Goal: Task Accomplishment & Management: Manage account settings

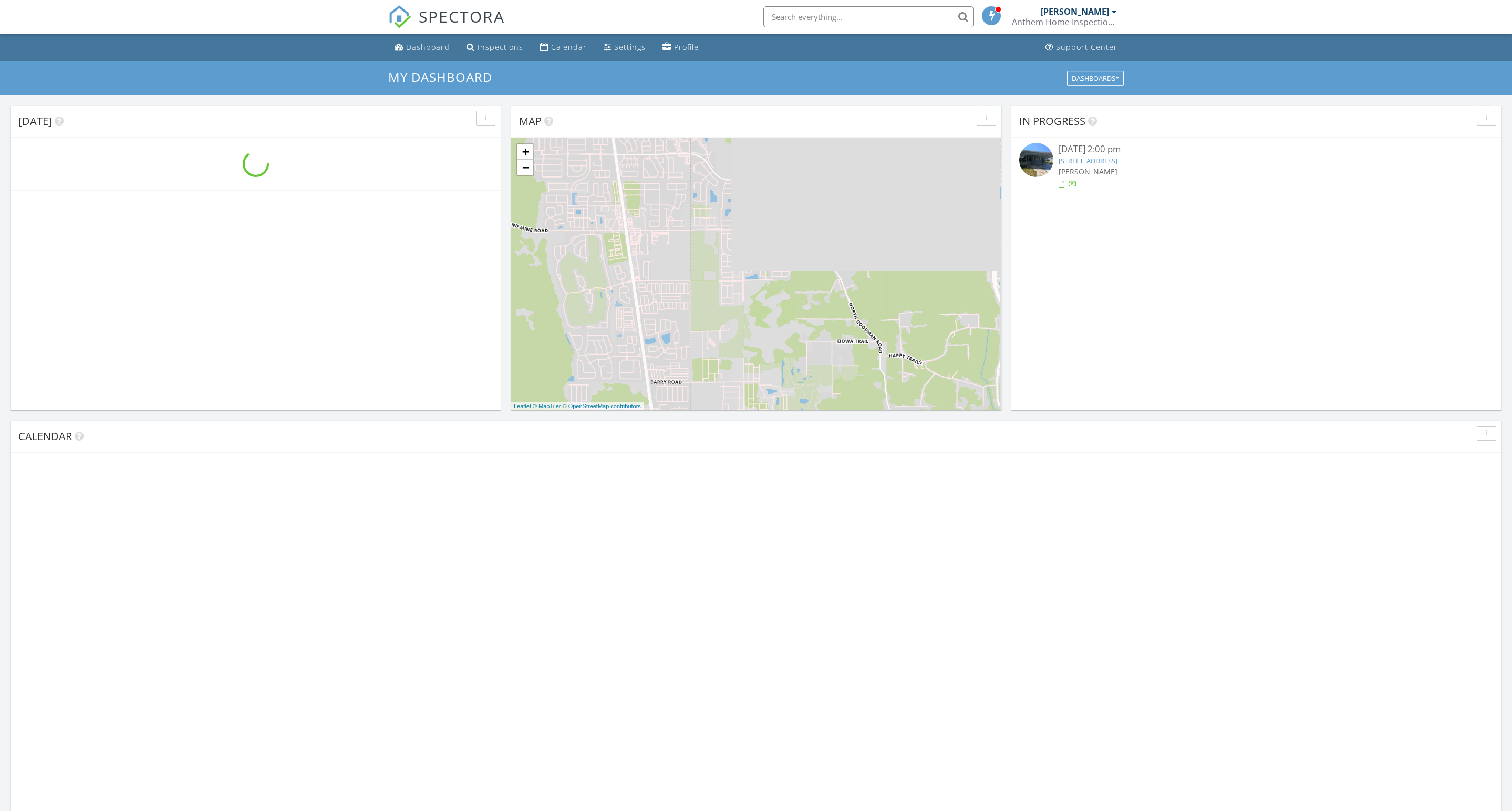
scroll to position [956, 1512]
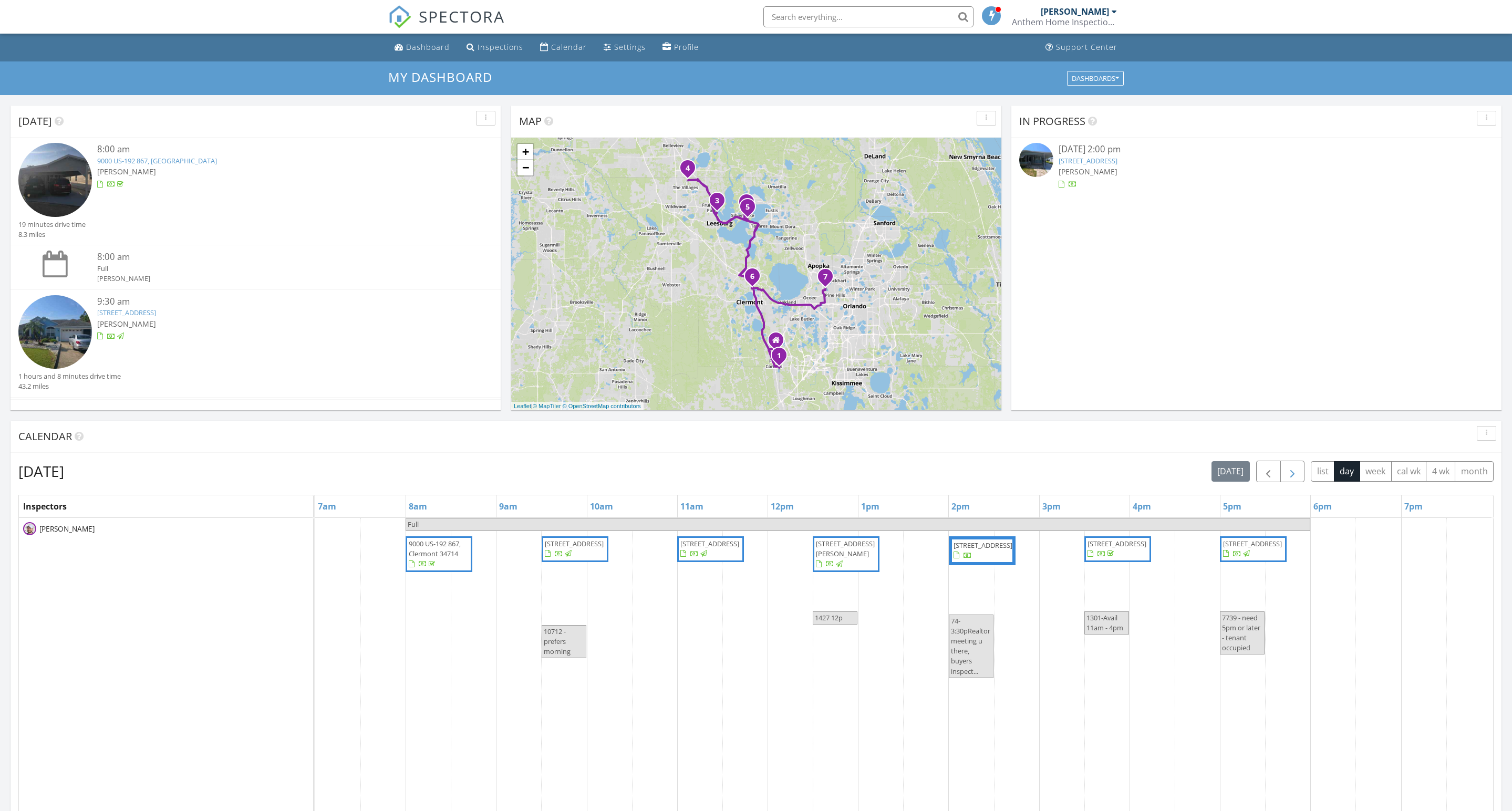
click at [1281, 471] on button "button" at bounding box center [1293, 471] width 25 height 22
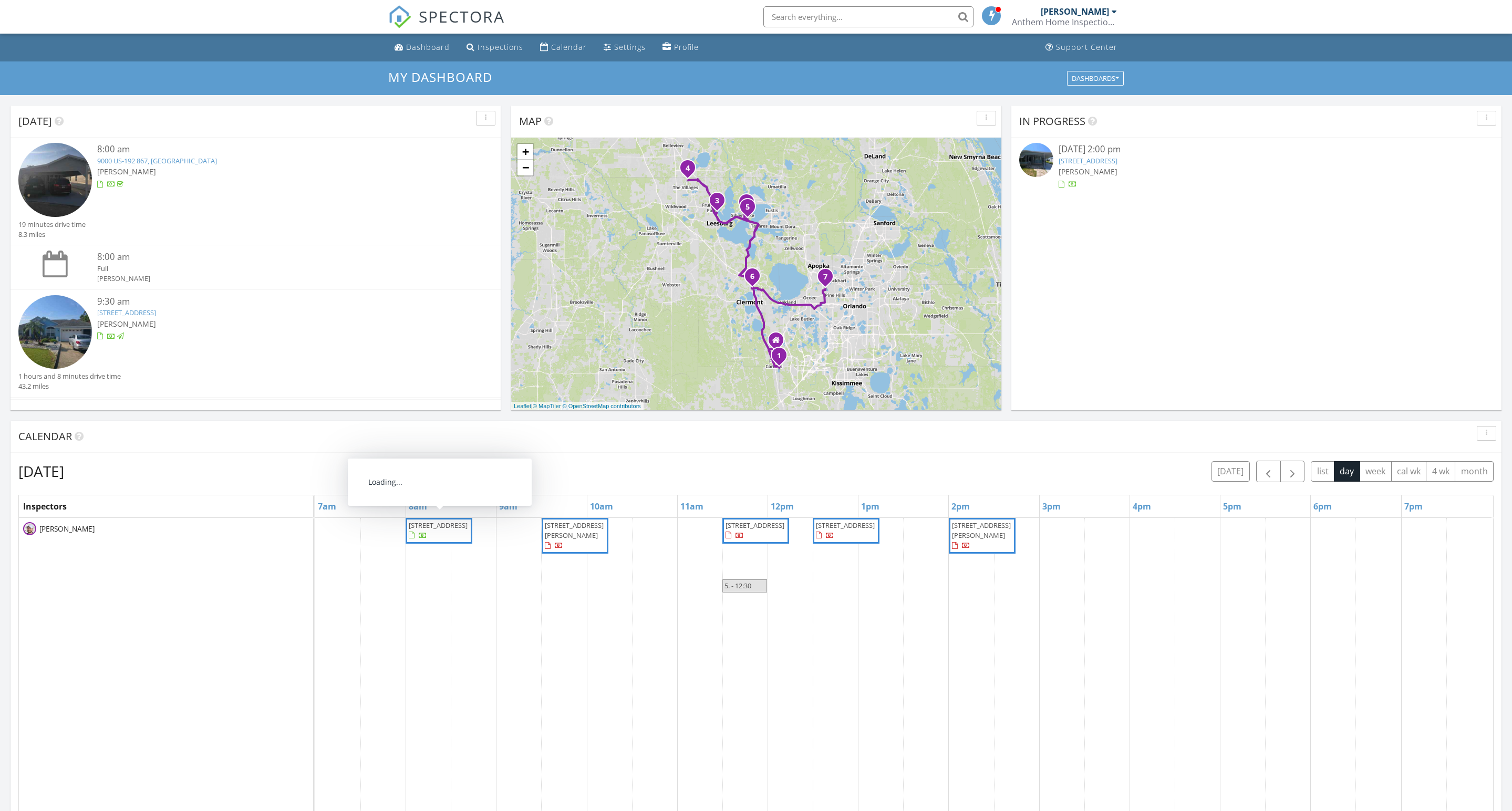
click at [442, 530] on span "640 3rd St, Clermont 34711" at bounding box center [438, 525] width 58 height 9
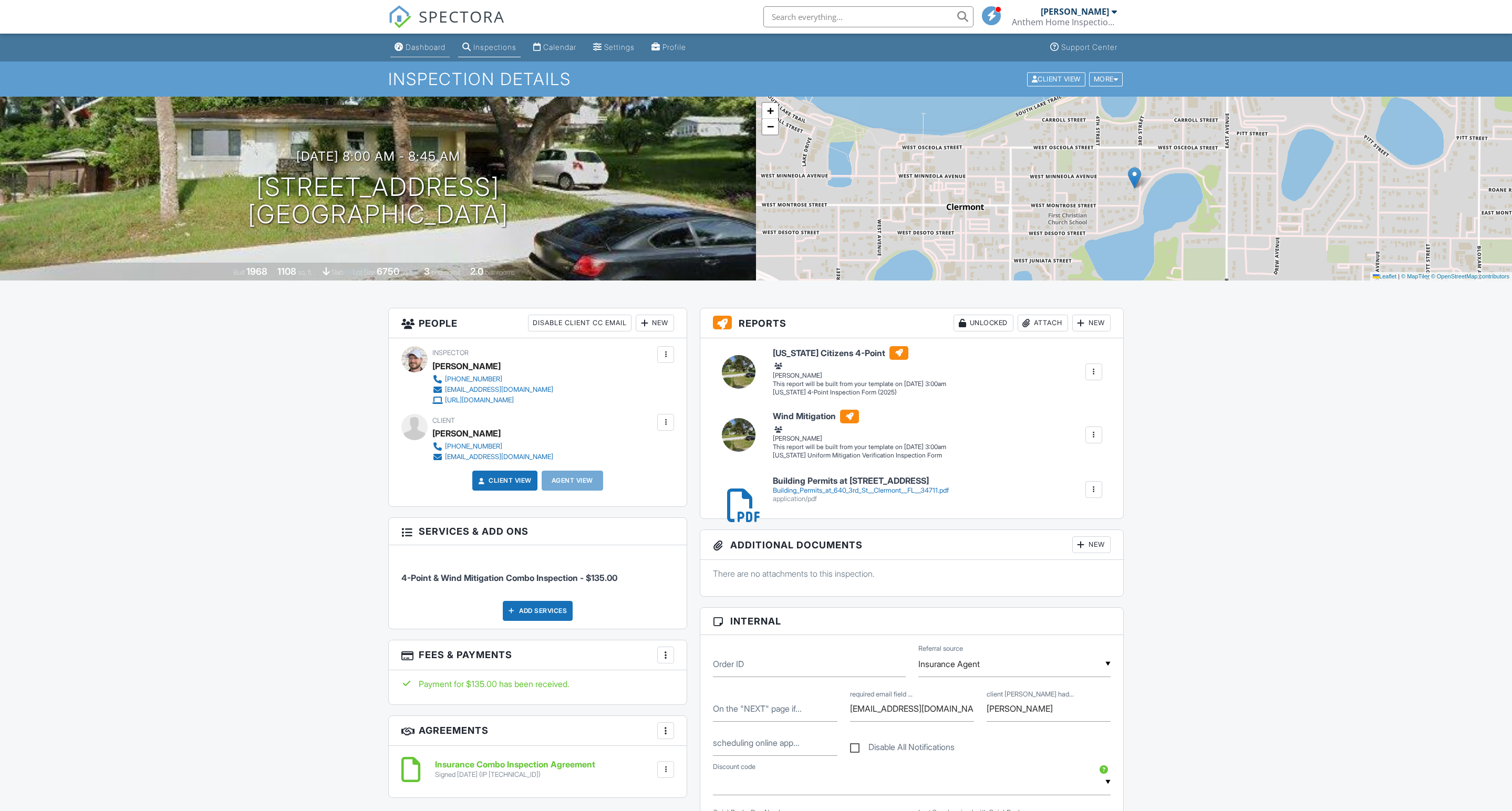
click at [435, 44] on div "Dashboard" at bounding box center [426, 47] width 40 height 9
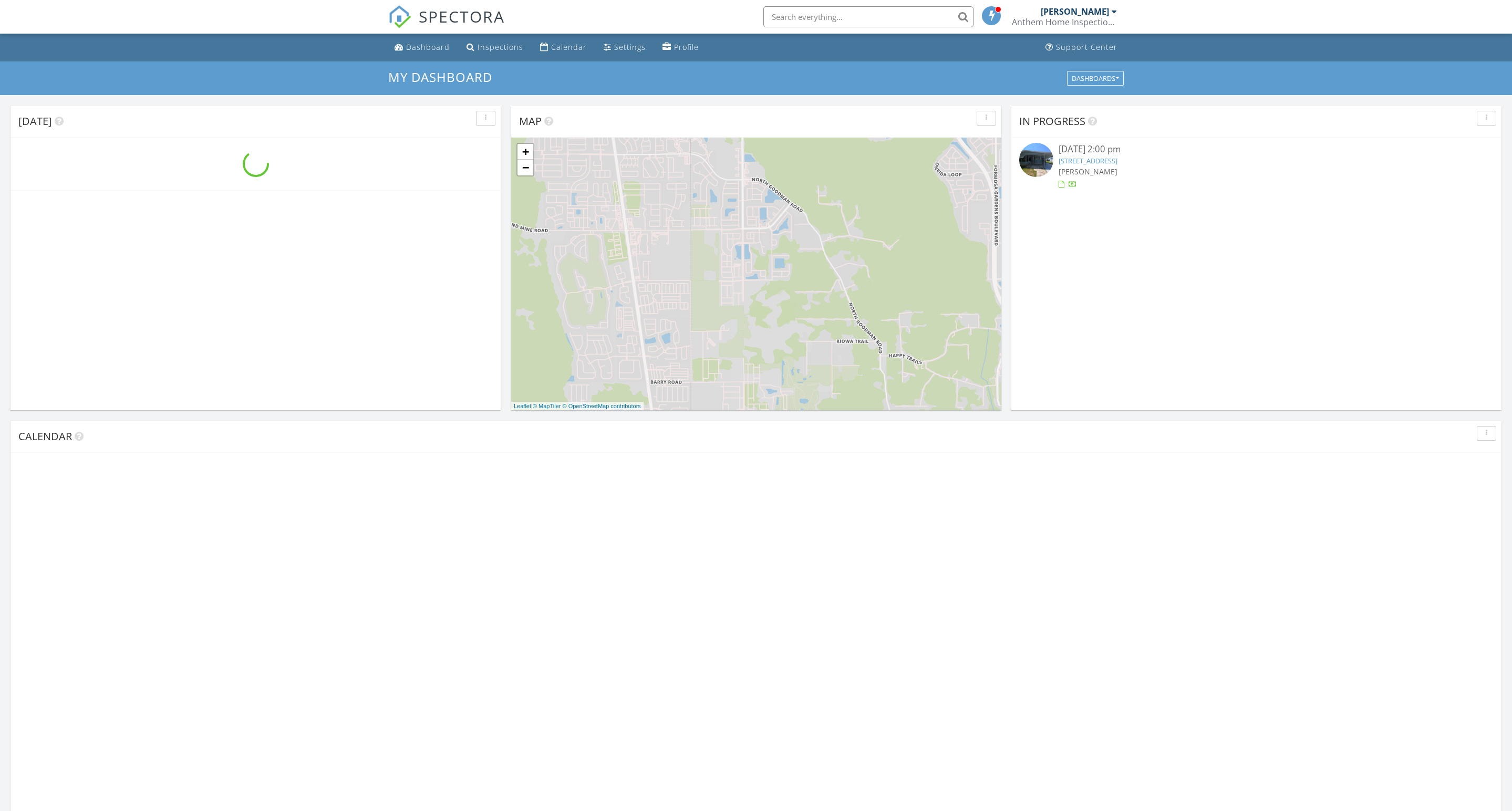
scroll to position [956, 1512]
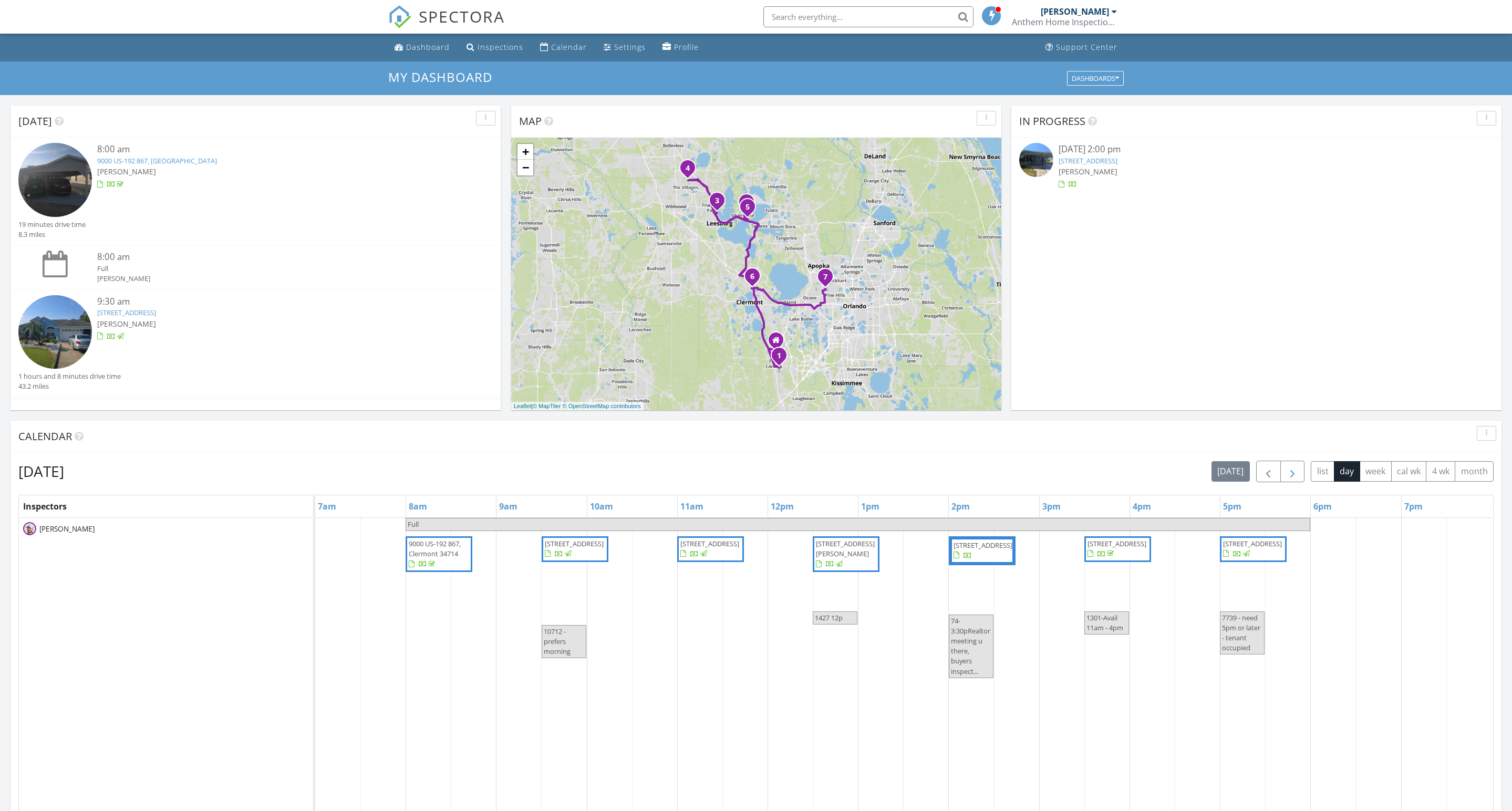
click at [1286, 478] on span "button" at bounding box center [1293, 472] width 13 height 13
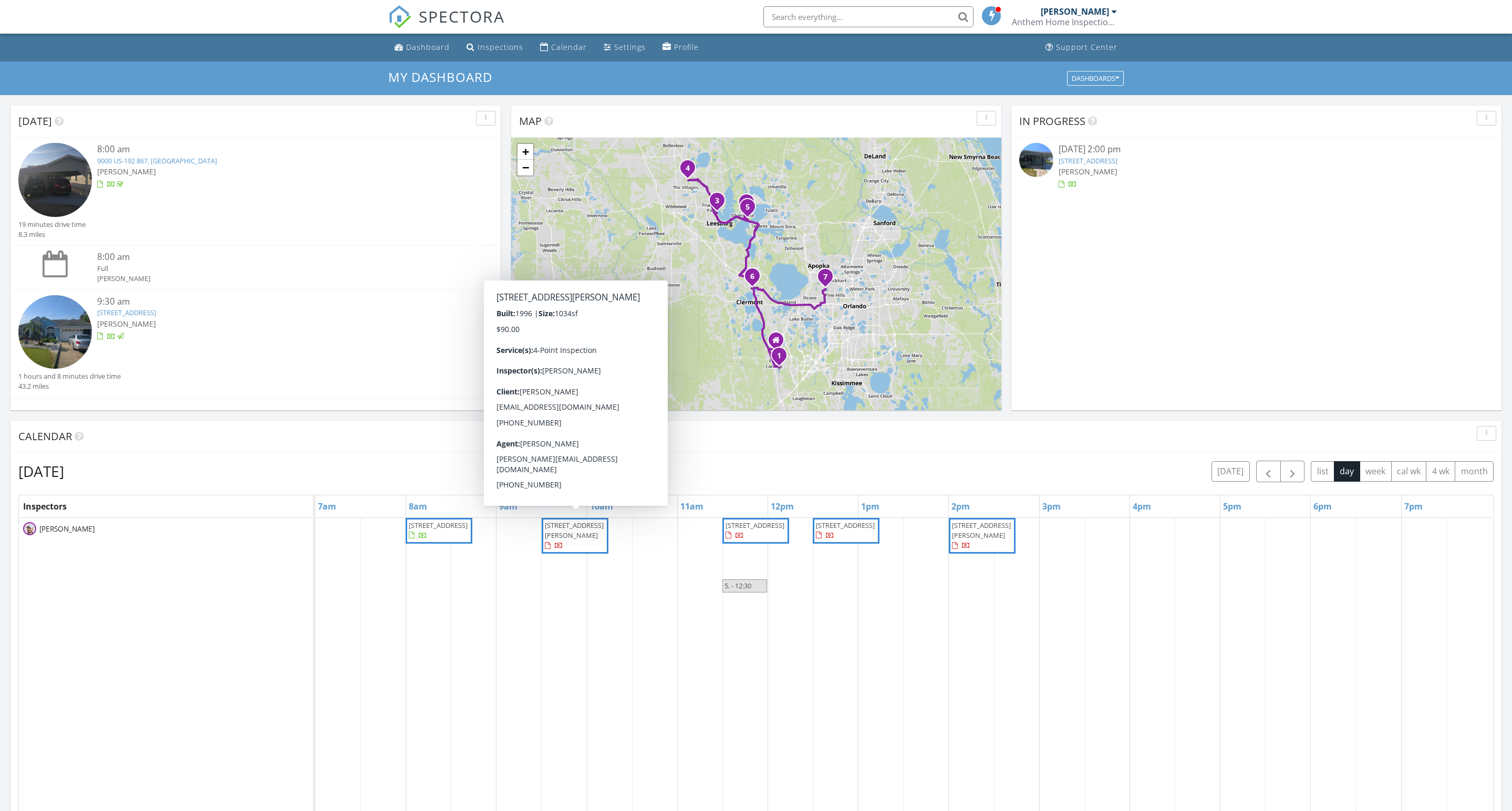
click at [601, 552] on span "1720 Moreno Pl, The Villages 32159" at bounding box center [575, 536] width 62 height 31
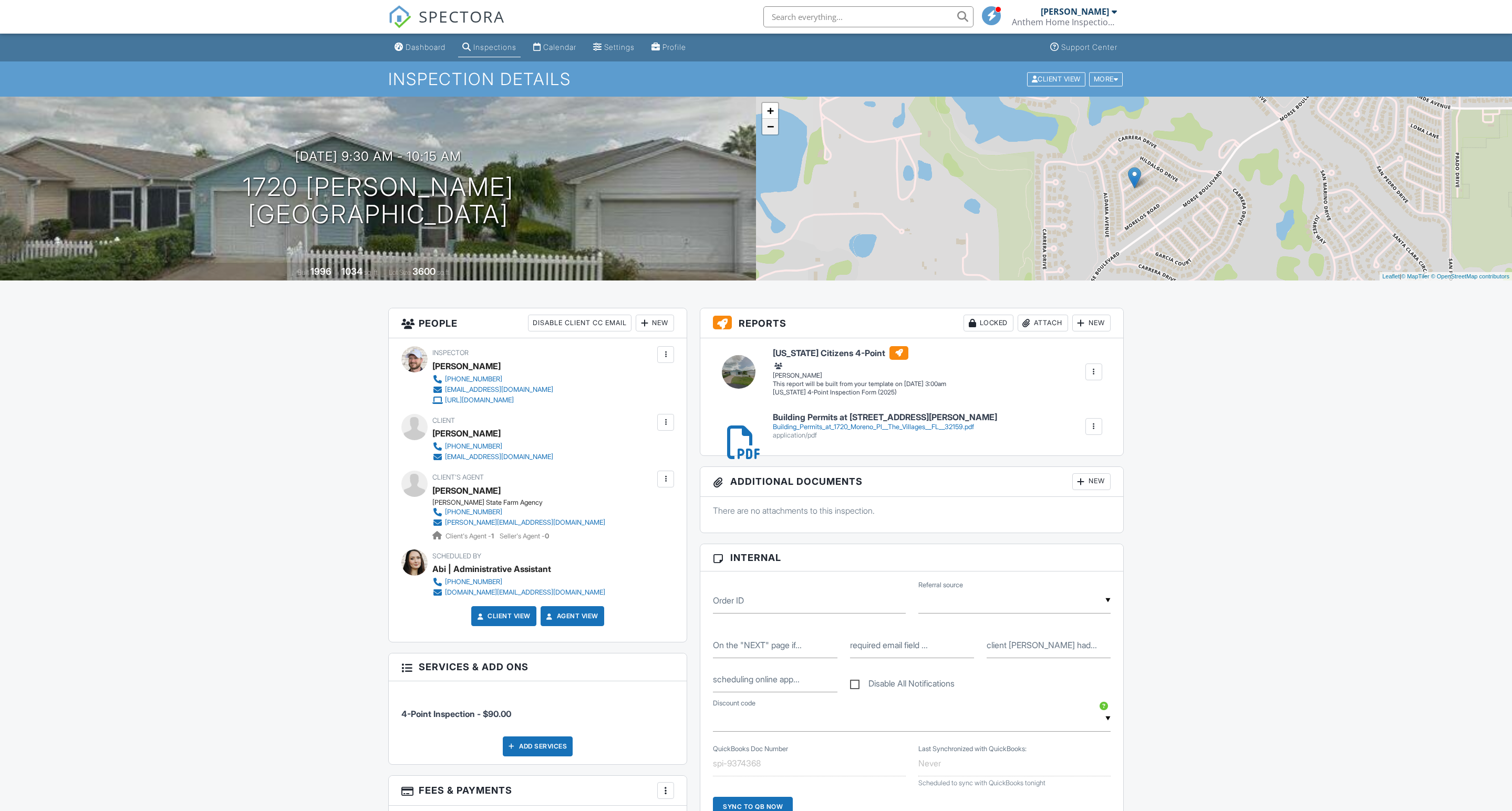
click at [772, 133] on link "−" at bounding box center [769, 126] width 16 height 16
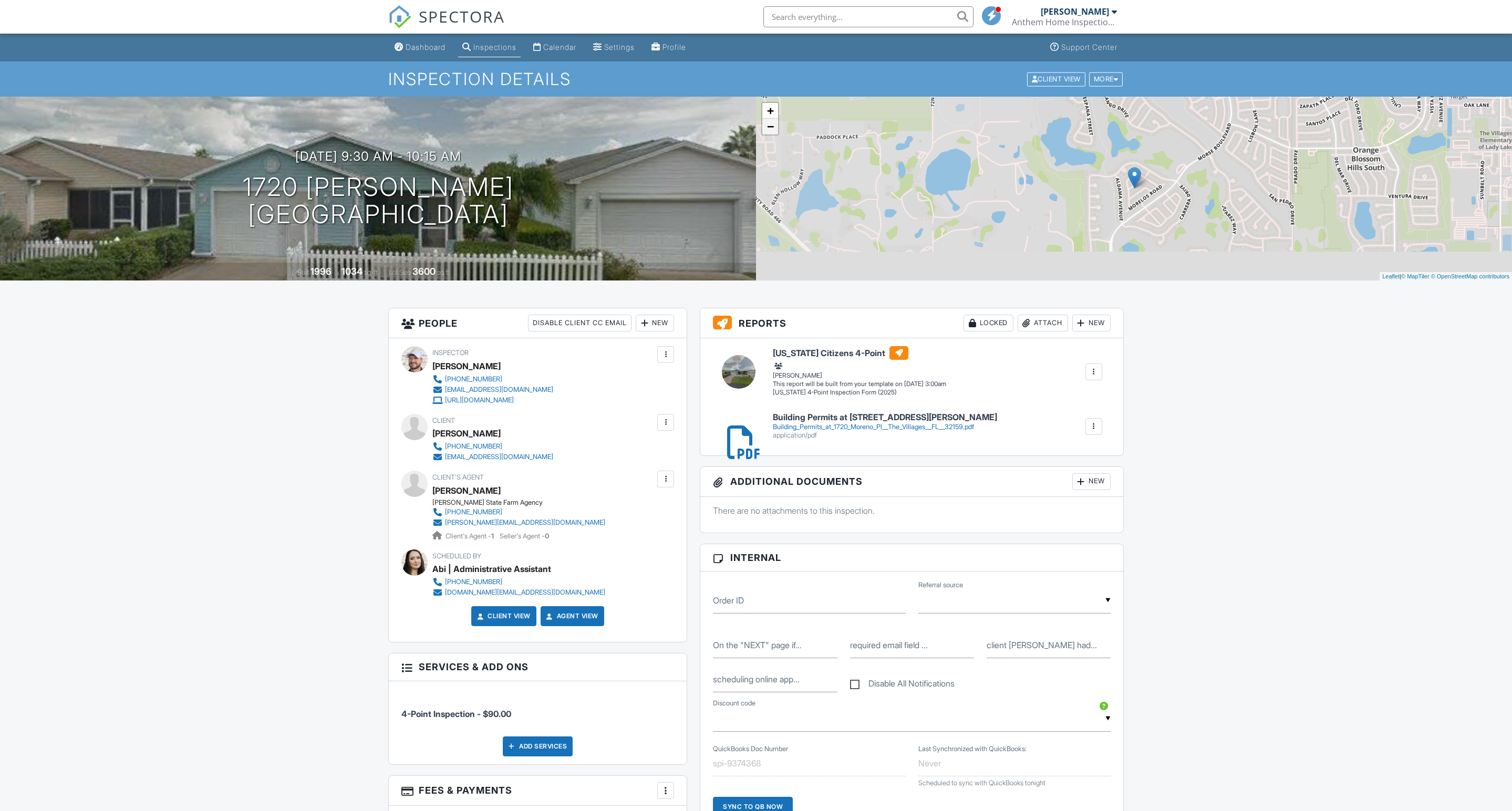
click at [772, 133] on link "−" at bounding box center [769, 126] width 16 height 16
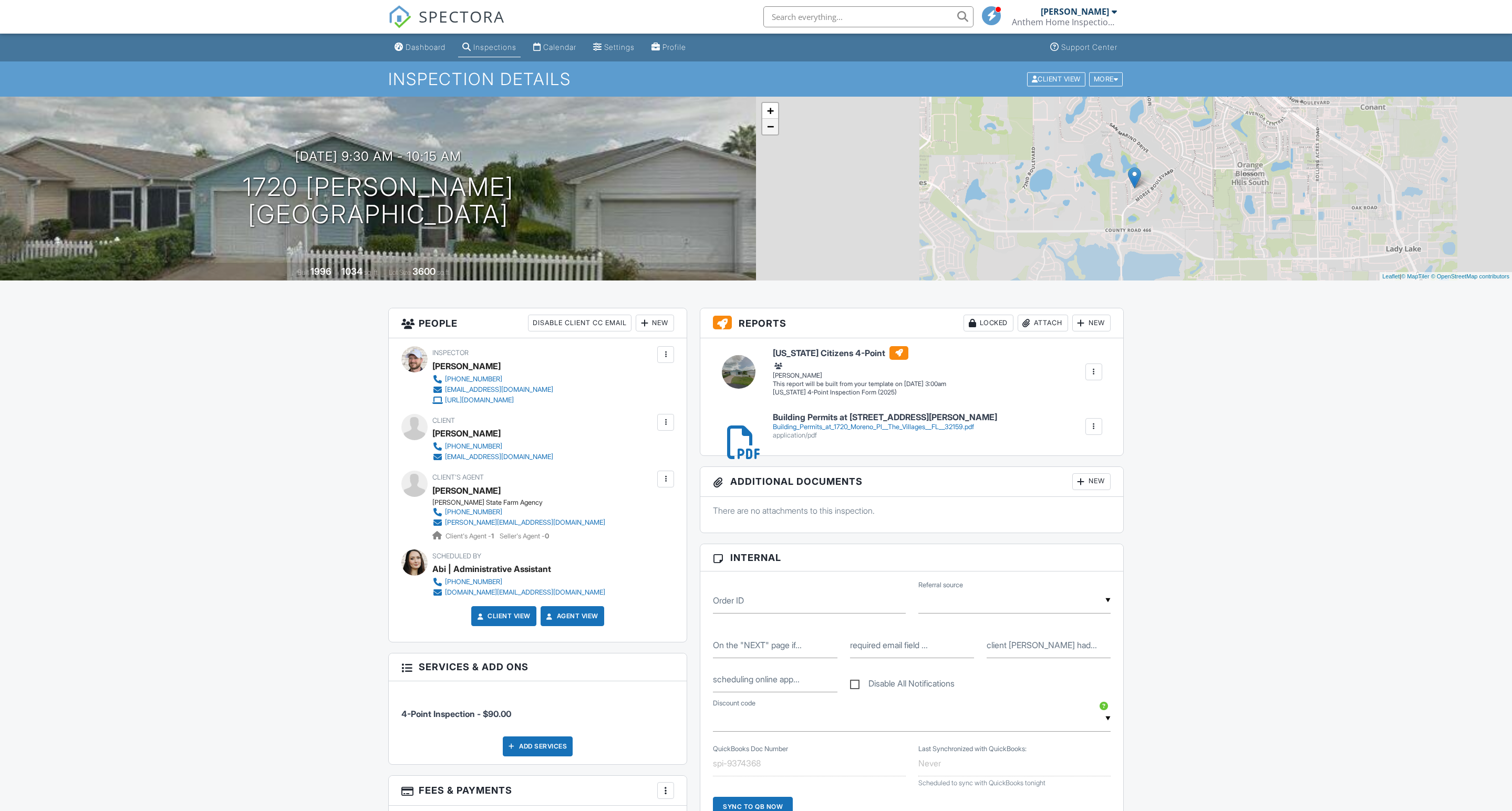
click at [772, 133] on link "−" at bounding box center [769, 126] width 16 height 16
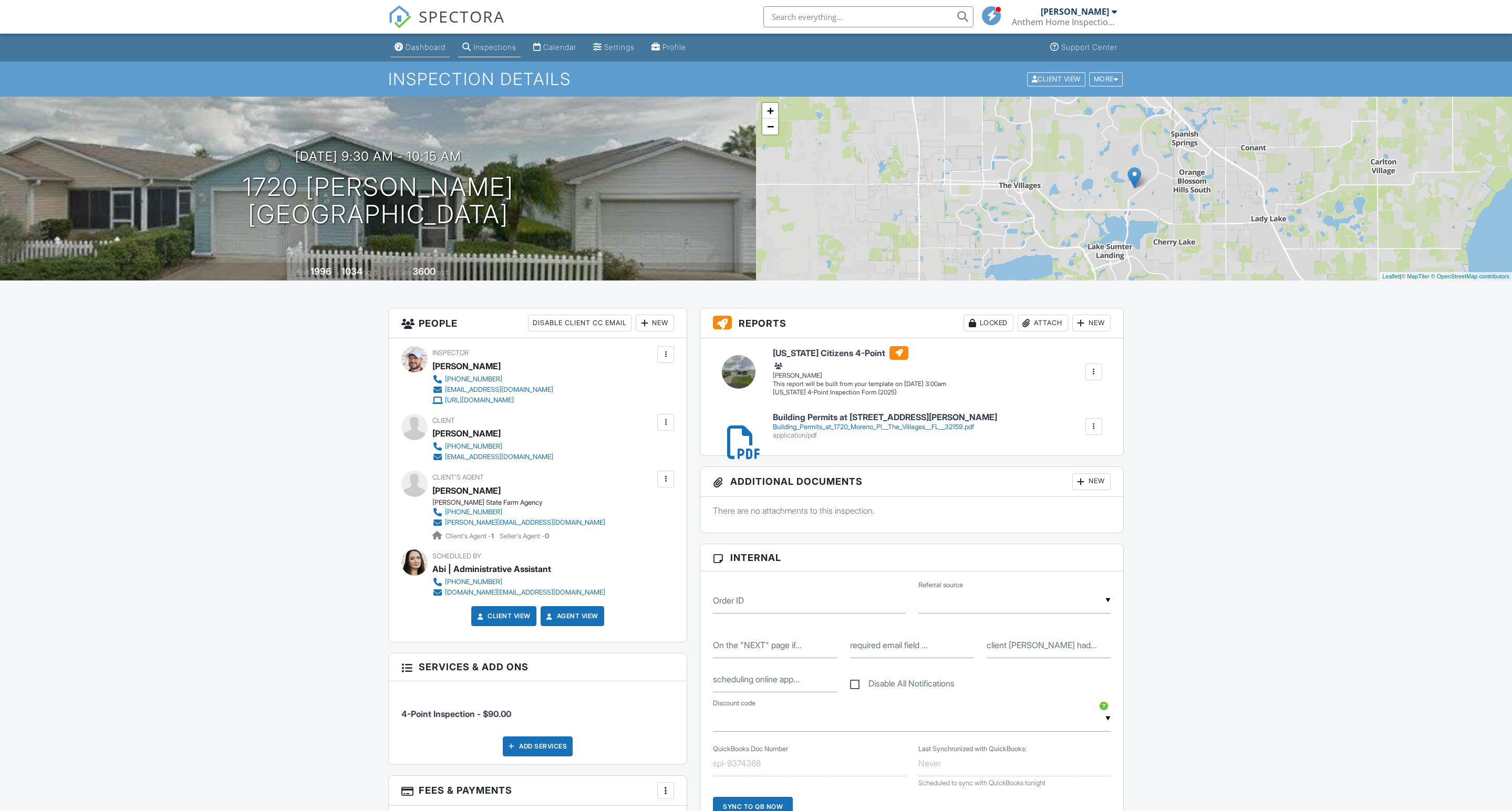
click at [418, 45] on div "Dashboard" at bounding box center [426, 47] width 40 height 9
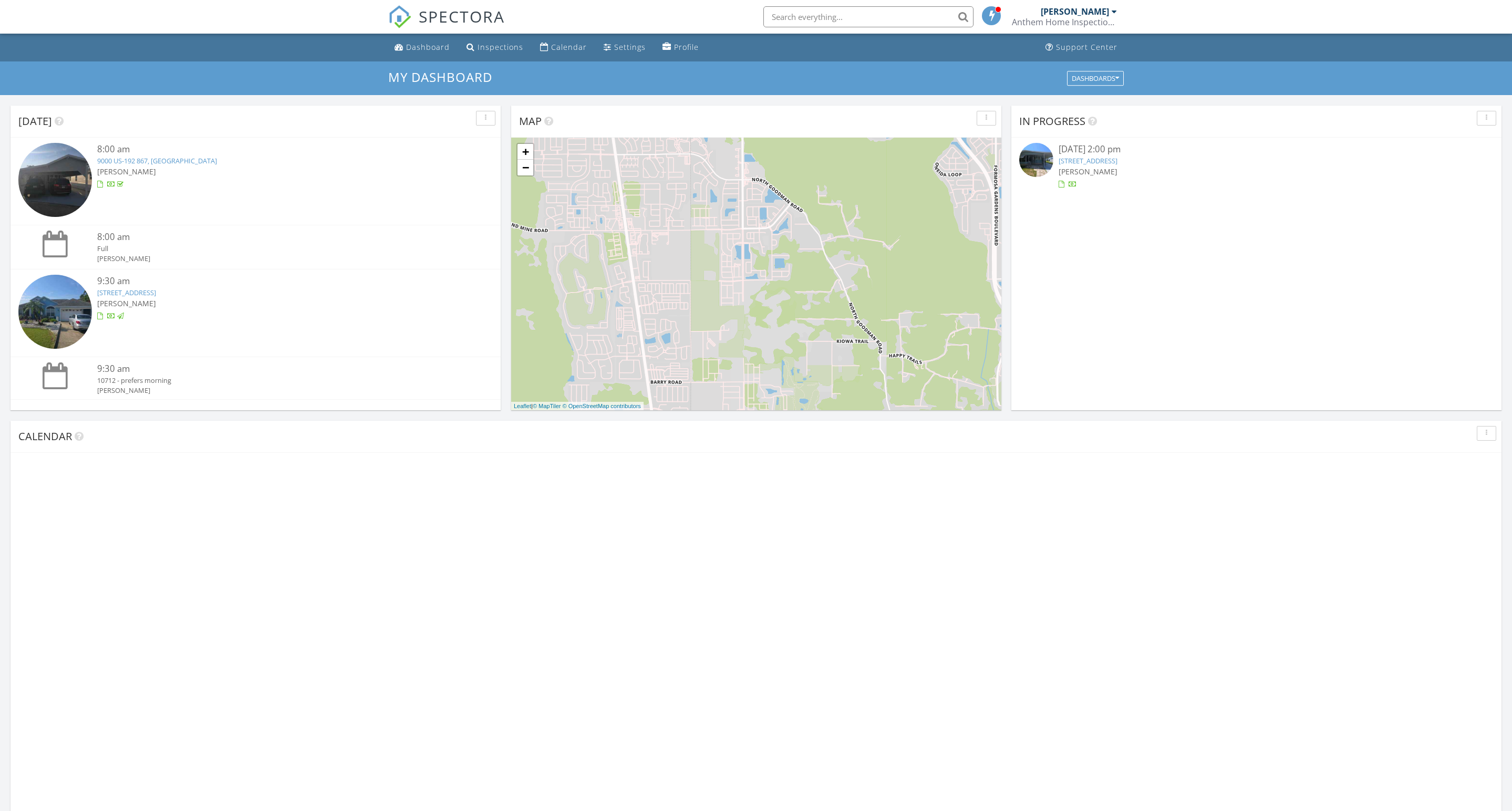
scroll to position [956, 1512]
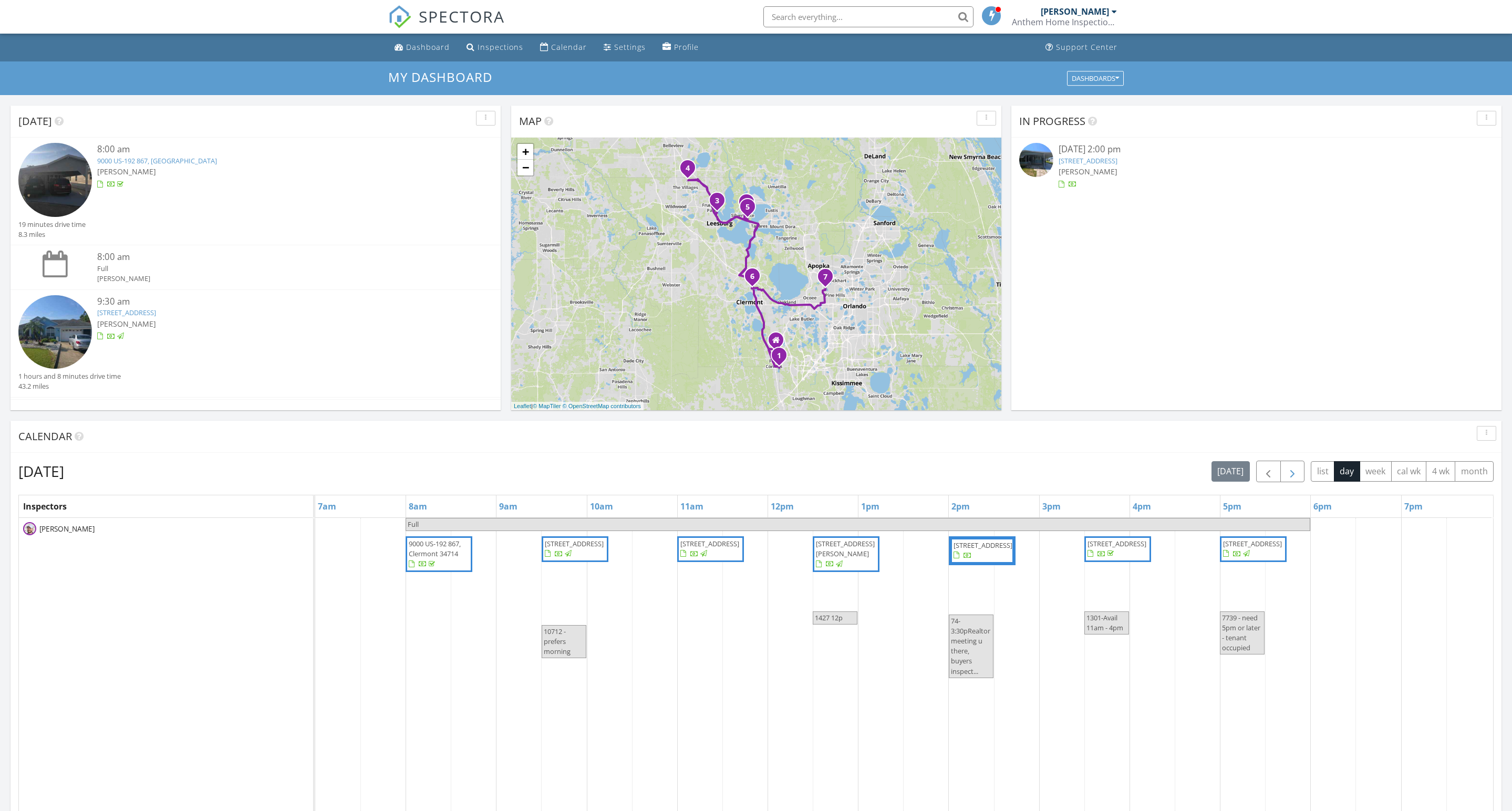
click at [1281, 473] on button "button" at bounding box center [1293, 471] width 25 height 22
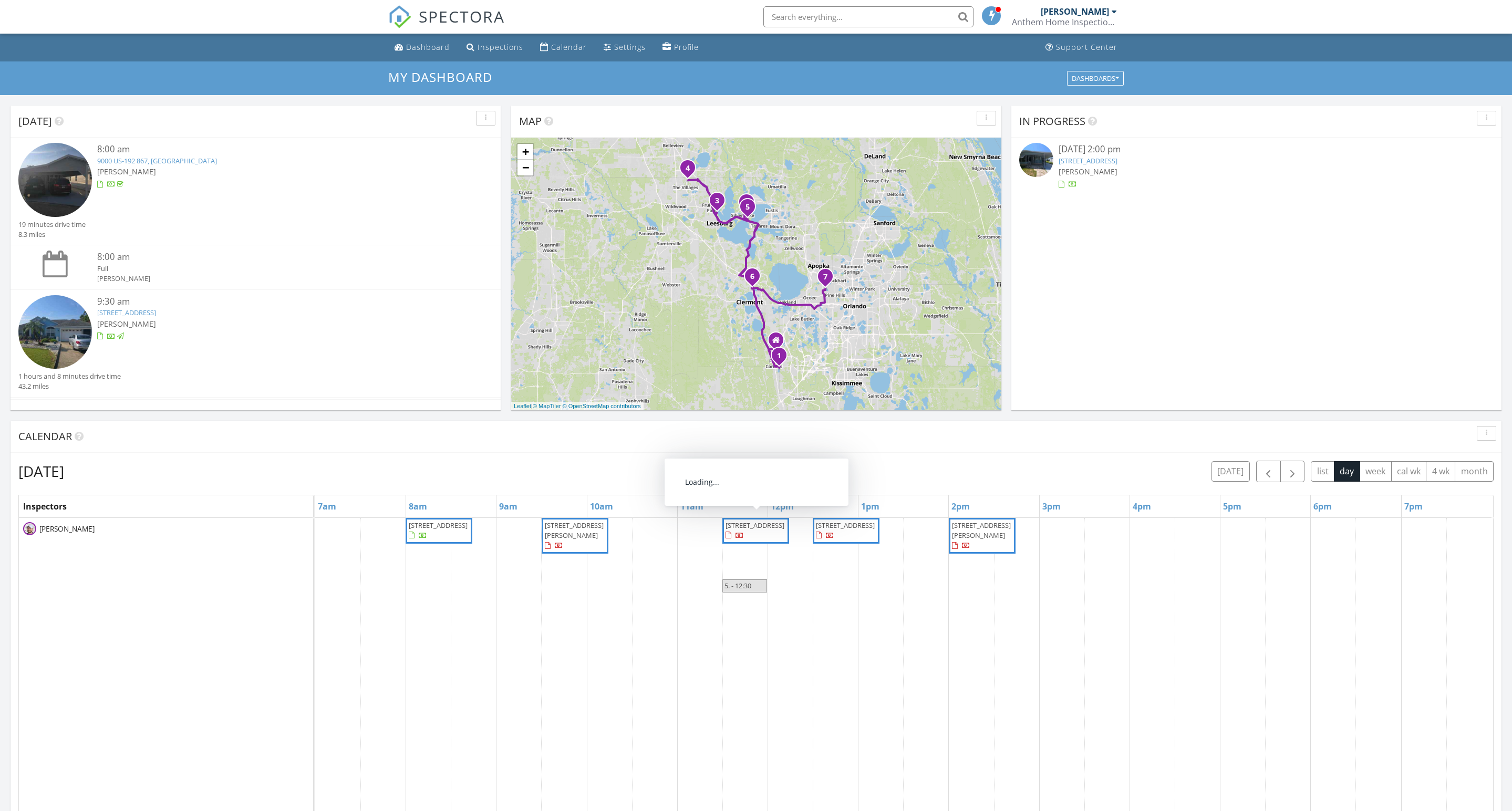
click at [763, 541] on span "[STREET_ADDRESS]" at bounding box center [756, 531] width 62 height 20
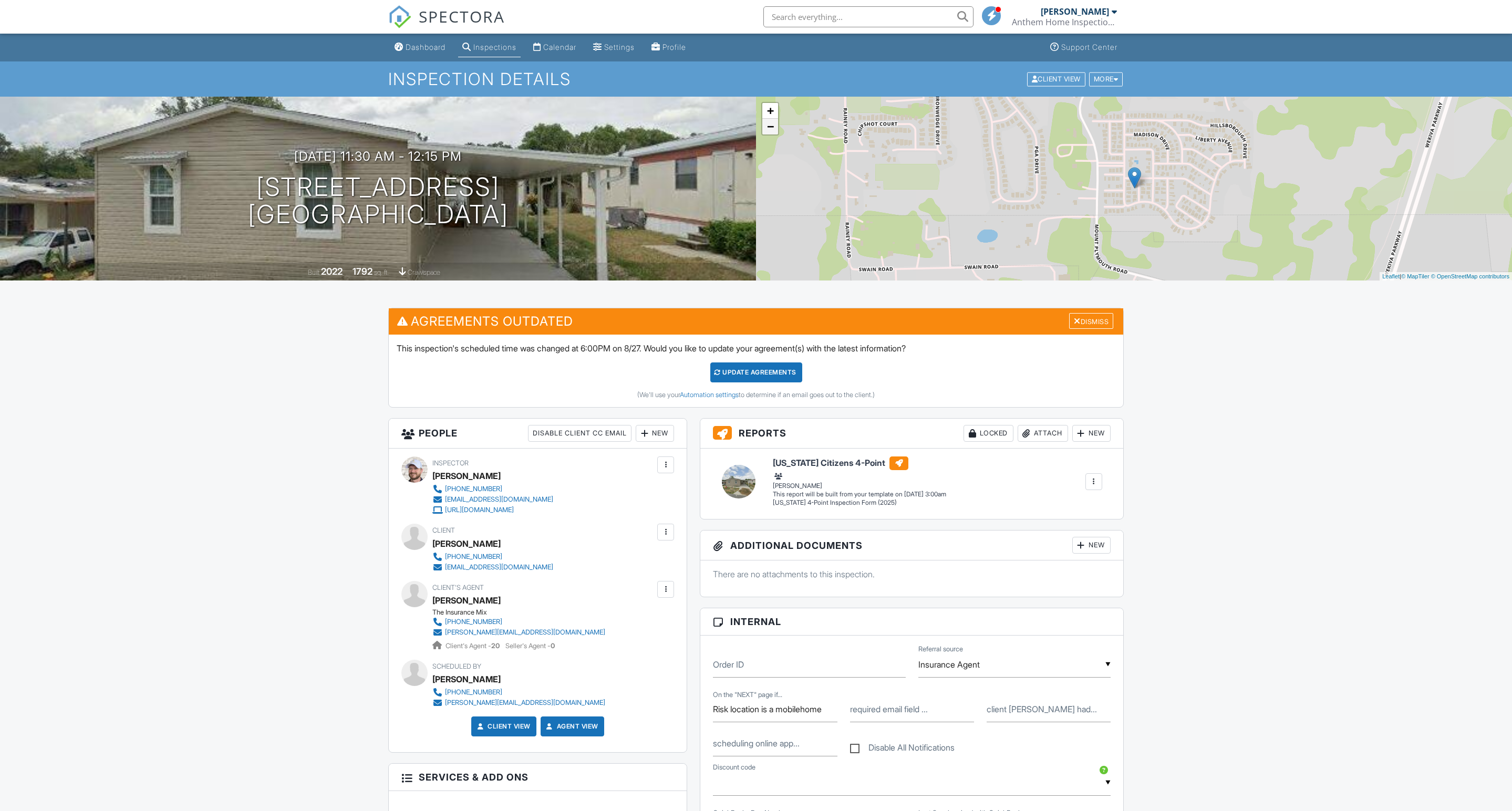
click at [774, 134] on link "−" at bounding box center [769, 126] width 16 height 16
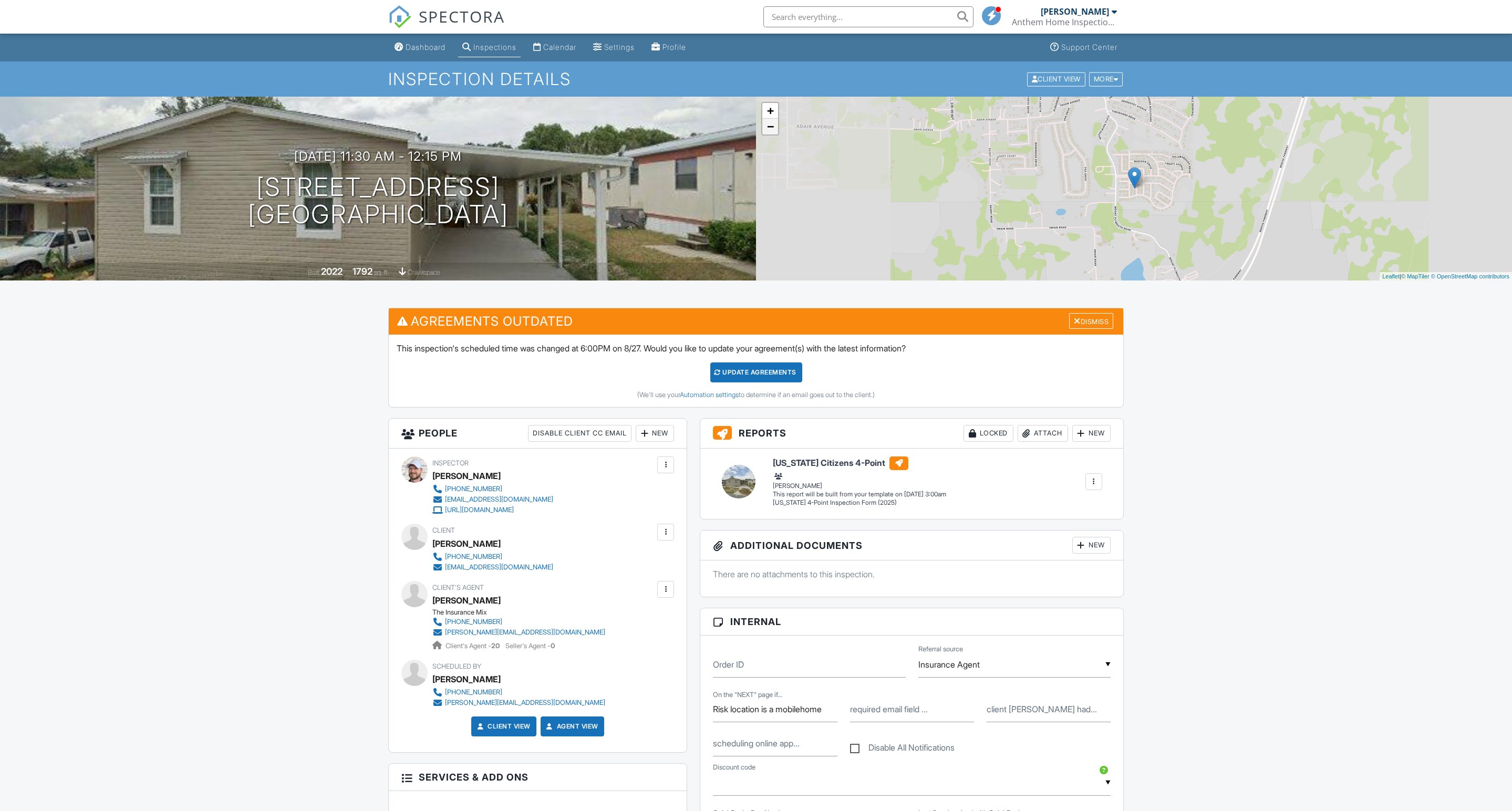
click at [774, 134] on link "−" at bounding box center [769, 126] width 16 height 16
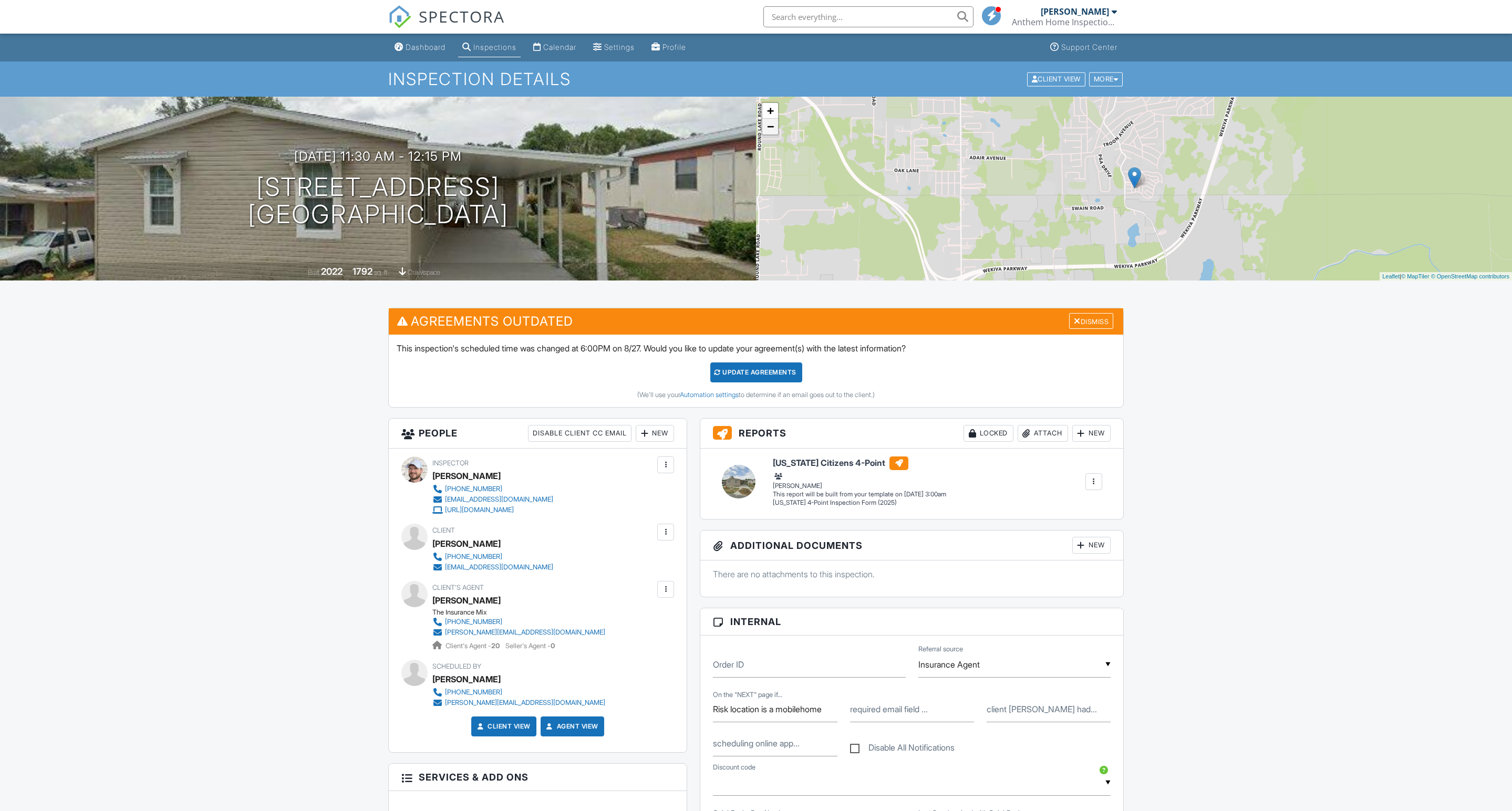
click at [774, 134] on link "−" at bounding box center [769, 126] width 16 height 16
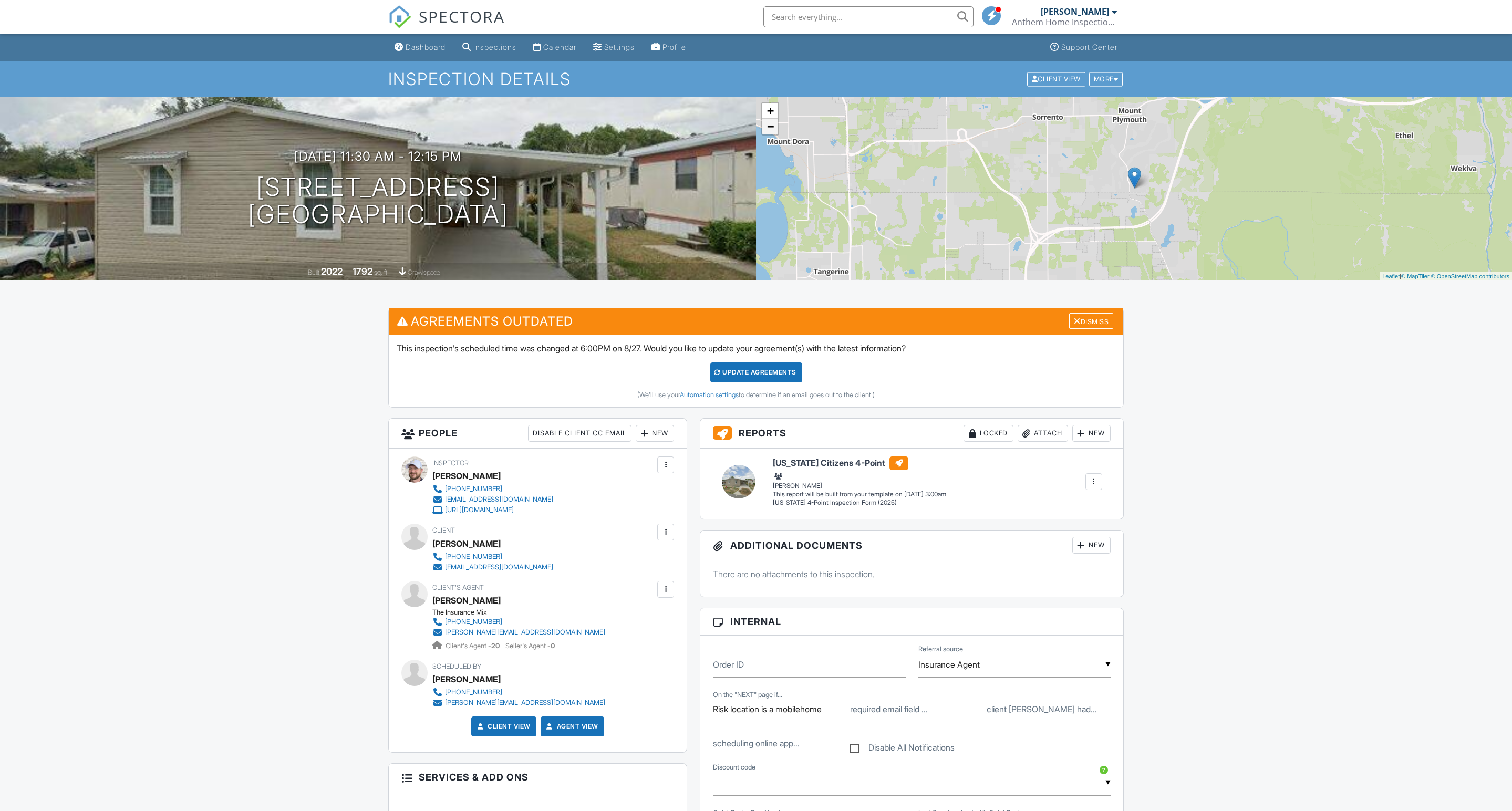
click at [774, 134] on link "−" at bounding box center [769, 126] width 16 height 16
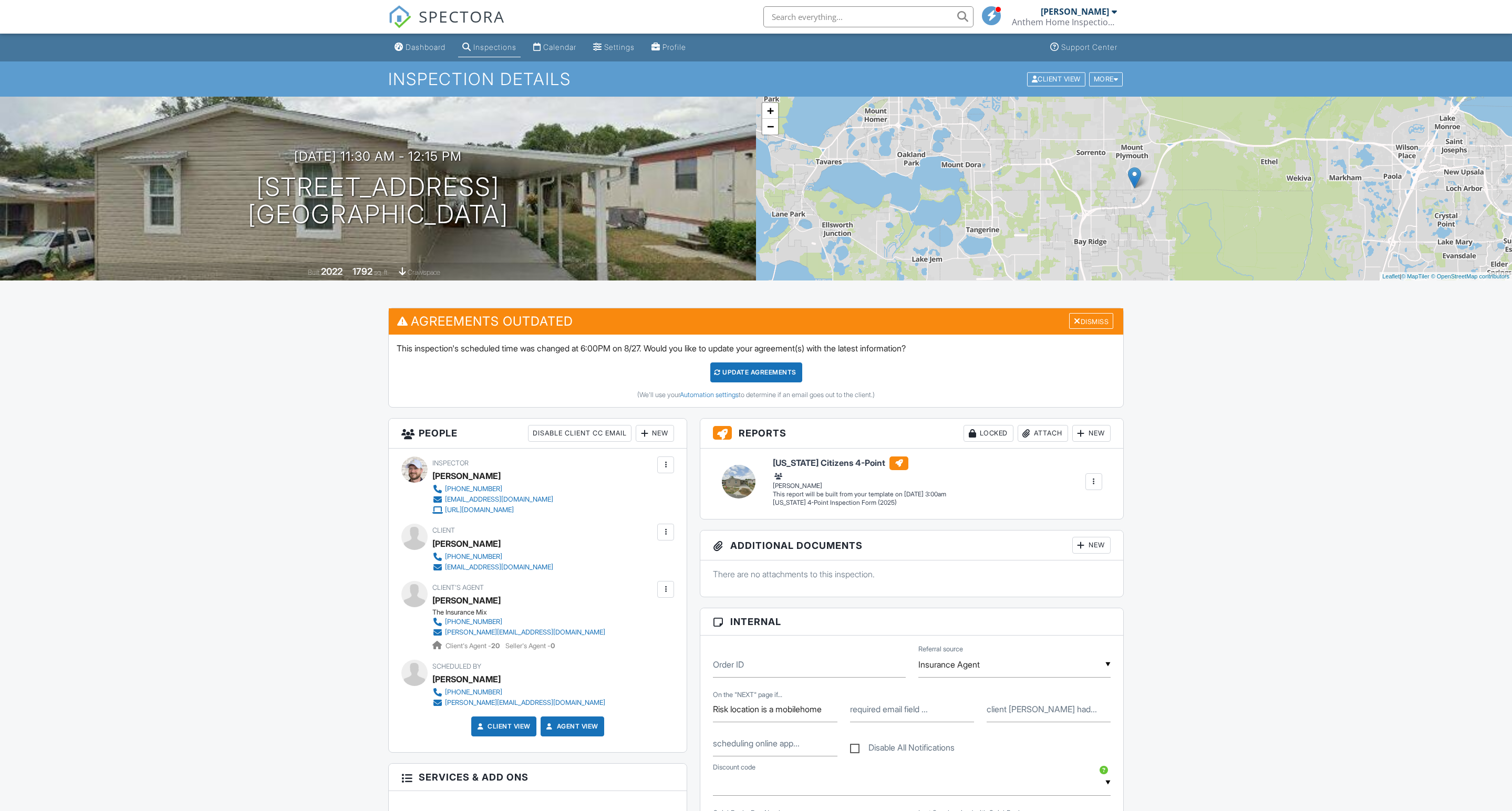
copy h1 "5 Flagler St Mount Plymouth, FL 32776"
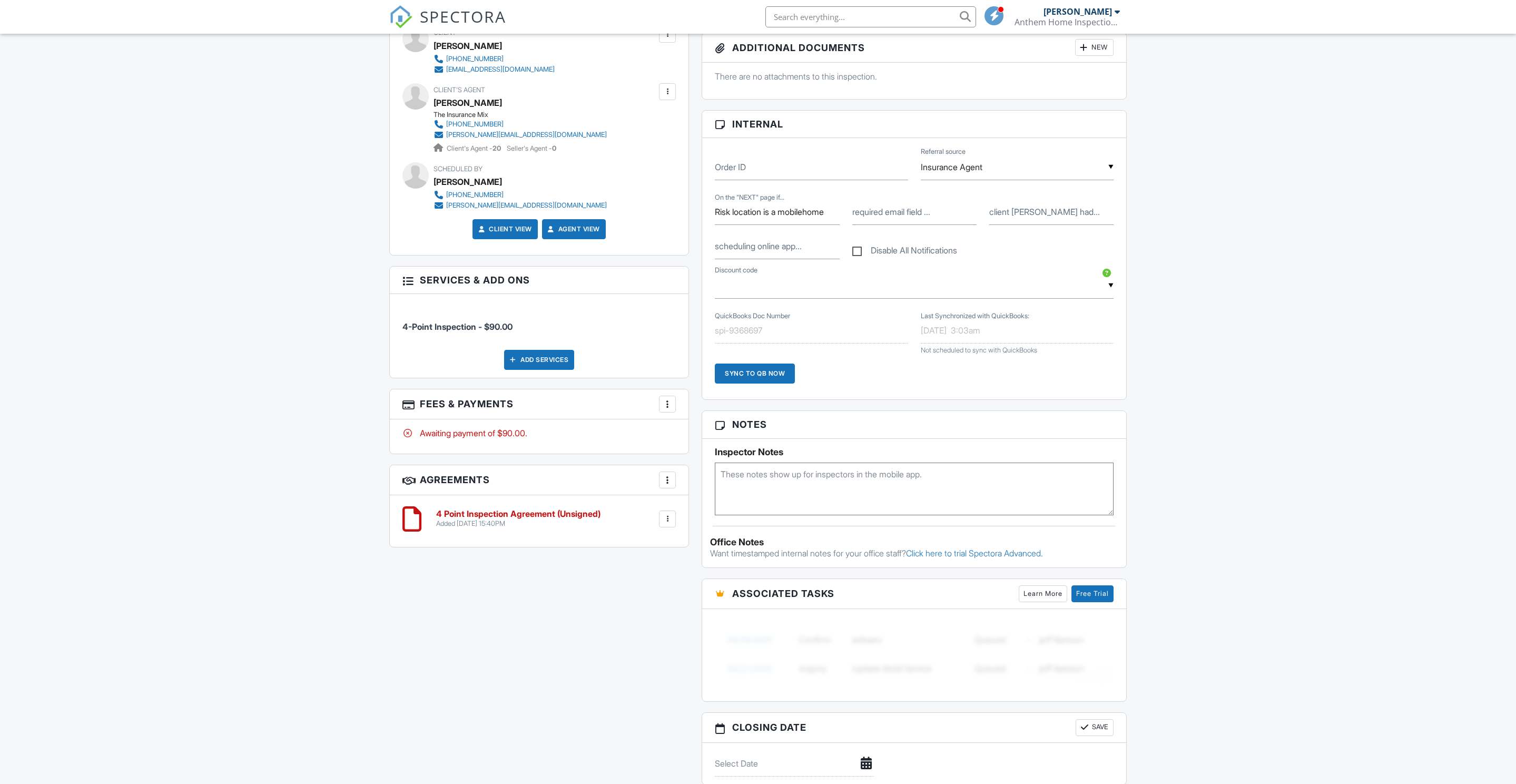
scroll to position [766, 0]
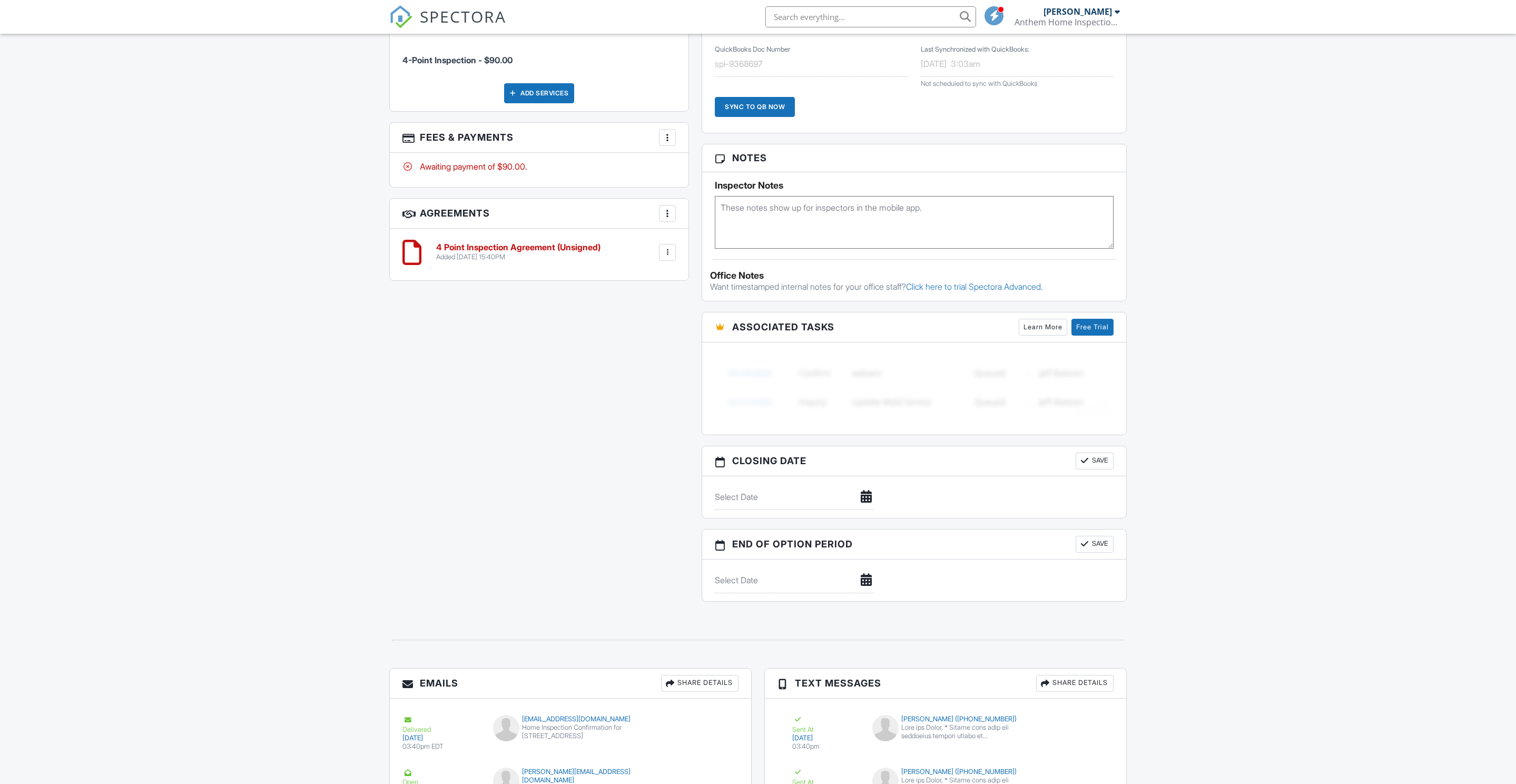
click at [772, 248] on textarea at bounding box center [913, 223] width 398 height 53
click at [1254, 334] on div "Dashboard Inspections Calendar Settings Profile Support Center Inspection Detai…" at bounding box center [758, 140] width 1516 height 1744
click at [842, 248] on textarea "09/08/2022 original roof" at bounding box center [913, 223] width 398 height 53
type textarea "09/08/2022 original roof 09/02/2022 carport"
click at [1238, 342] on div "Dashboard Inspections Calendar Settings Profile Support Center Inspection Detai…" at bounding box center [758, 140] width 1516 height 1744
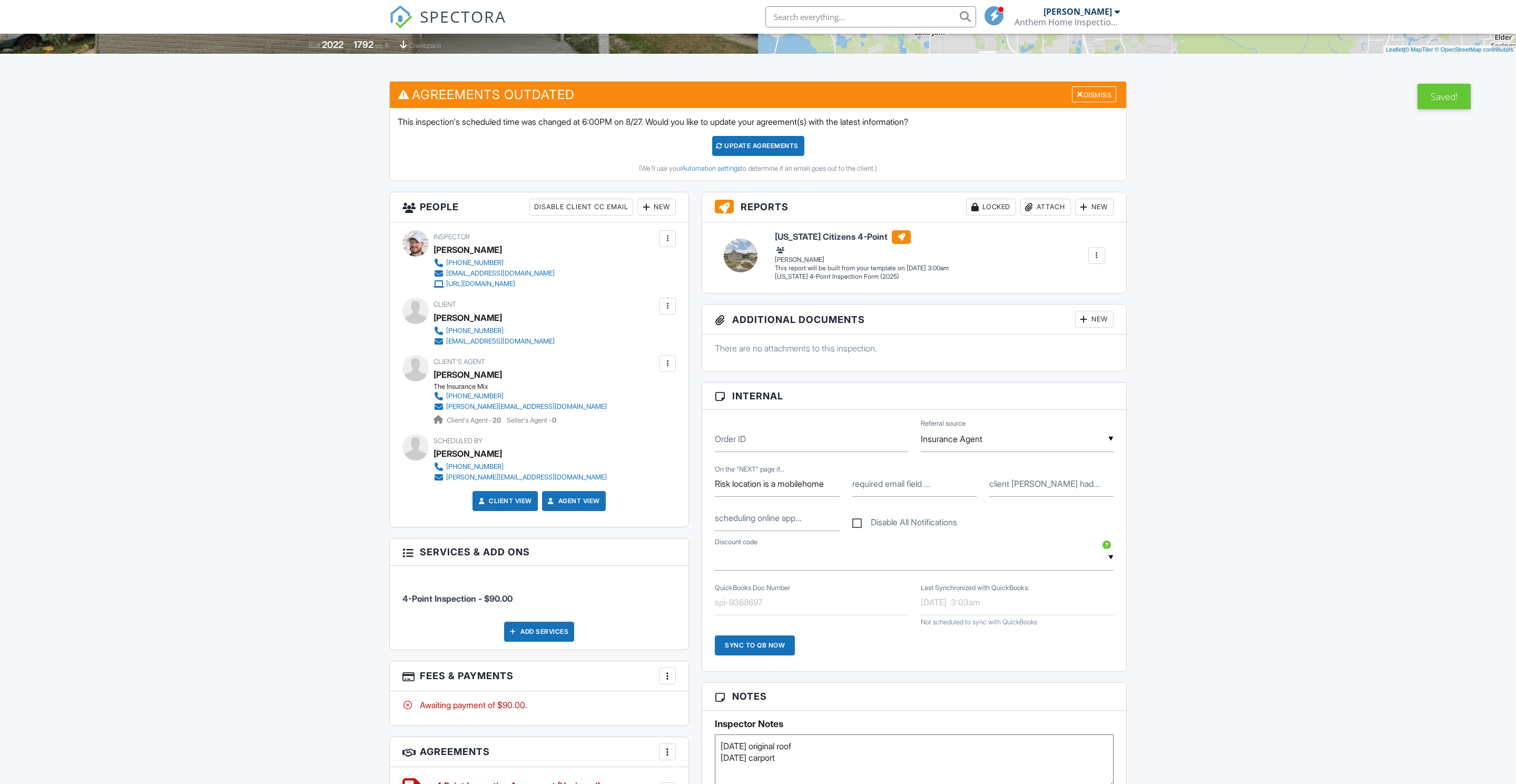
scroll to position [199, 0]
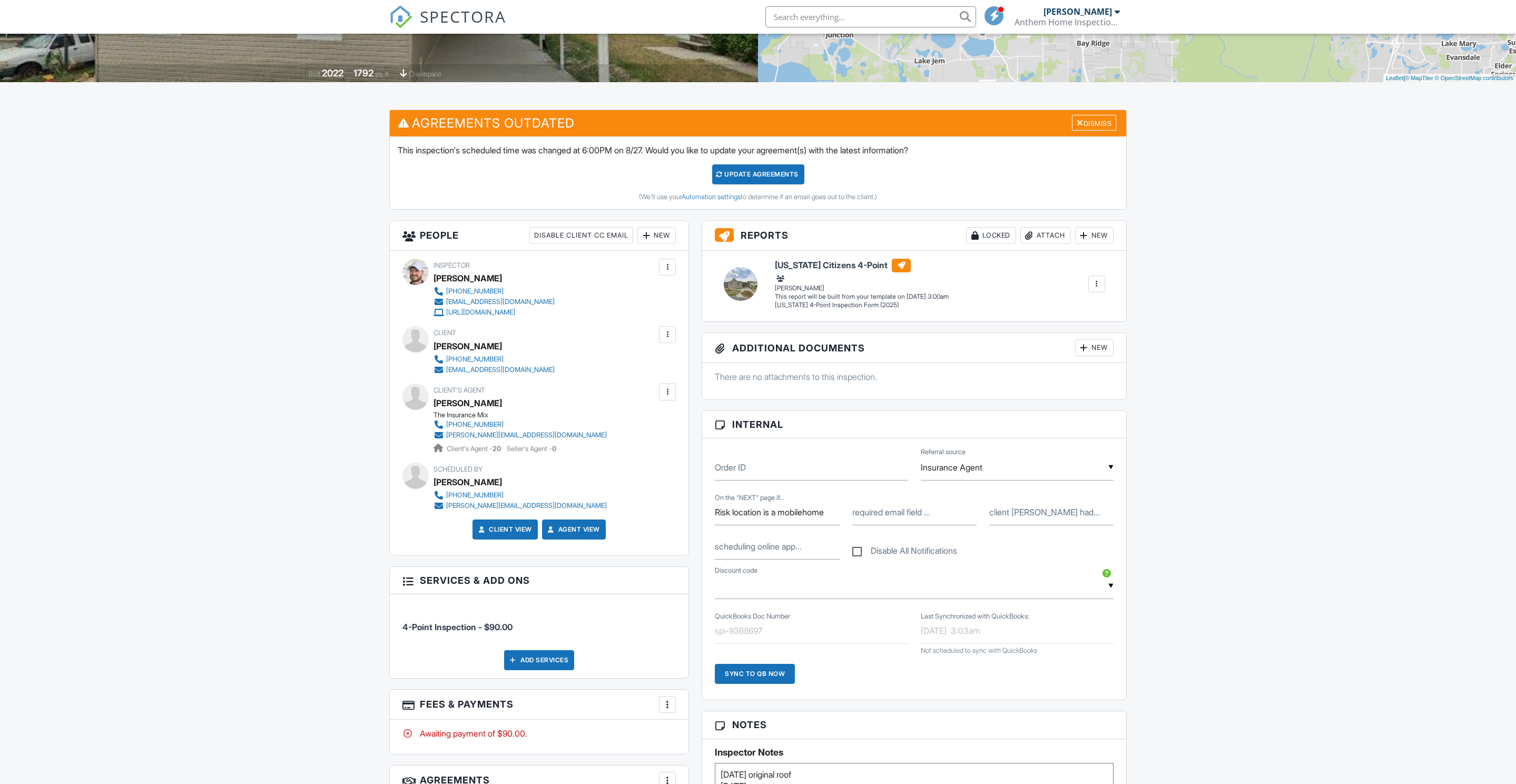
click at [1031, 244] on div "Attach" at bounding box center [1045, 235] width 50 height 16
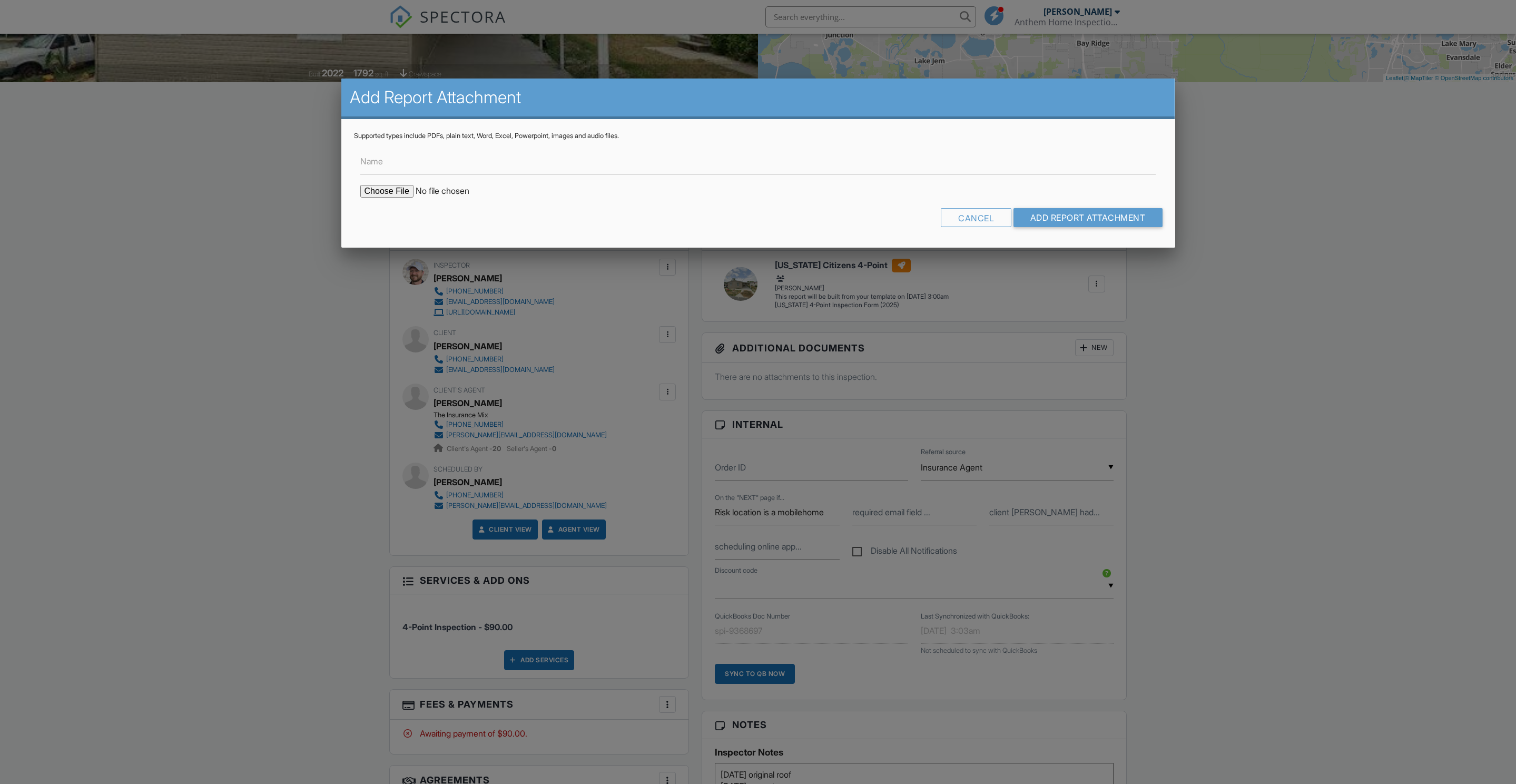
click at [385, 213] on form "Name Cancel Add Report Attachment" at bounding box center [758, 188] width 809 height 95
click at [386, 198] on input "file" at bounding box center [450, 191] width 180 height 13
type input "C:\fakepath\Building Permits at 5 Flagler St, Mt Plymouth, FL, 32776.pdf"
click at [1074, 227] on input "Add Report Attachment" at bounding box center [1088, 217] width 149 height 19
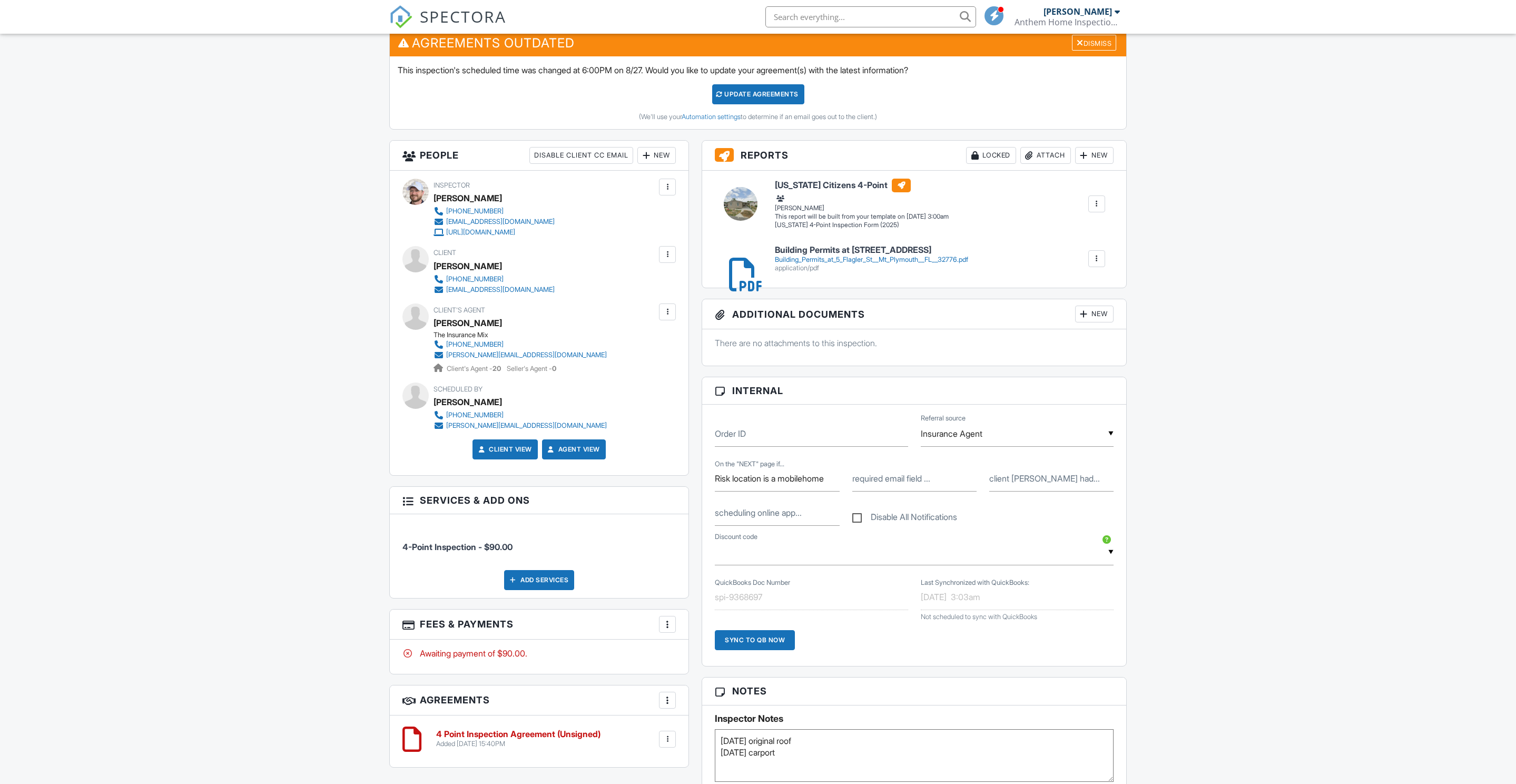
scroll to position [163, 0]
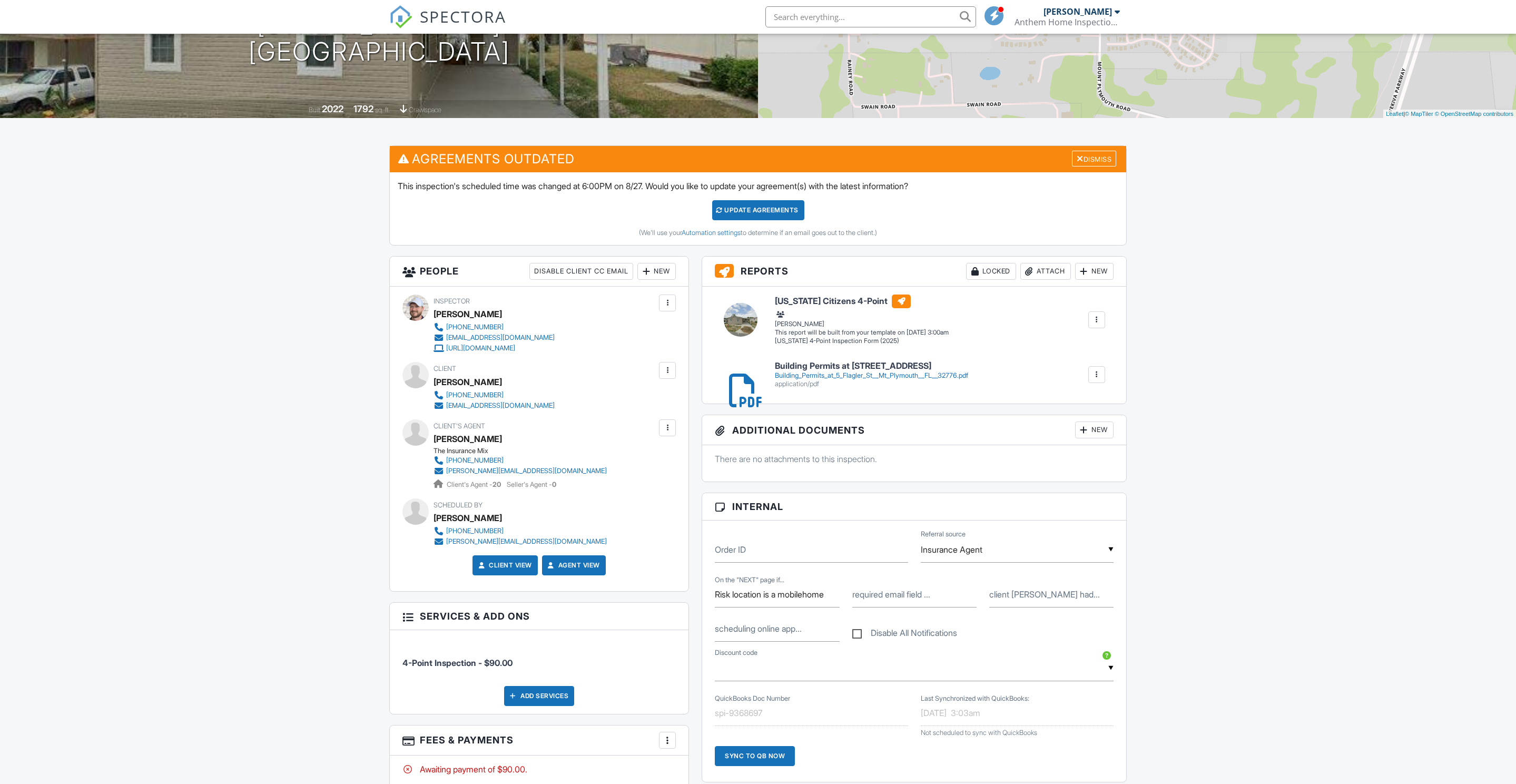
click at [1200, 596] on div "Dashboard Inspections Calendar Settings Profile Support Center Inspection Detai…" at bounding box center [758, 766] width 1516 height 1791
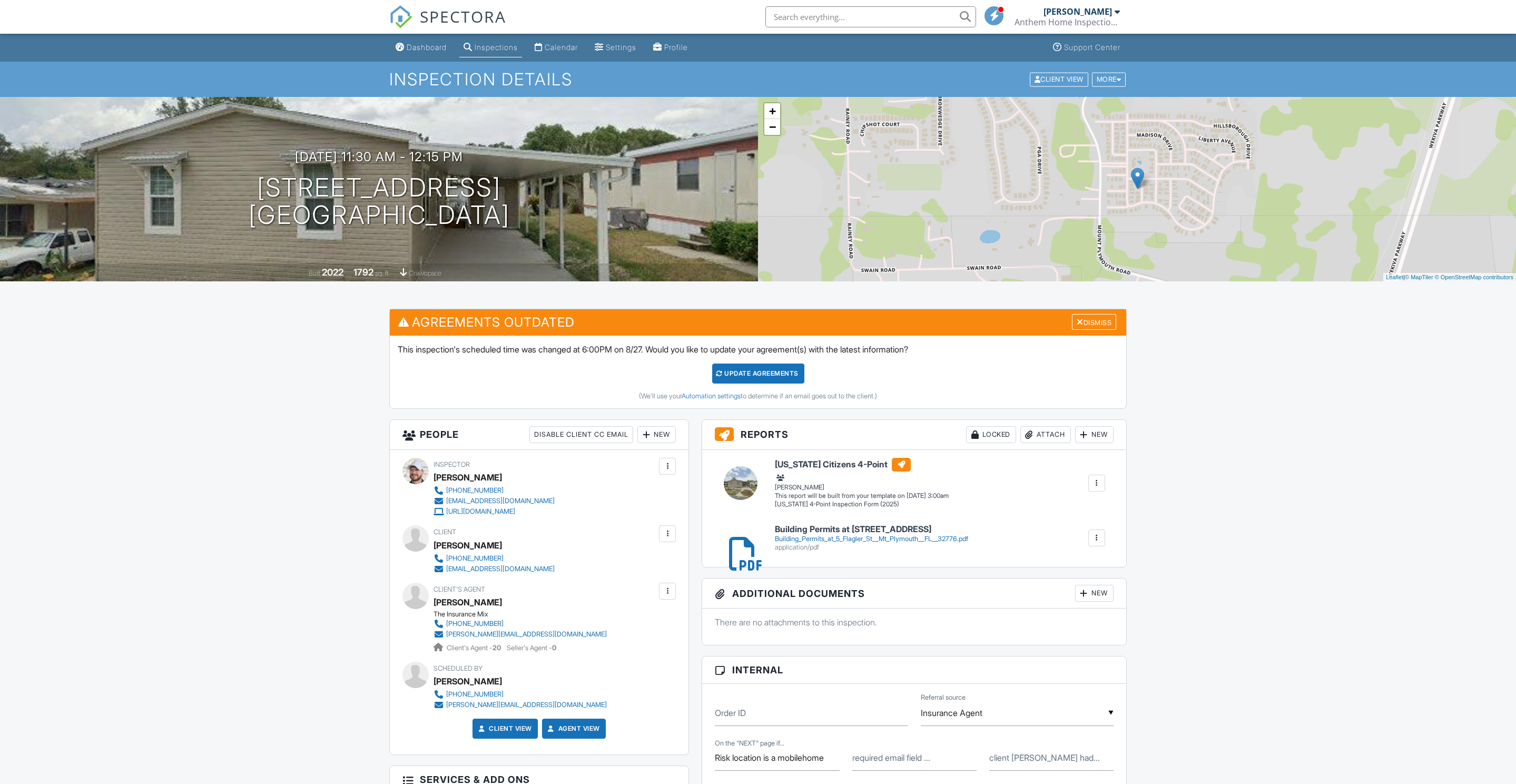
scroll to position [0, 0]
click at [416, 57] on link "Dashboard" at bounding box center [420, 47] width 60 height 19
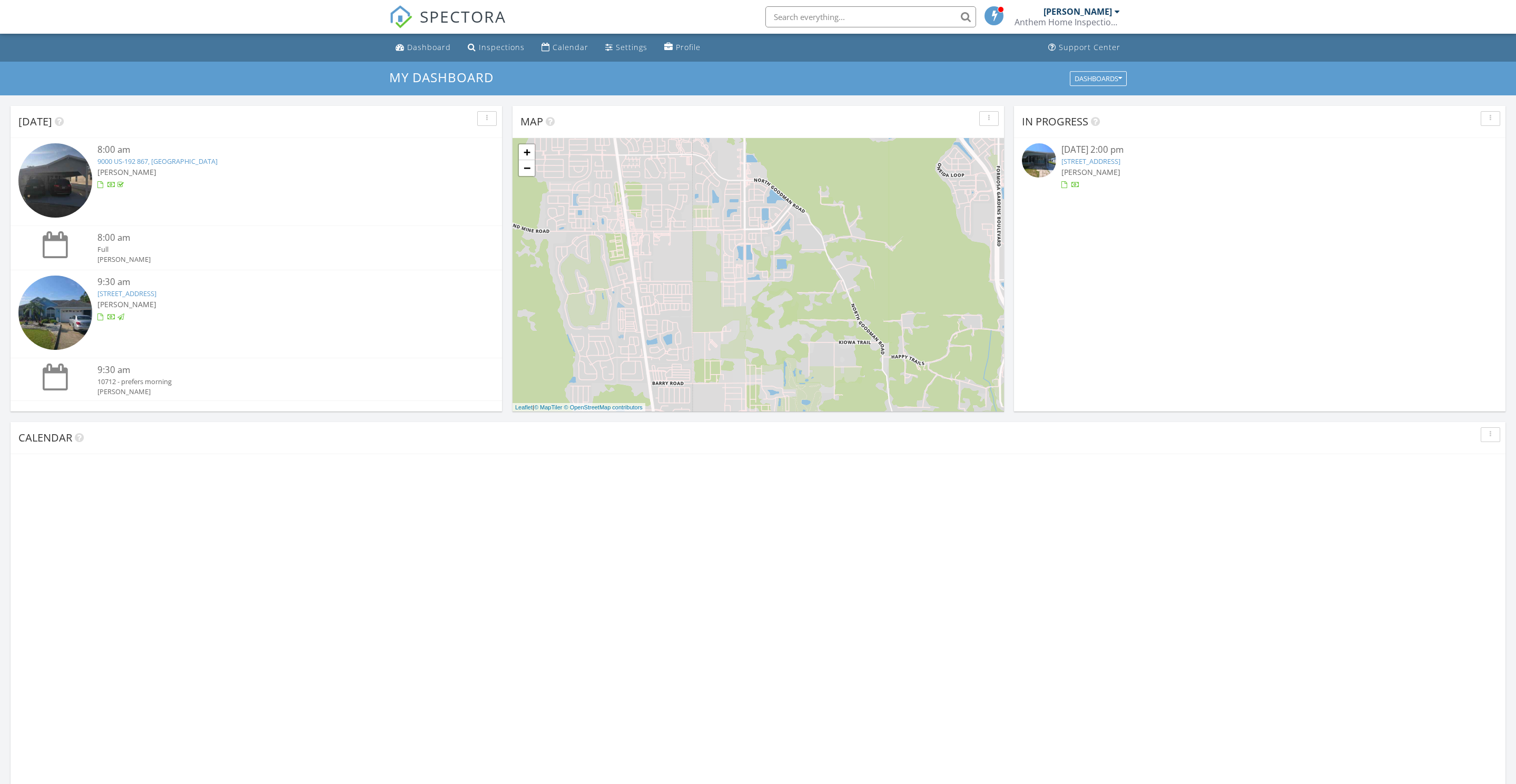
scroll to position [959, 1516]
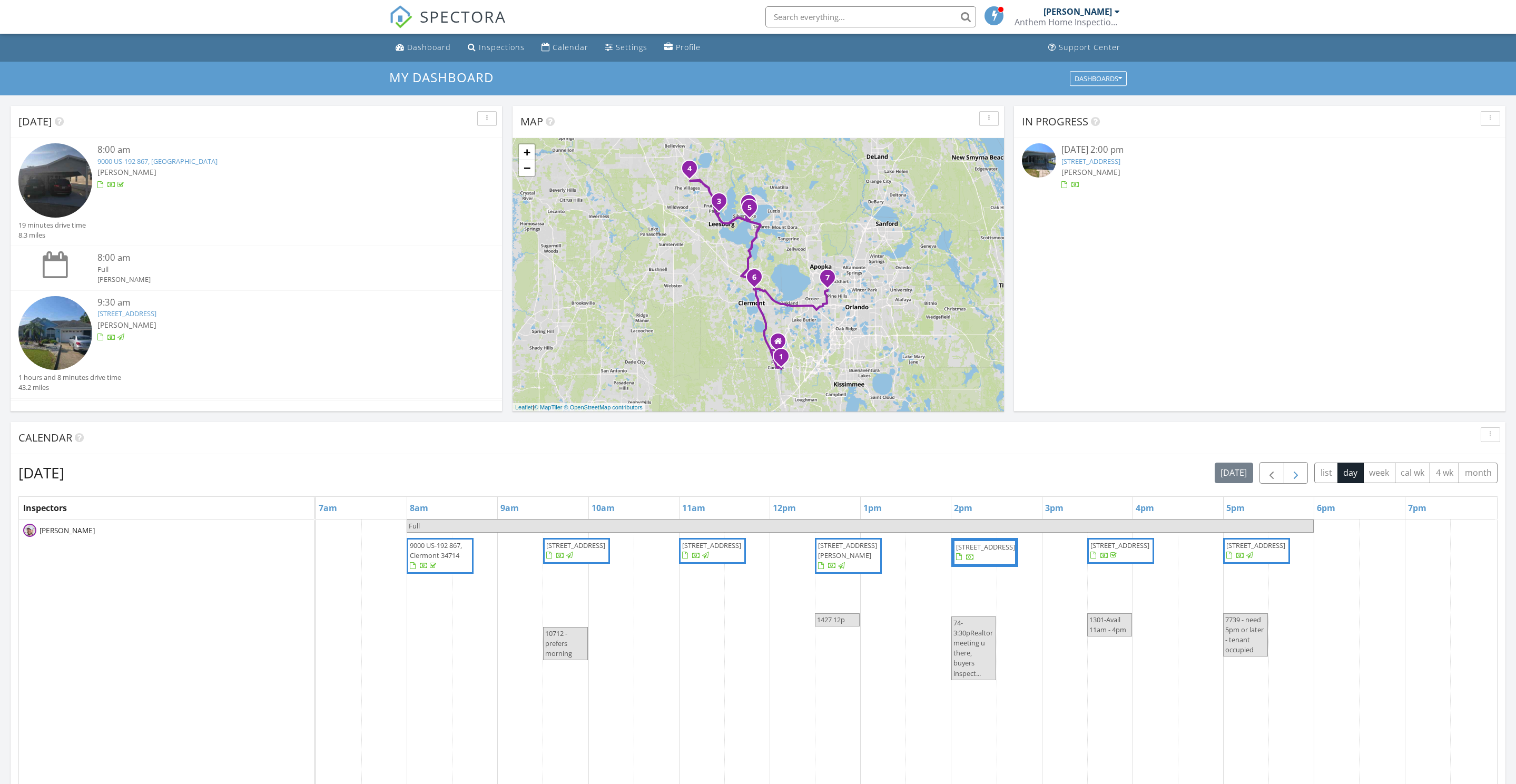
click at [1284, 483] on button "button" at bounding box center [1296, 473] width 25 height 22
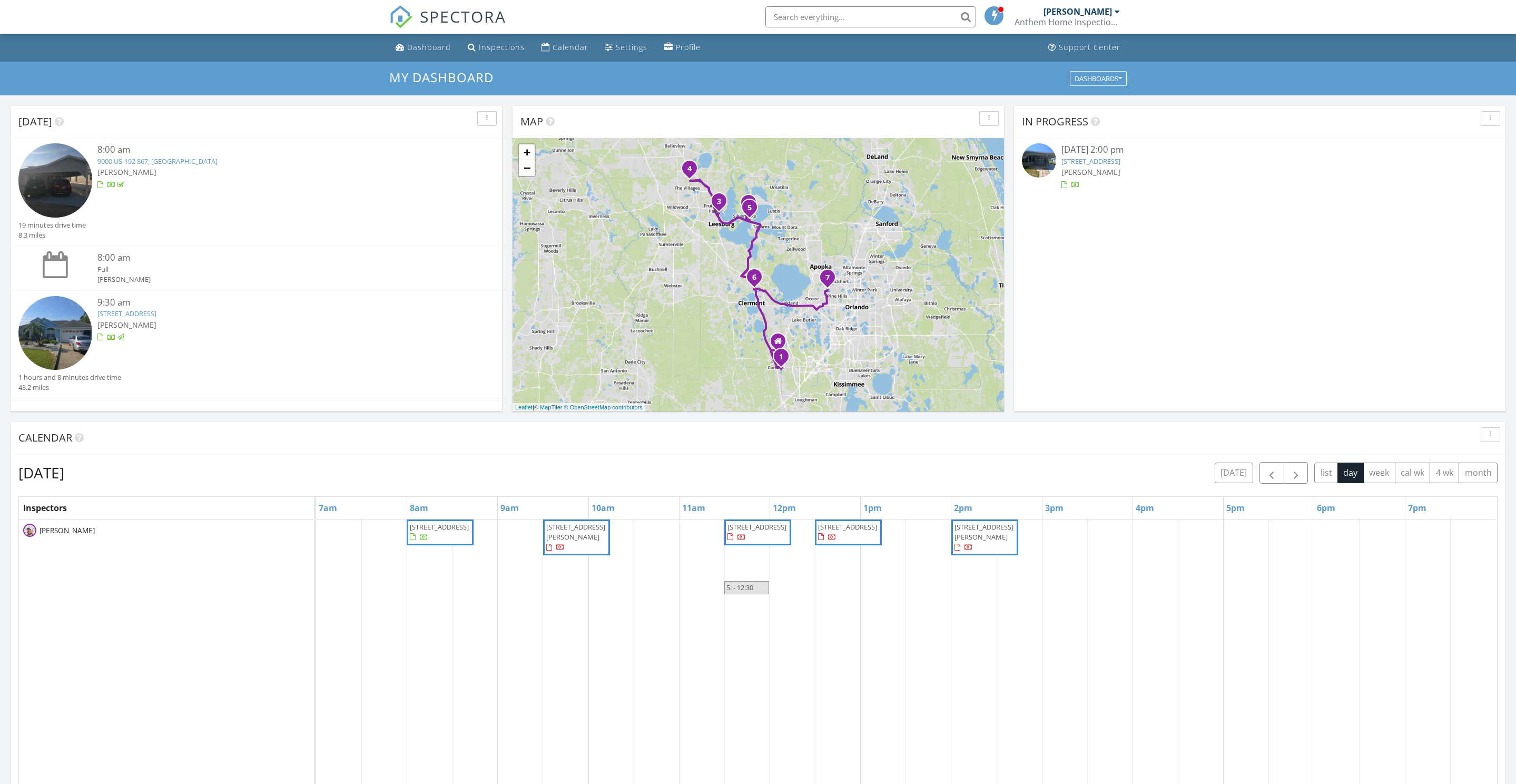
click at [856, 531] on span "25735 Whisper Oaks Rd, Leesburg 34748" at bounding box center [847, 527] width 59 height 9
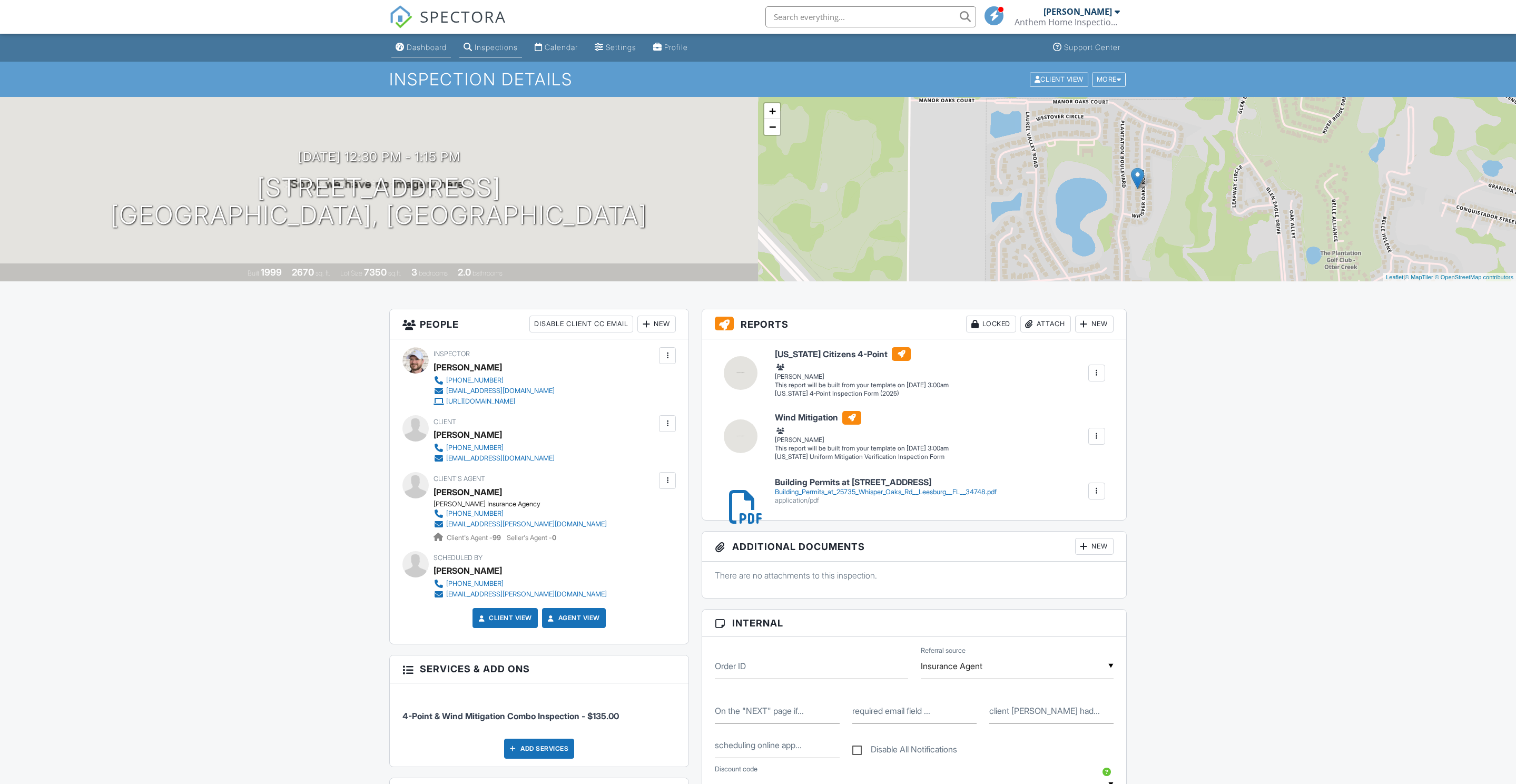
click at [429, 61] on li "Dashboard" at bounding box center [421, 48] width 64 height 27
click at [429, 50] on div "Dashboard" at bounding box center [427, 48] width 40 height 9
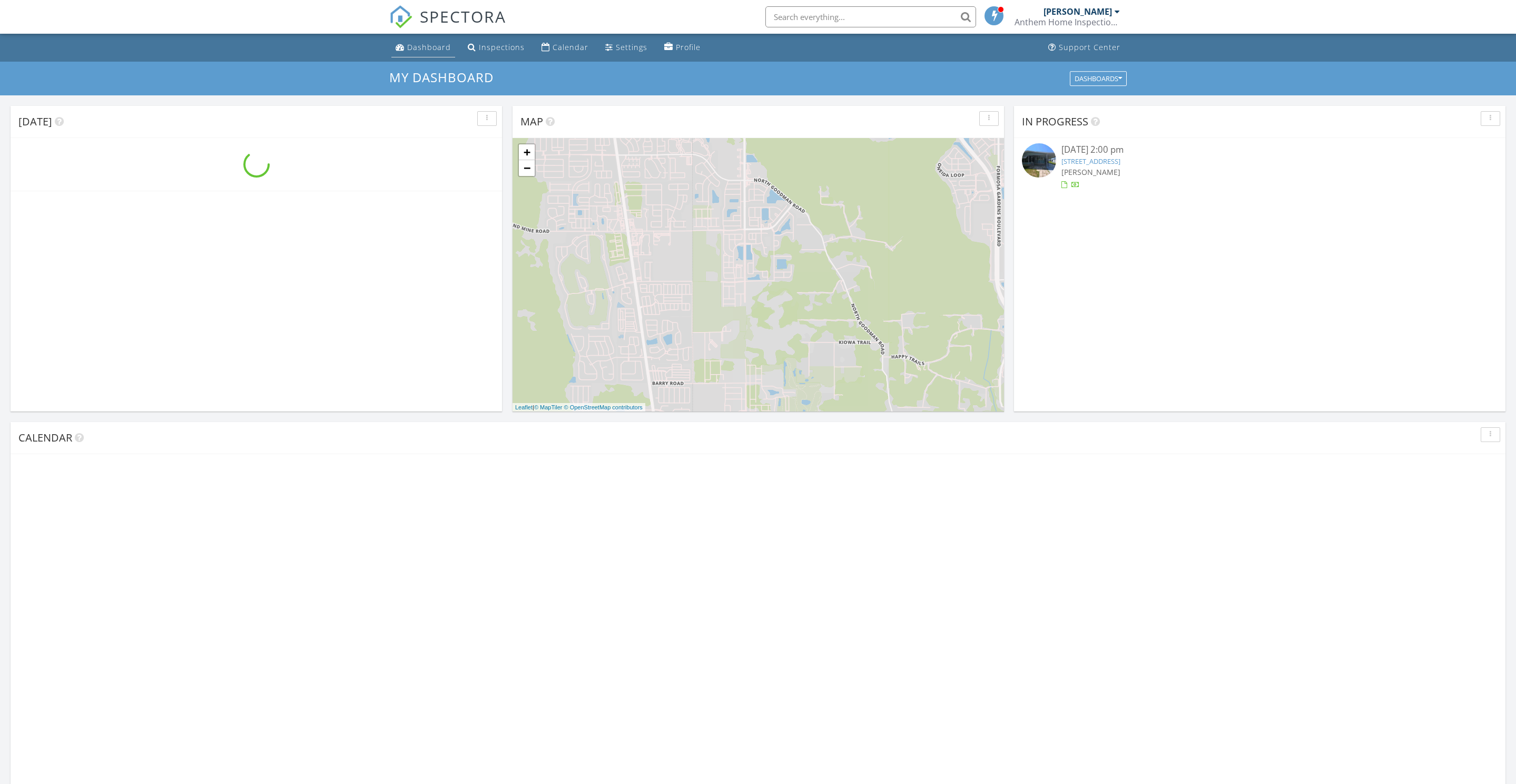
scroll to position [959, 1516]
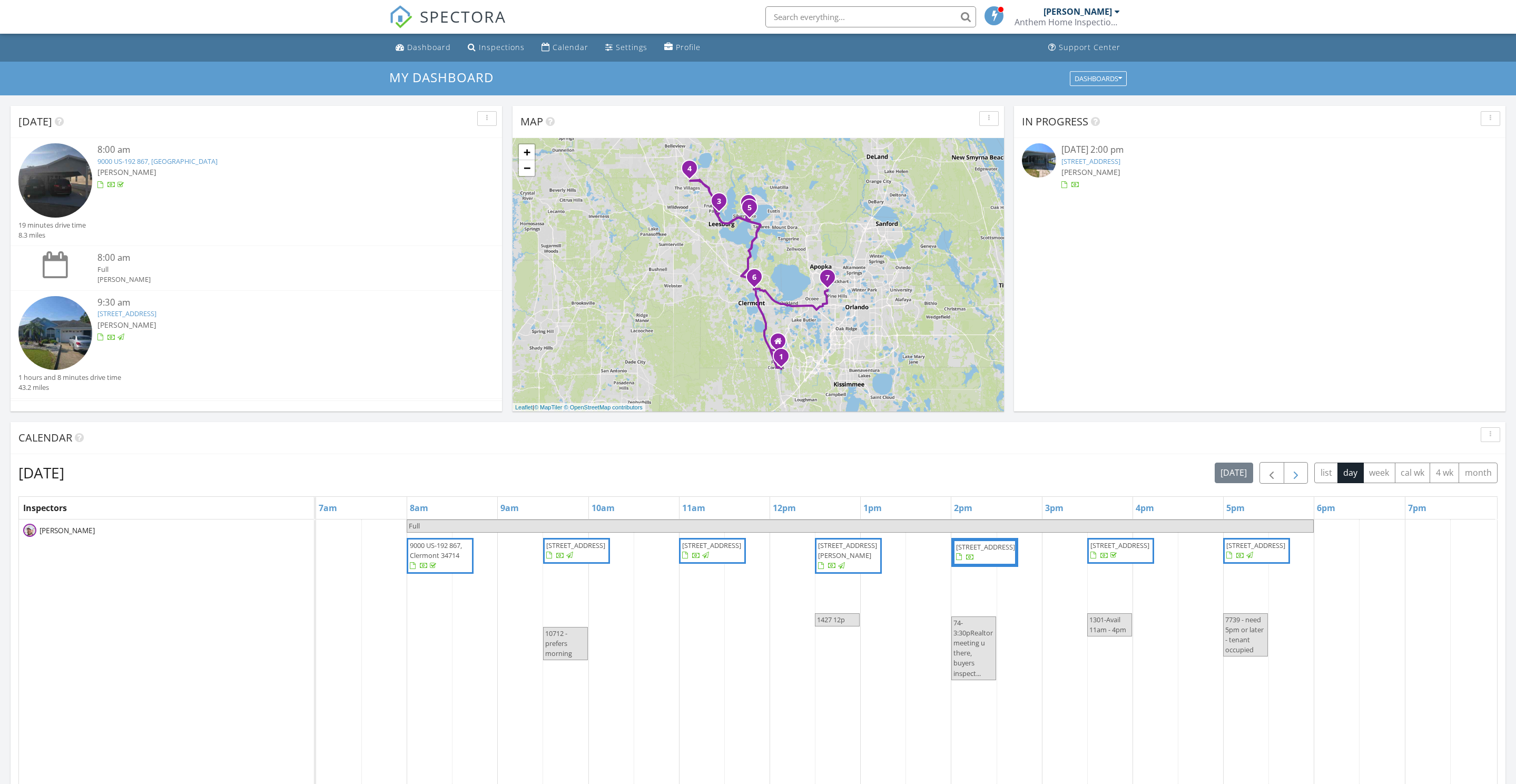
click at [1284, 480] on button "button" at bounding box center [1296, 473] width 25 height 22
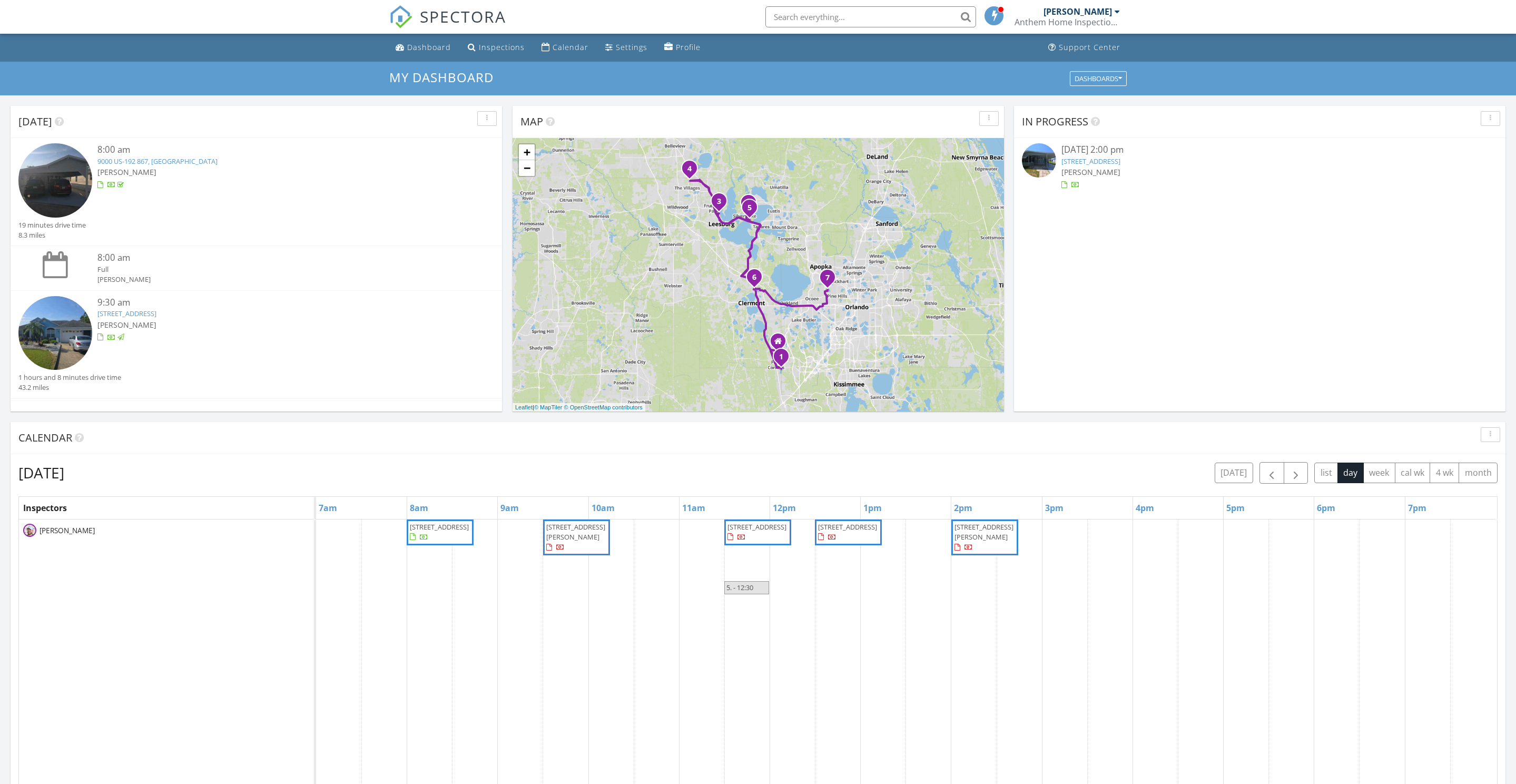
click at [984, 541] on span "4749 Tara View Rd, Leesburg 34748" at bounding box center [984, 531] width 59 height 19
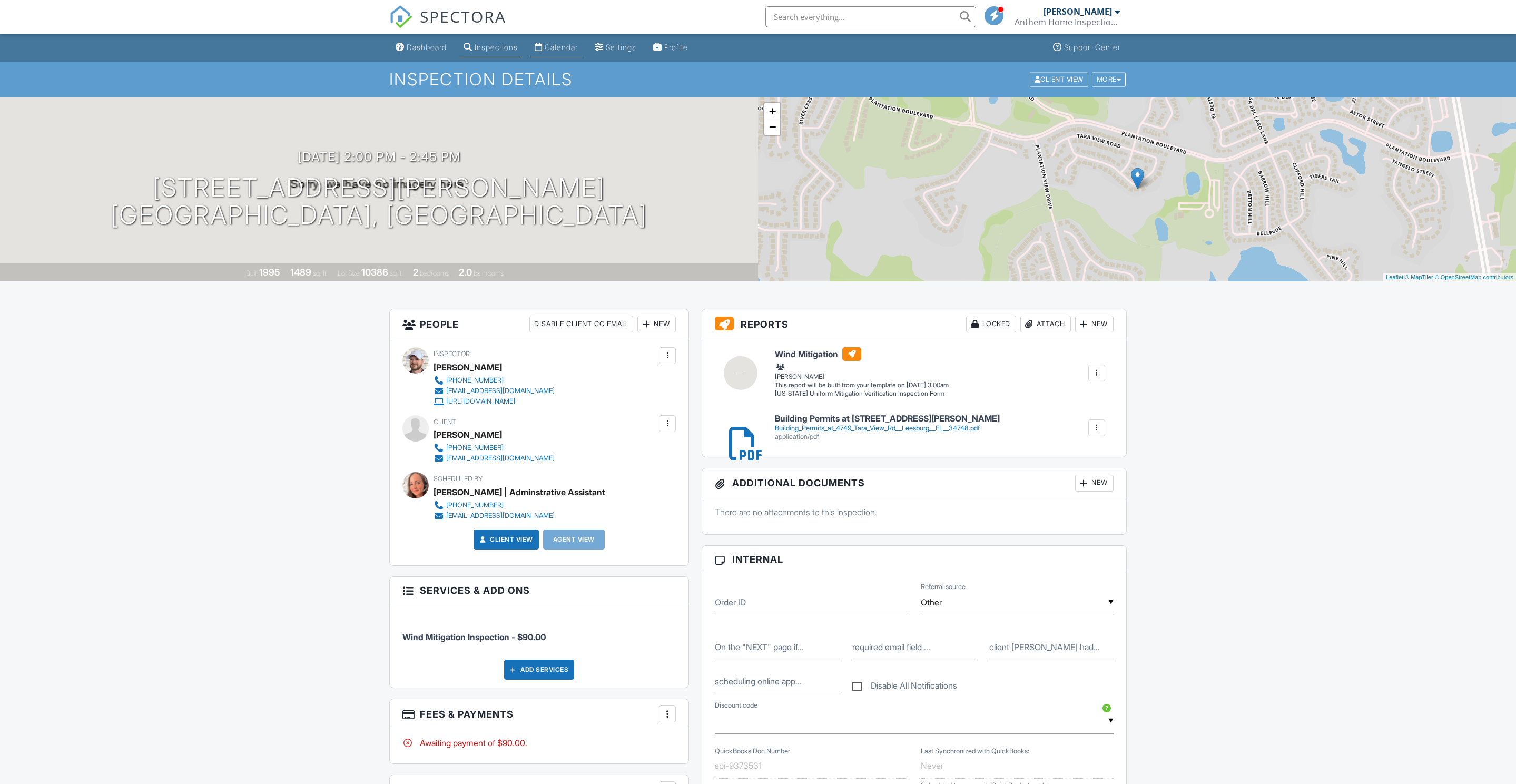
click at [578, 47] on div "Calendar" at bounding box center [562, 48] width 33 height 9
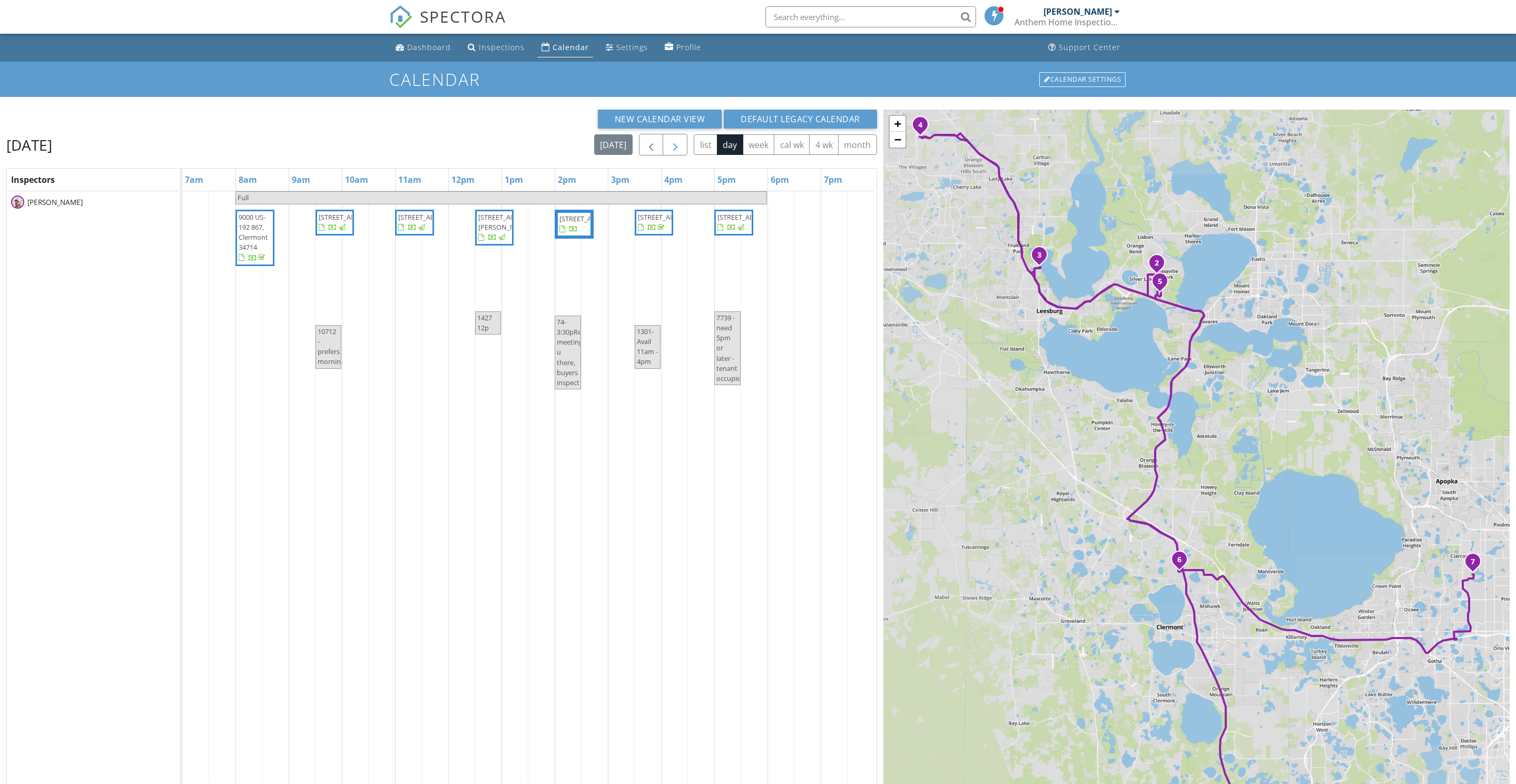
click at [669, 148] on span "button" at bounding box center [675, 145] width 13 height 13
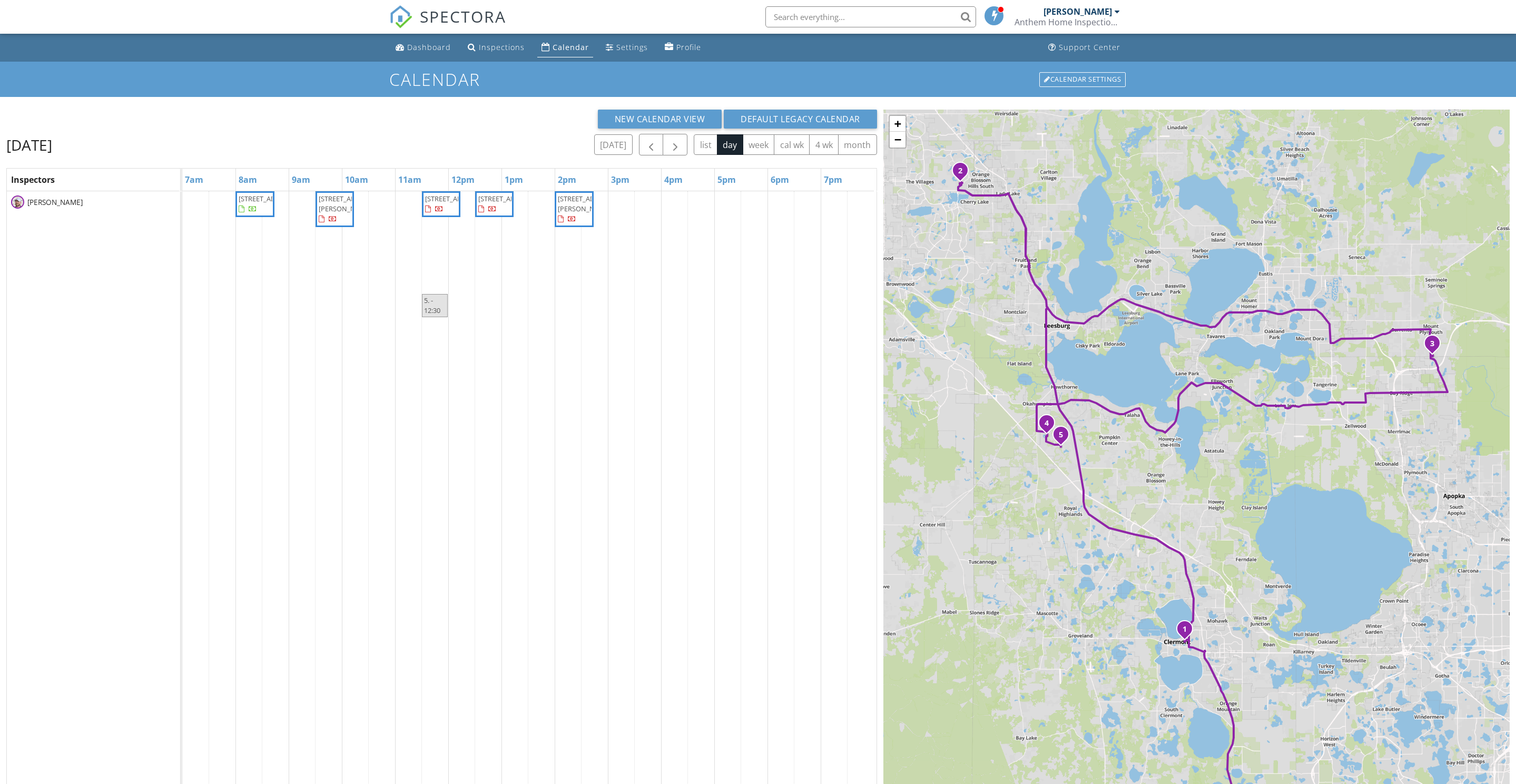
scroll to position [118, 0]
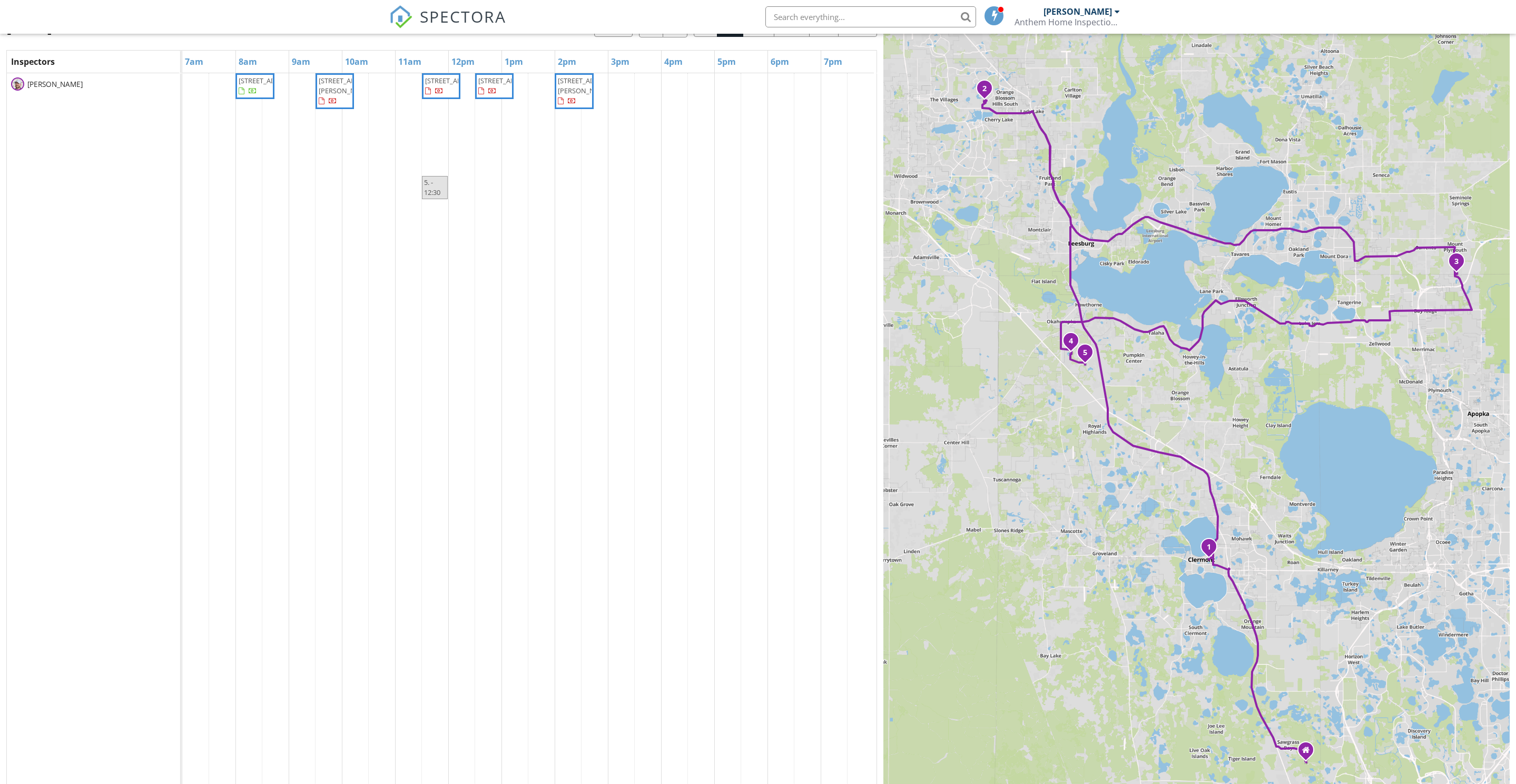
click at [948, 573] on div "1 2 3 4 5 + − Sawgrass Bay Boulevard, US 27, US 27, Citrus Boulevard, Citrus Bo…" at bounding box center [1196, 396] width 627 height 808
click at [669, 33] on span "button" at bounding box center [675, 27] width 13 height 13
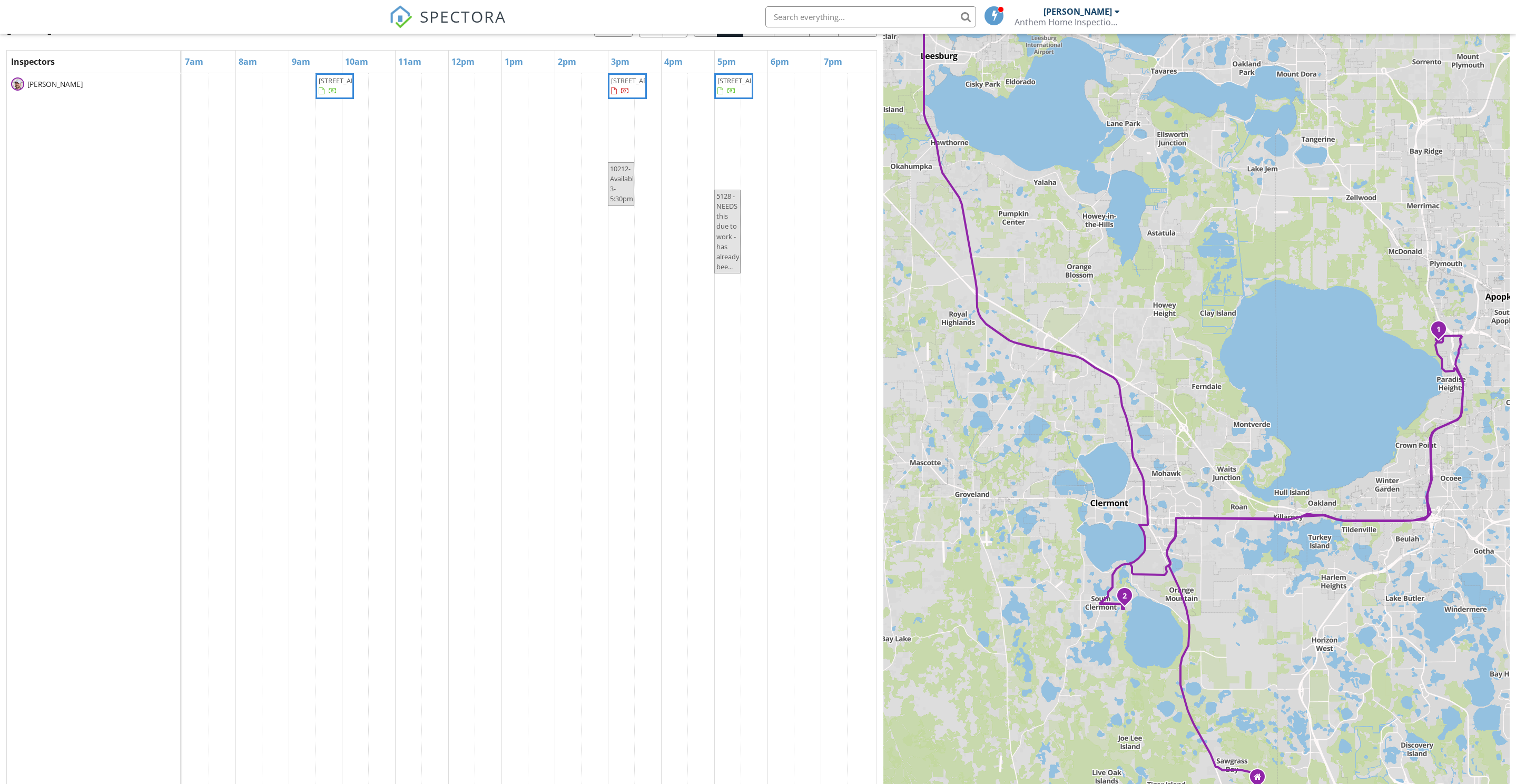
click at [345, 85] on span "2313 Panoramic Circle, Apopka 32703" at bounding box center [348, 81] width 59 height 9
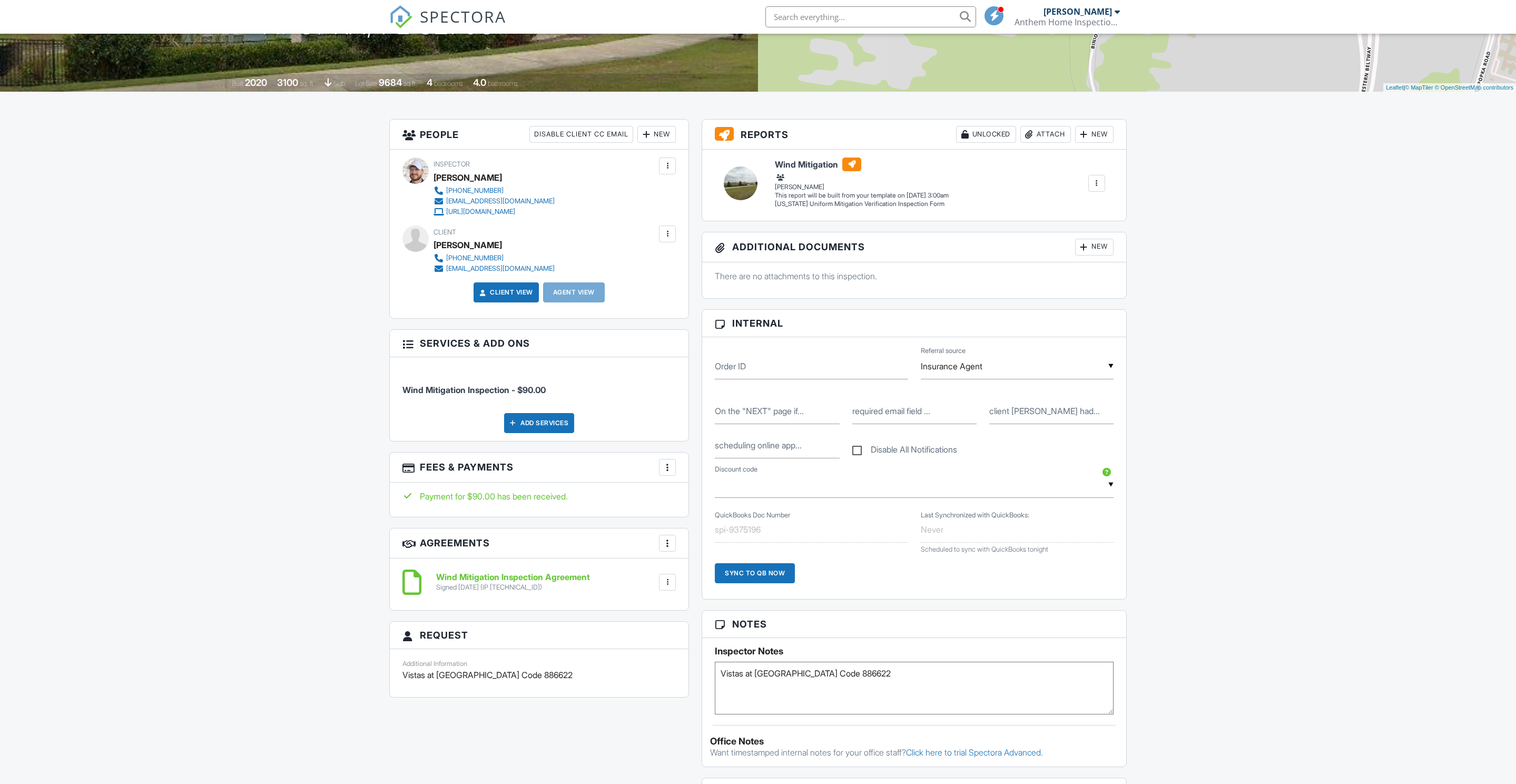
scroll to position [527, 0]
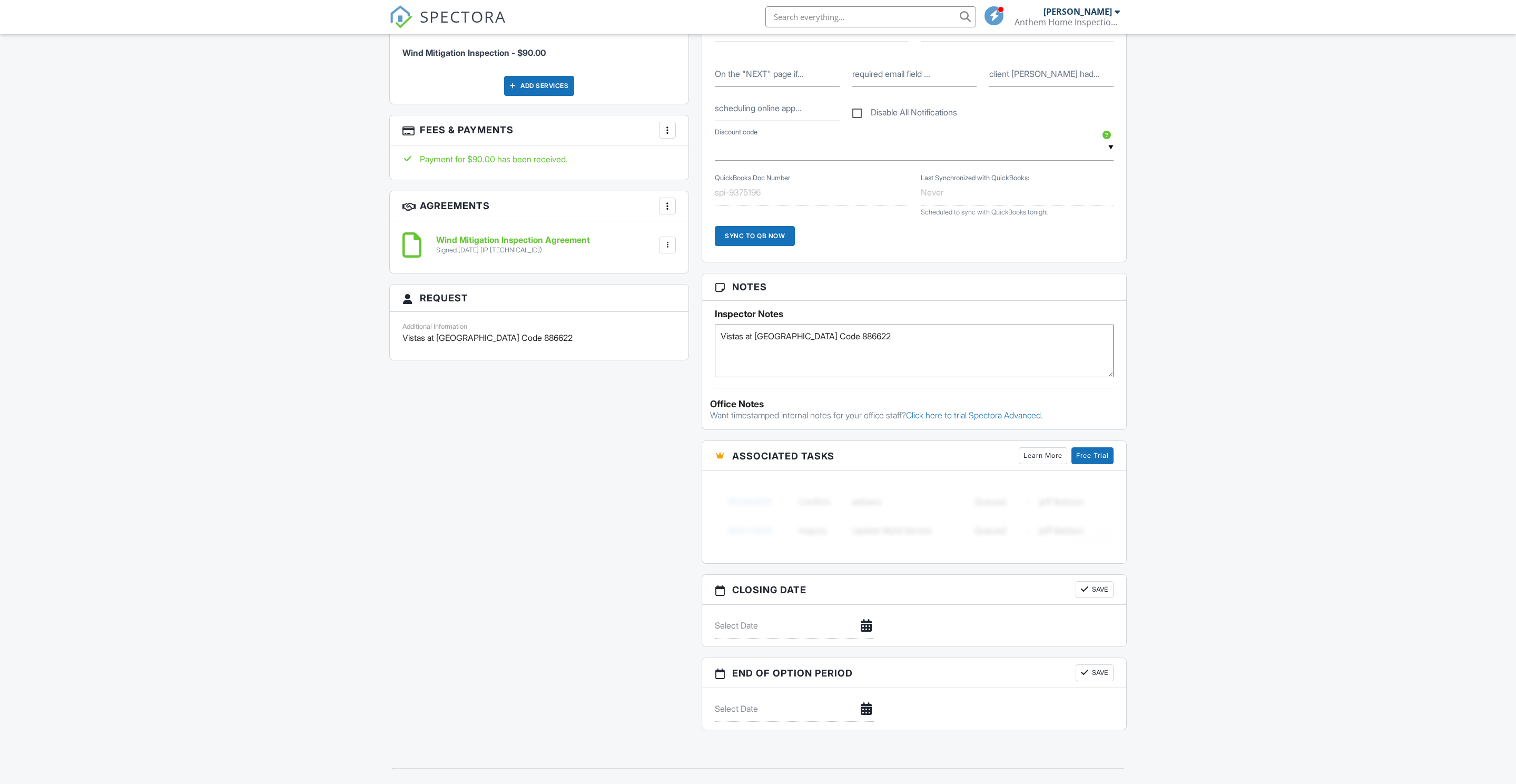
click at [1000, 377] on textarea "Vistas at [GEOGRAPHIC_DATA] Code 886622" at bounding box center [913, 351] width 398 height 53
paste textarea "20000032"
type textarea "Vistas at [GEOGRAPHIC_DATA] Code 886622 [DATE] 20000032 re roof"
click at [1174, 420] on div "Dashboard Inspections Calendar Settings Profile Support Center Inspection Detai…" at bounding box center [758, 296] width 1516 height 1577
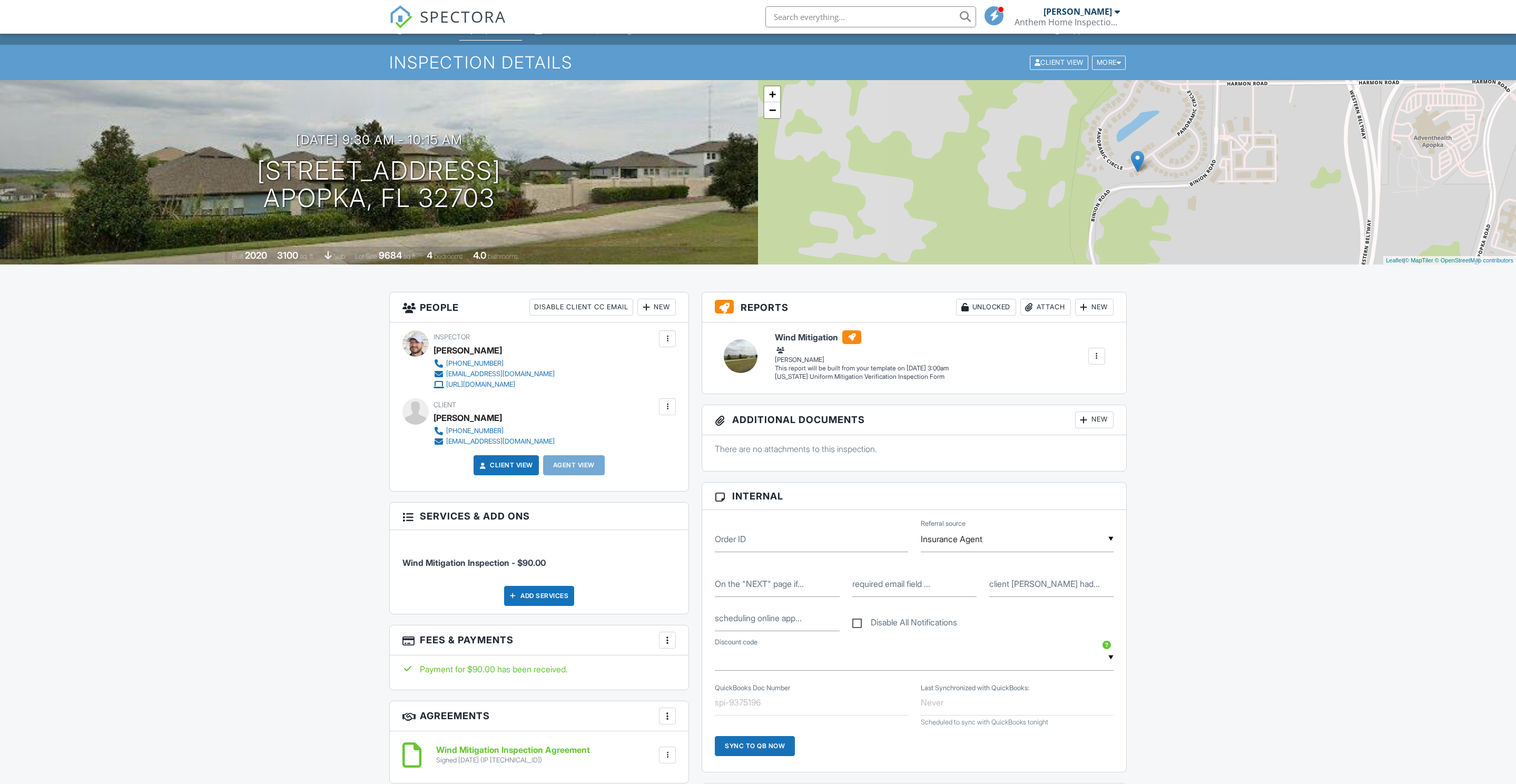
click at [1035, 315] on div "Attach" at bounding box center [1045, 307] width 50 height 16
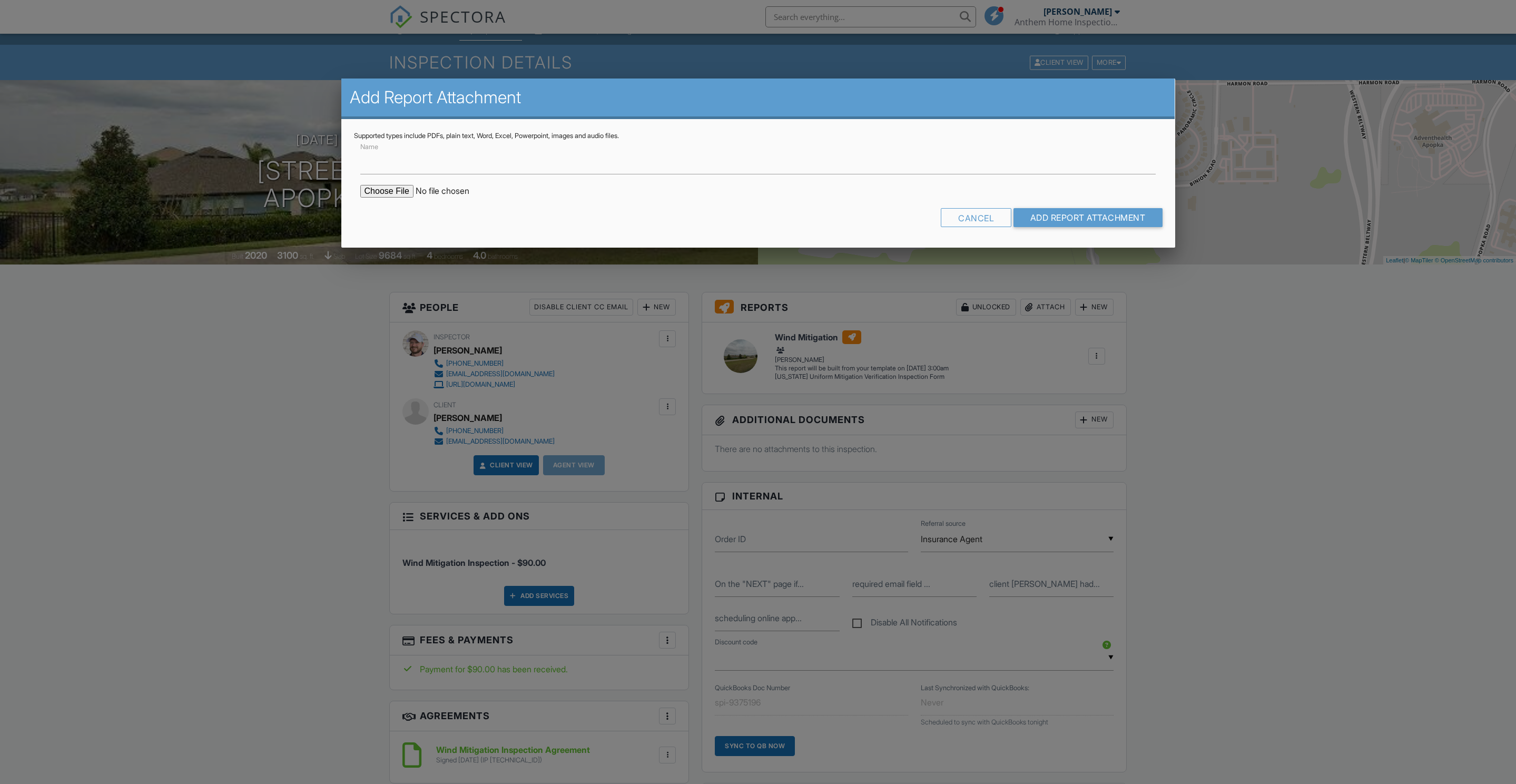
click at [395, 192] on form "Name Cancel Add Report Attachment" at bounding box center [758, 188] width 809 height 95
click at [395, 197] on input "file" at bounding box center [450, 191] width 180 height 13
type input "C:\fakepath\Building Permits at 2313 Panoramic Cir, Apopka, FL, 32703.pdf"
click at [1052, 227] on input "Add Report Attachment" at bounding box center [1088, 217] width 149 height 19
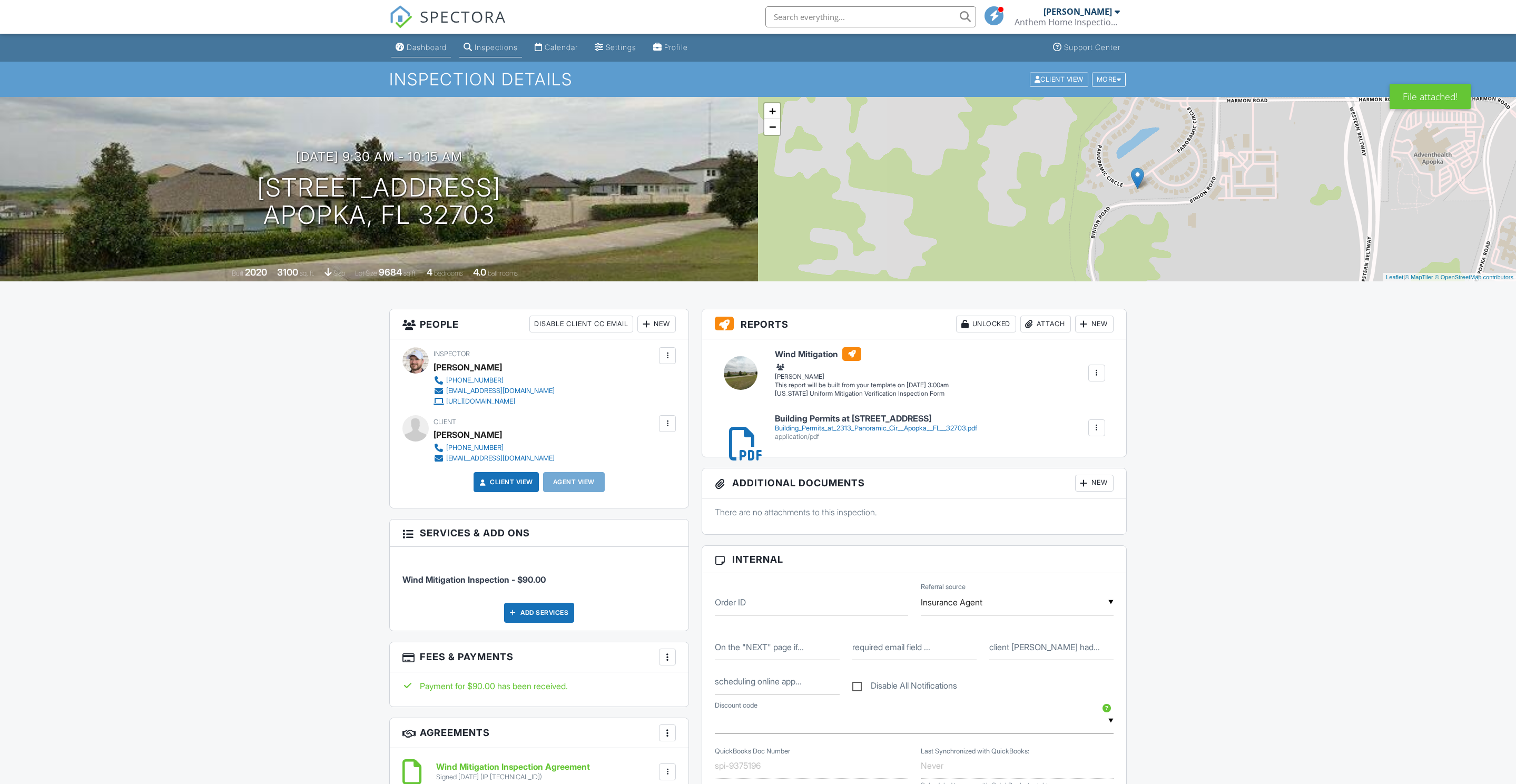
click at [427, 44] on div "Dashboard" at bounding box center [427, 48] width 40 height 9
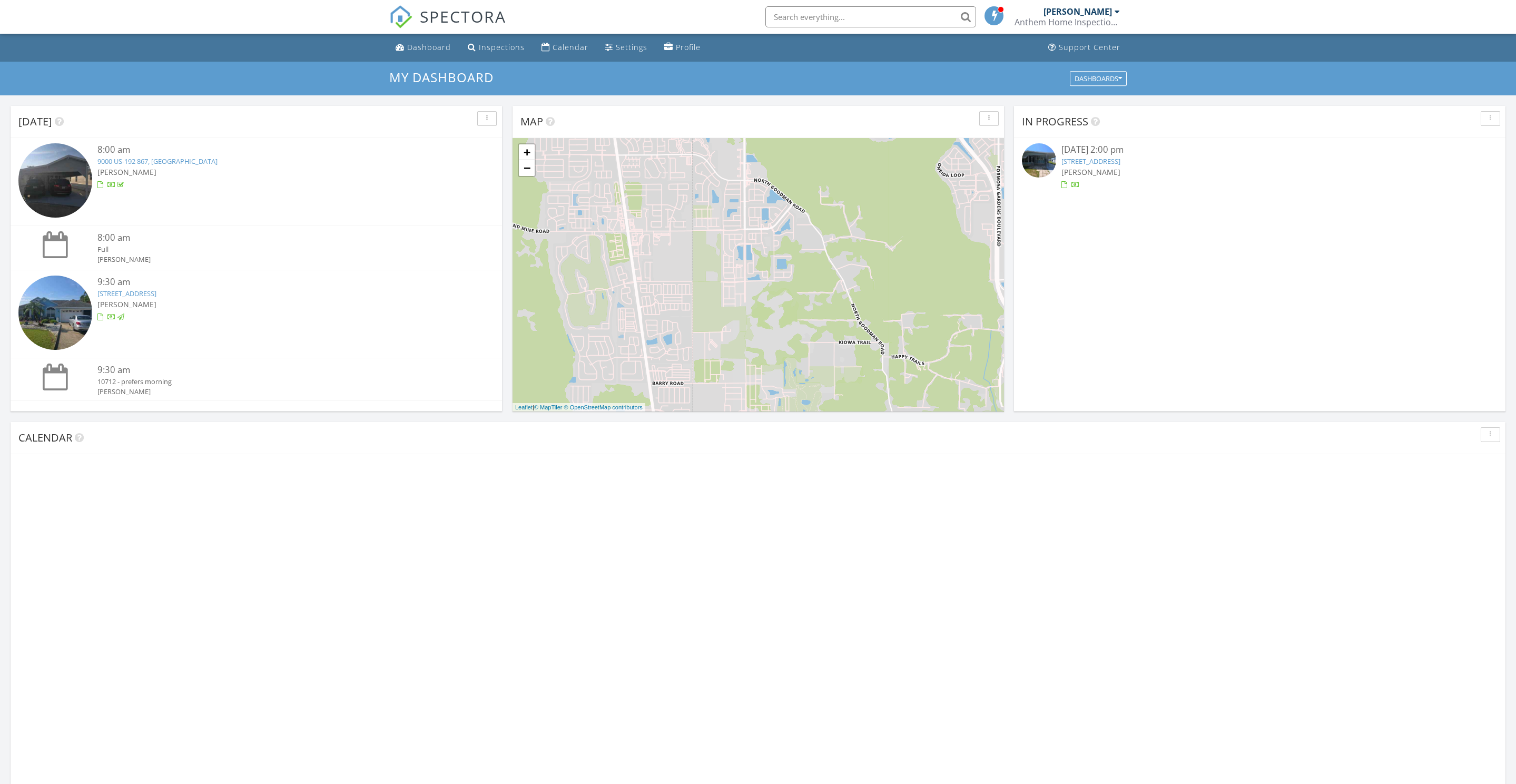
scroll to position [959, 1516]
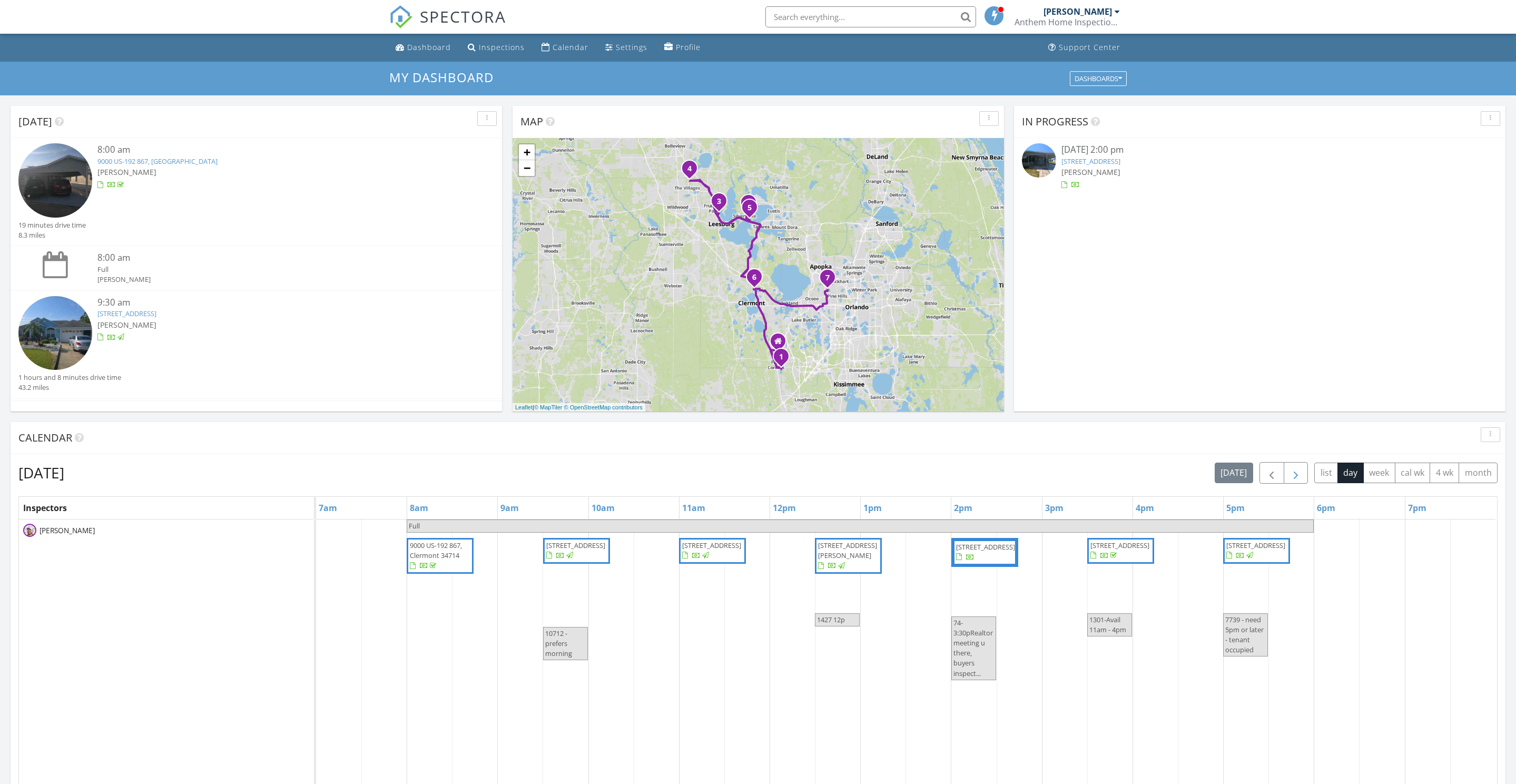
click at [1290, 479] on span "button" at bounding box center [1296, 474] width 13 height 13
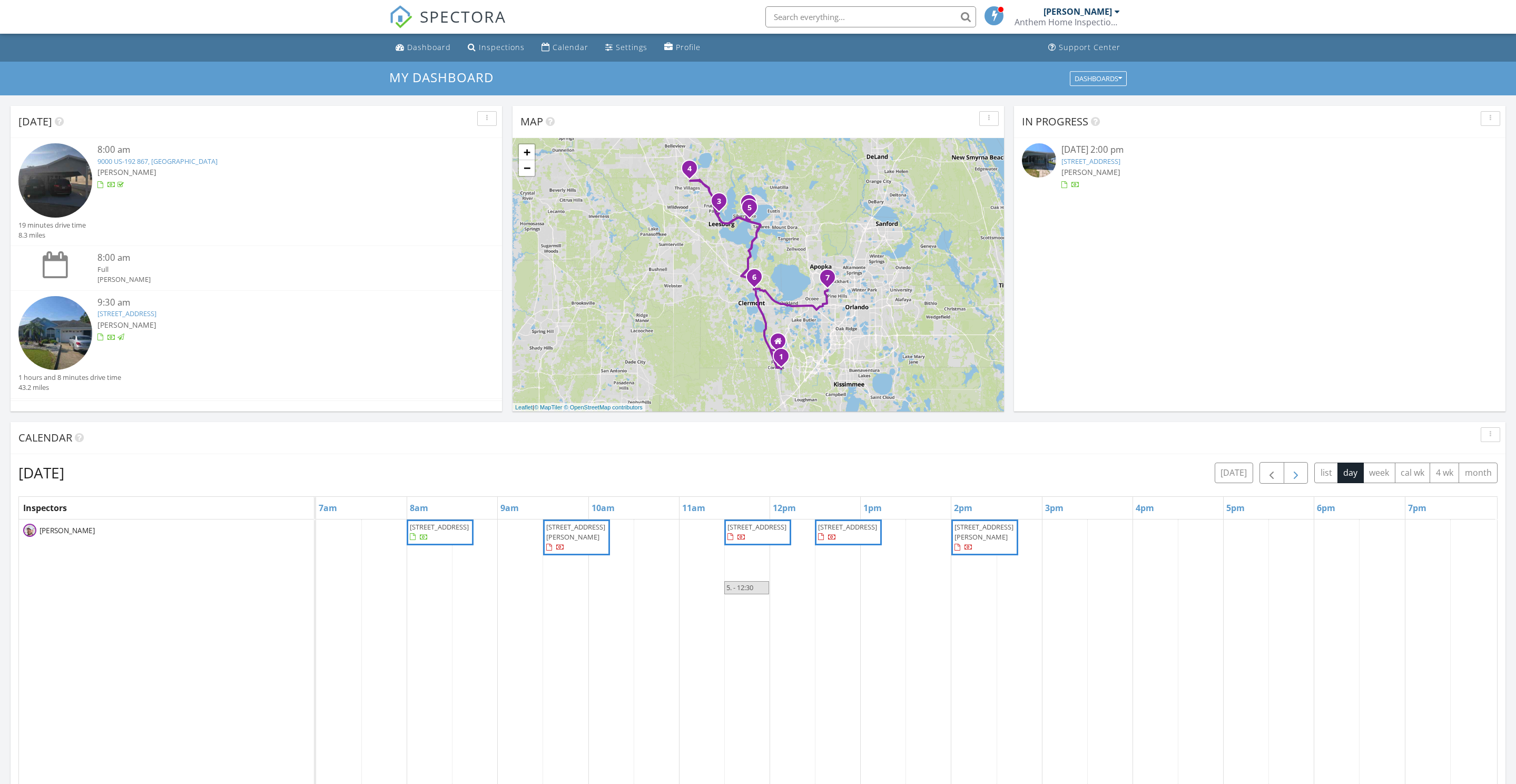
click at [1290, 479] on span "button" at bounding box center [1296, 474] width 13 height 13
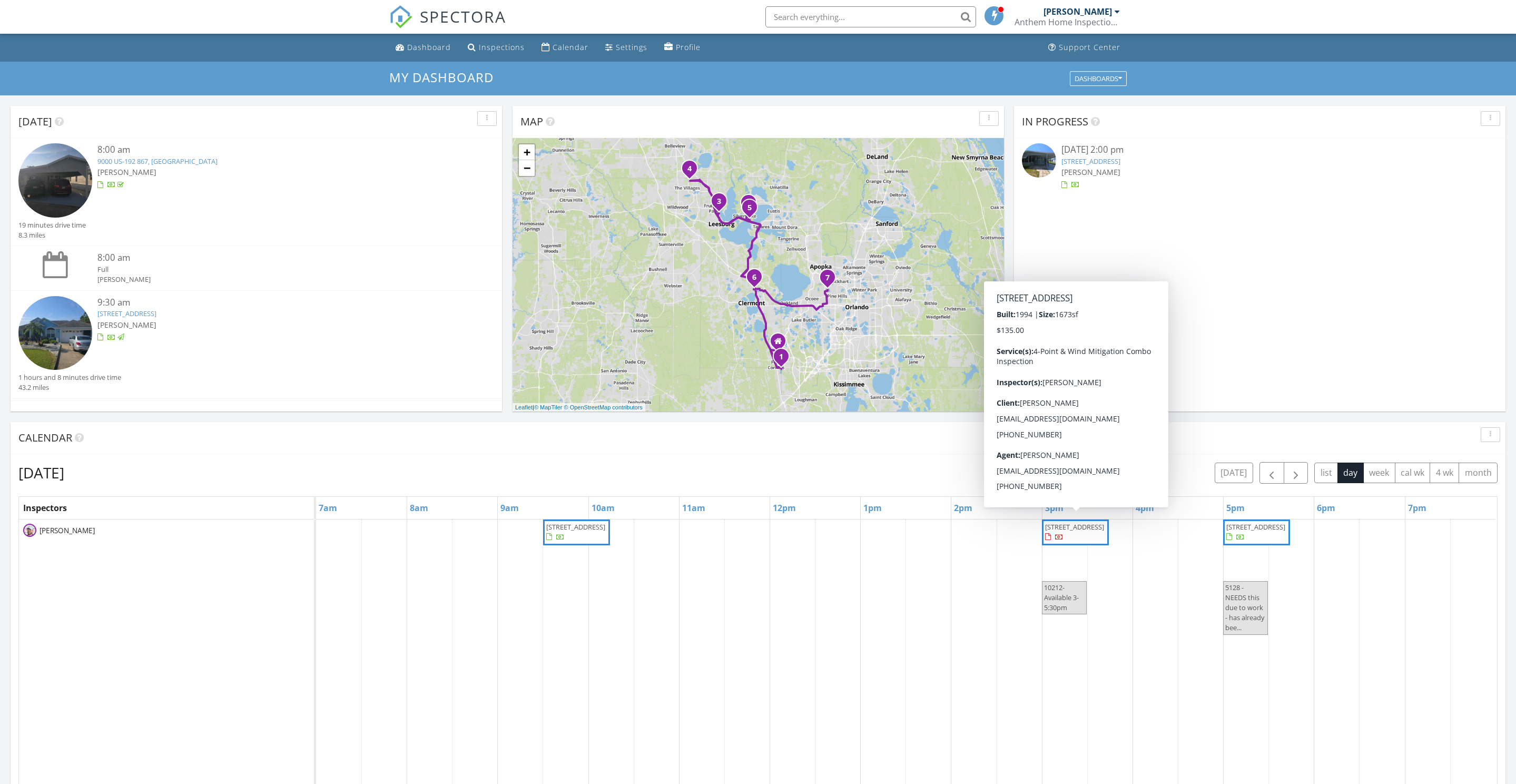
click at [1061, 531] on span "10212 Northglen Dr, Clermont 34711" at bounding box center [1074, 527] width 59 height 9
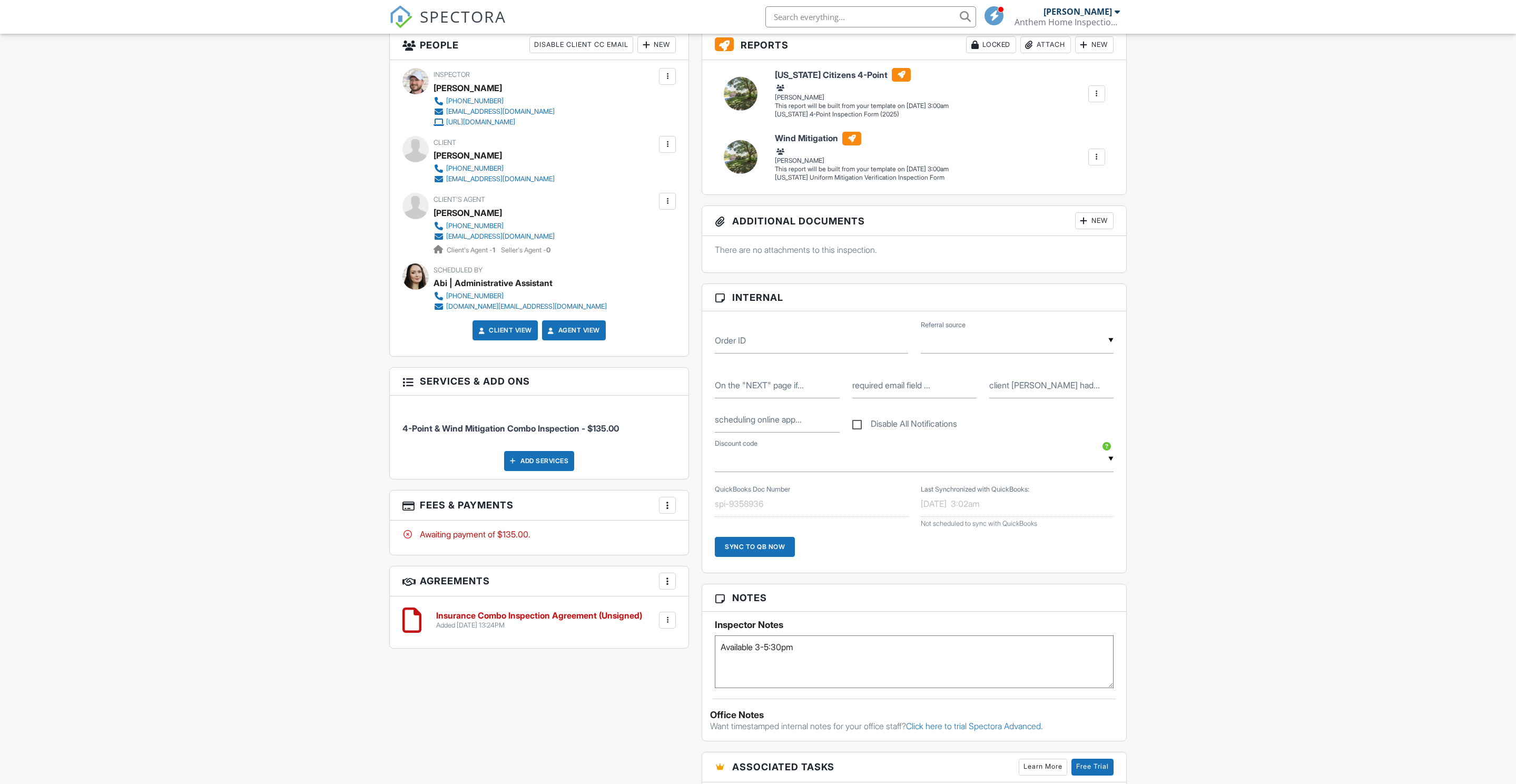
scroll to position [342, 0]
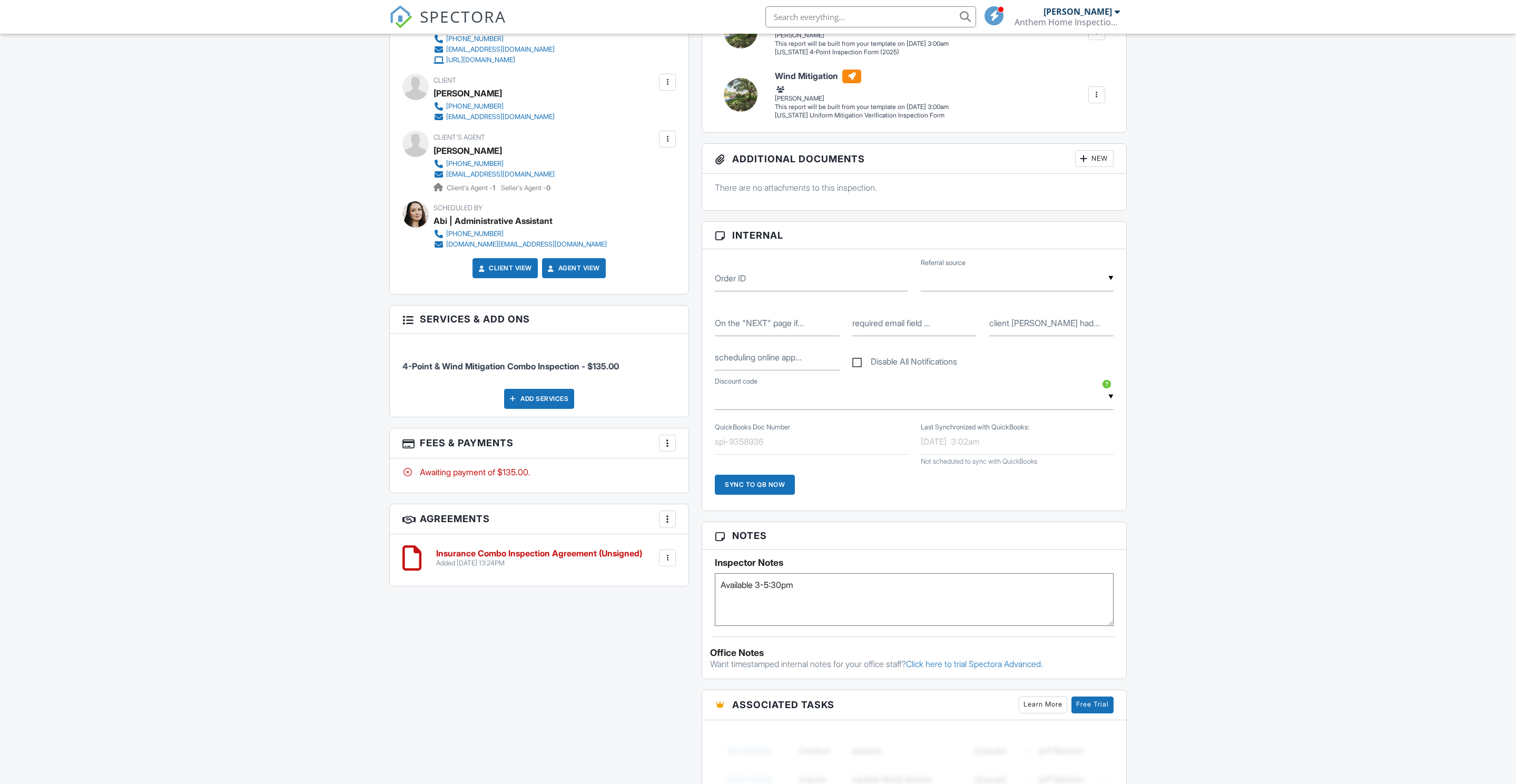
click at [872, 626] on textarea "Available 3-5:30pm" at bounding box center [913, 600] width 398 height 53
click at [1317, 628] on div "Dashboard Inspections Calendar Settings Profile Support Center Inspection Detai…" at bounding box center [758, 539] width 1516 height 1693
click at [825, 626] on textarea "Available 3-5:30pm" at bounding box center [913, 600] width 398 height 53
paste textarea "2001040037"
type textarea "Available 3-5:30pm 2014 hvac 04/02/2001 2001040037 screen room"
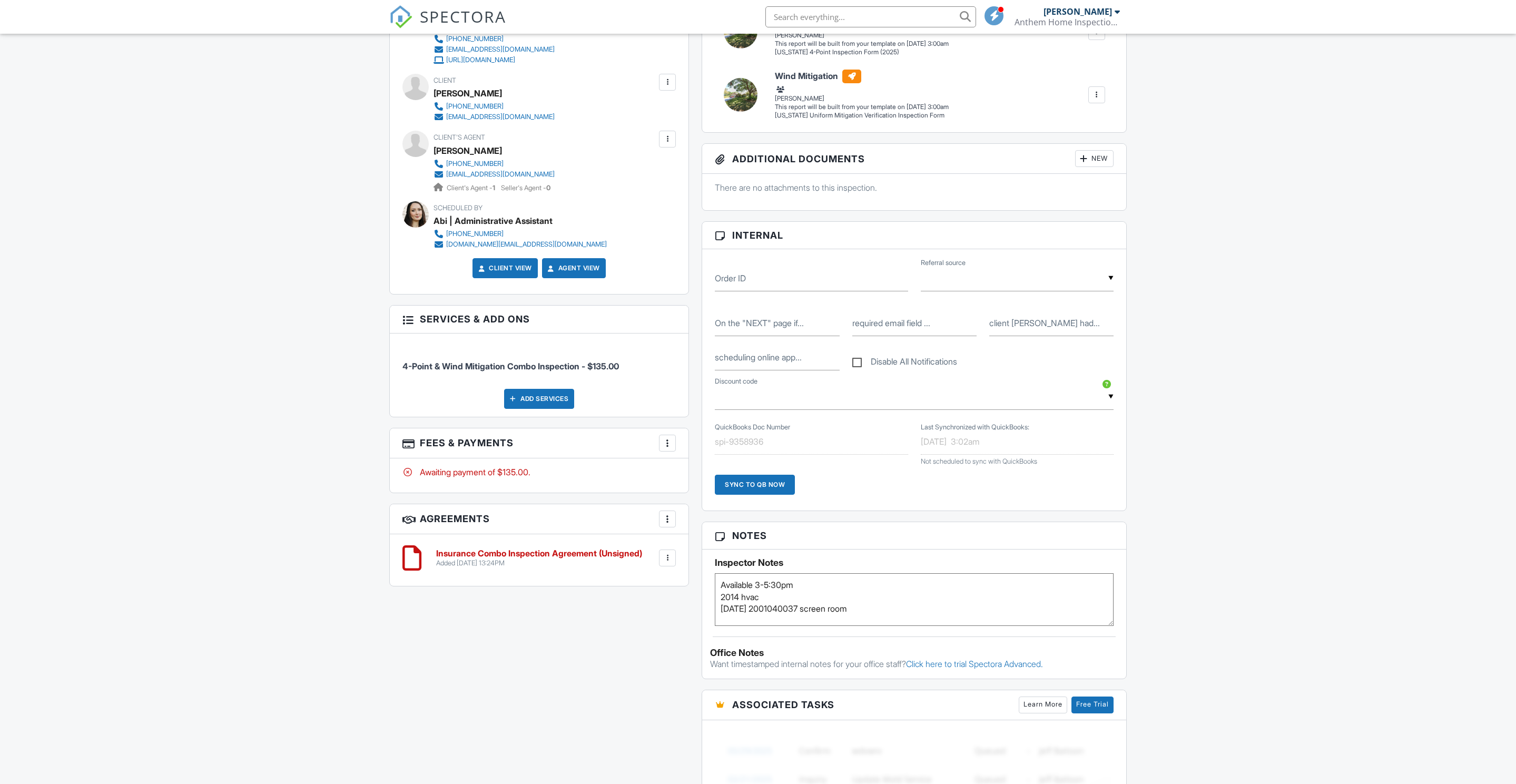
click at [1145, 689] on div "Dashboard Inspections Calendar Settings Profile Support Center Inspection Detai…" at bounding box center [758, 539] width 1516 height 1693
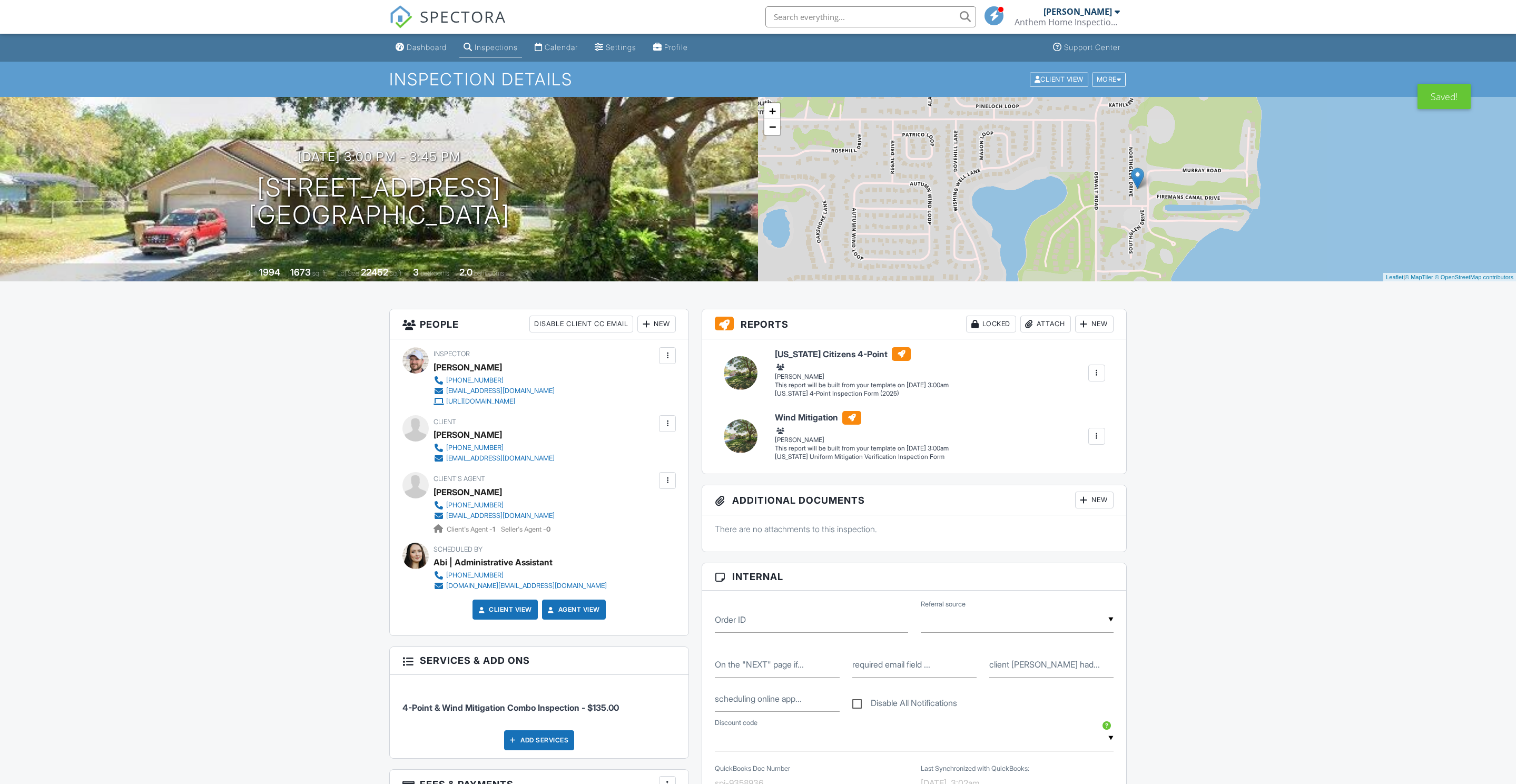
scroll to position [0, 0]
click at [1026, 332] on div "Attach" at bounding box center [1045, 323] width 50 height 16
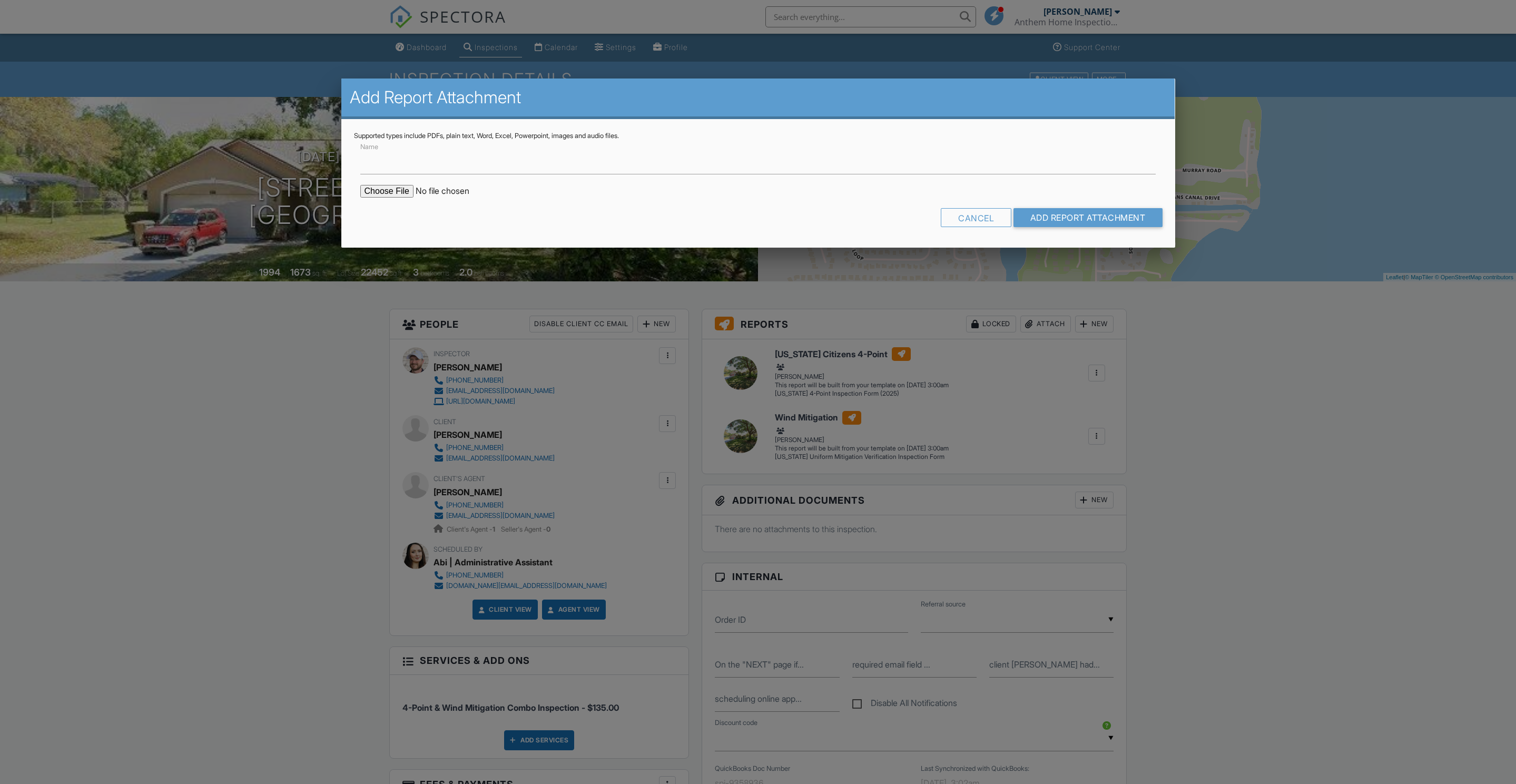
click at [392, 198] on input "file" at bounding box center [450, 191] width 180 height 13
type input "C:\fakepath\Building Permits at 10212 North Glen Dr, Clermont, FL, 34711.pdf"
click at [1036, 227] on input "Add Report Attachment" at bounding box center [1088, 217] width 149 height 19
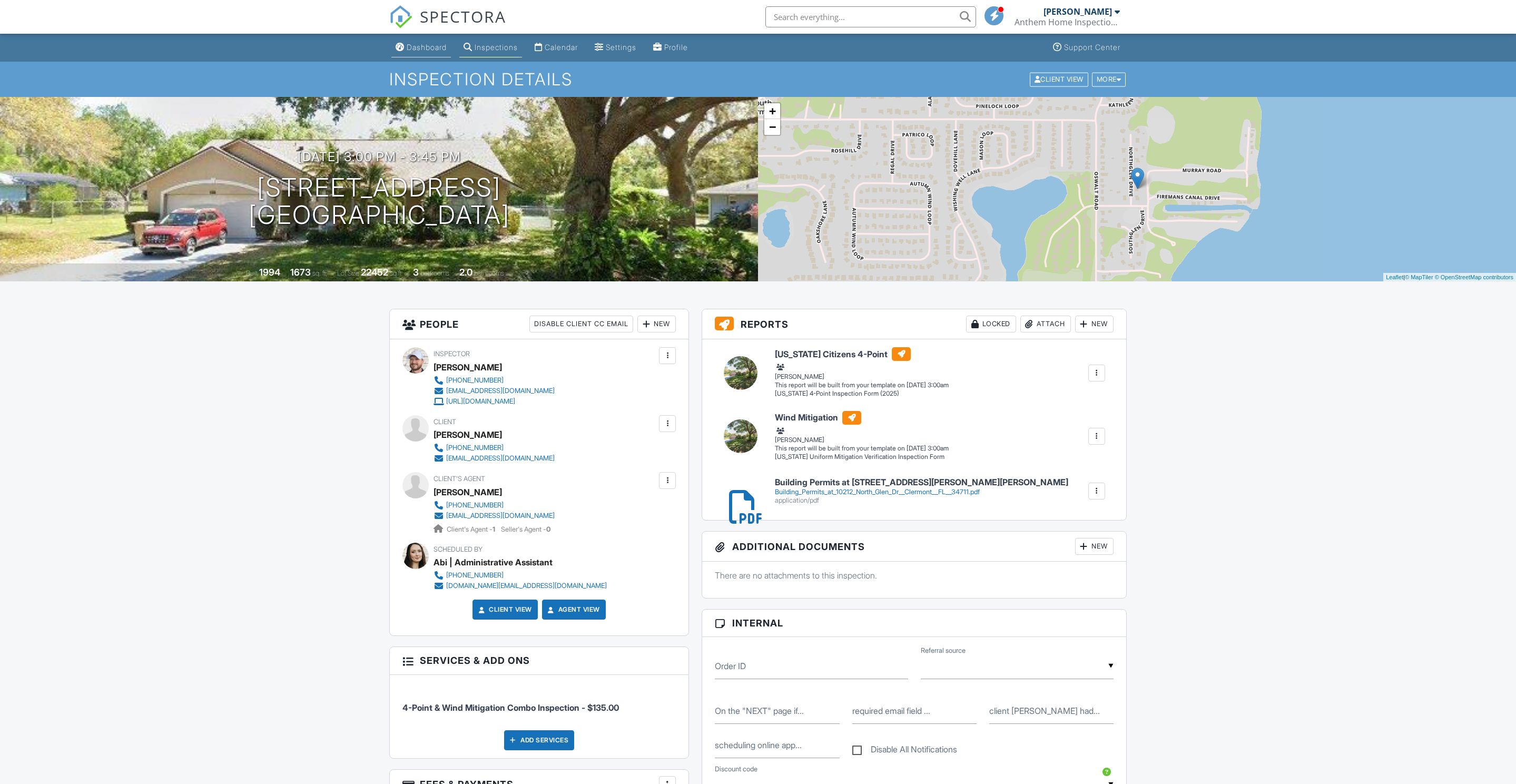
click at [435, 49] on div "Dashboard" at bounding box center [427, 48] width 40 height 9
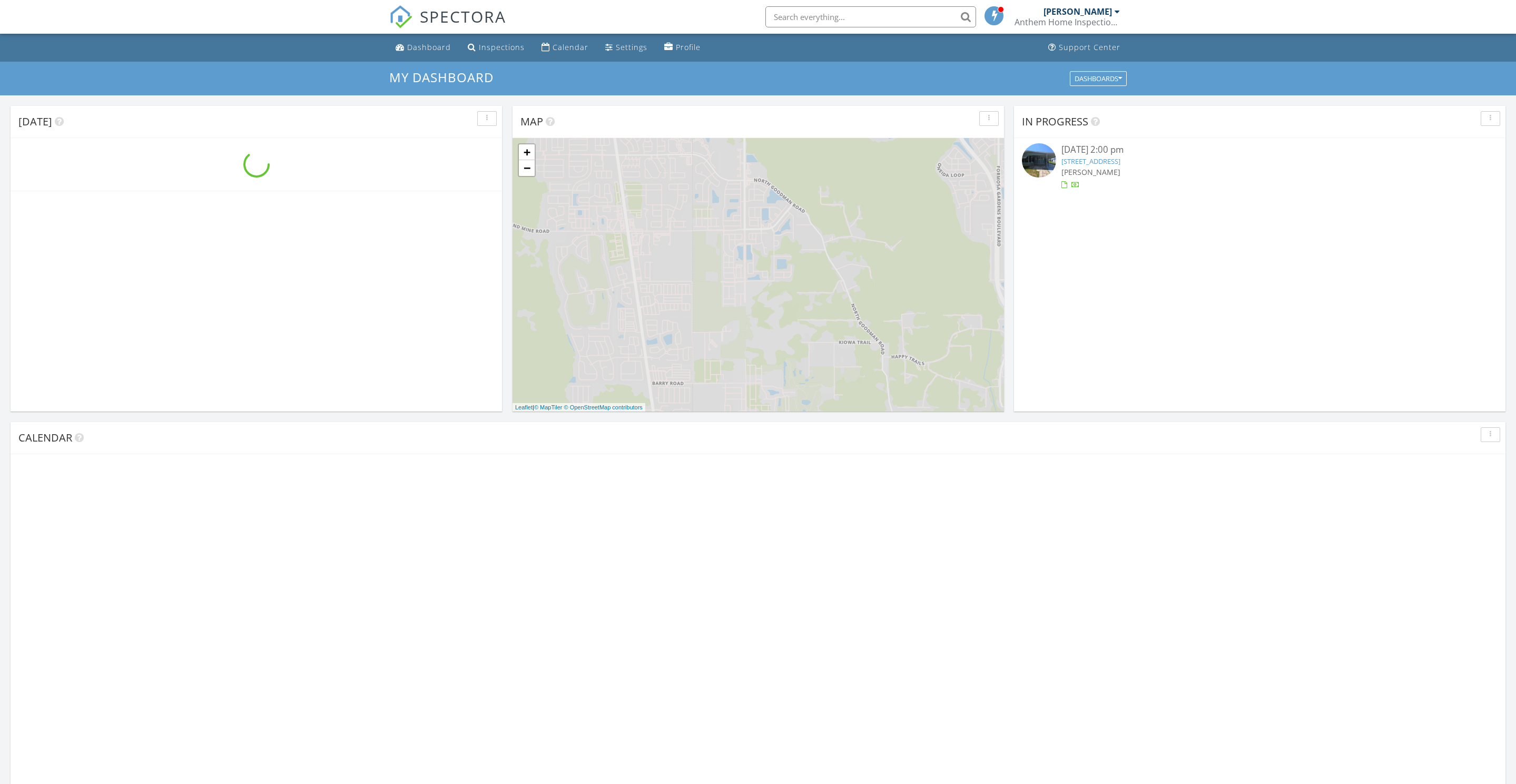
scroll to position [959, 1516]
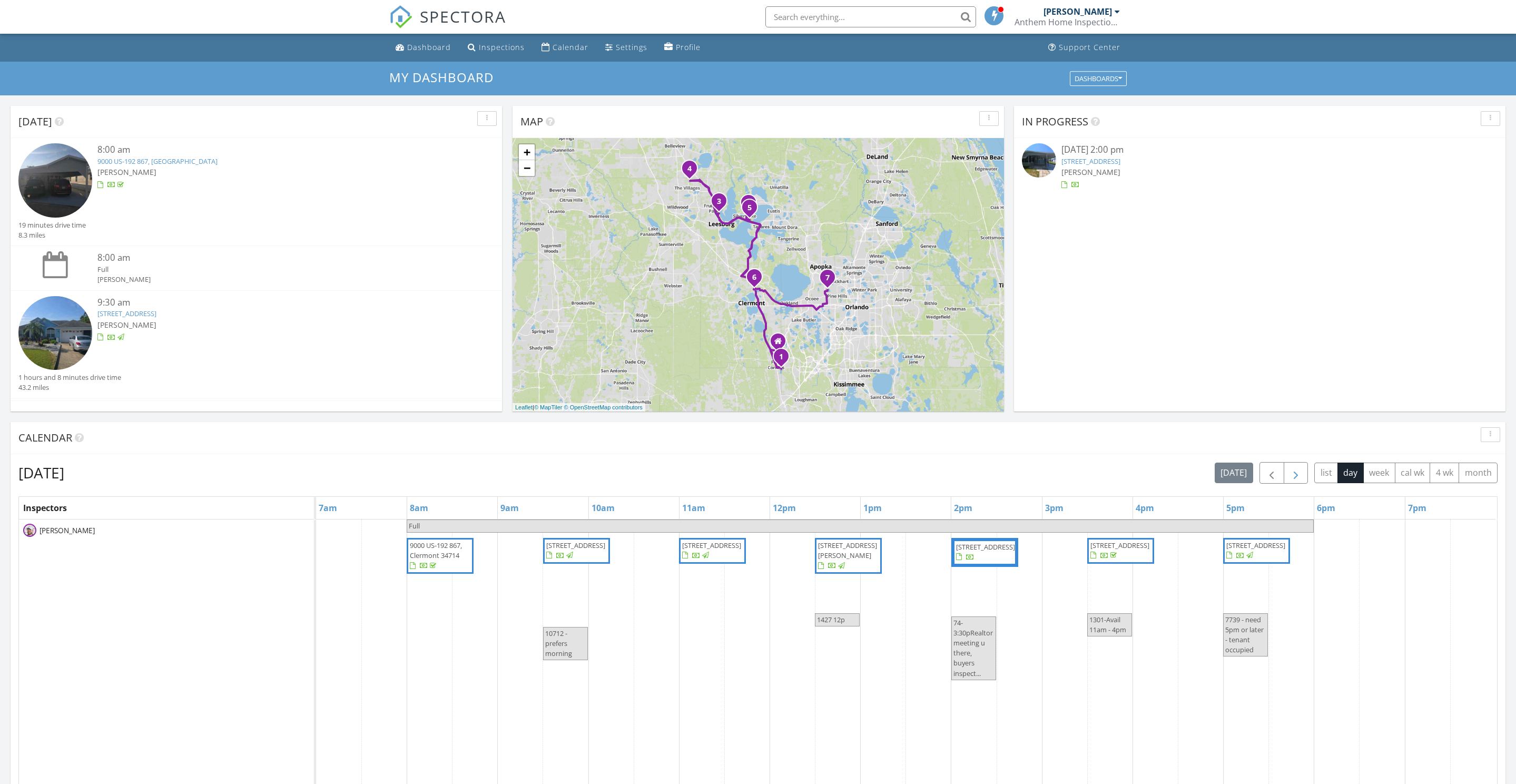
click at [1290, 479] on span "button" at bounding box center [1296, 474] width 13 height 13
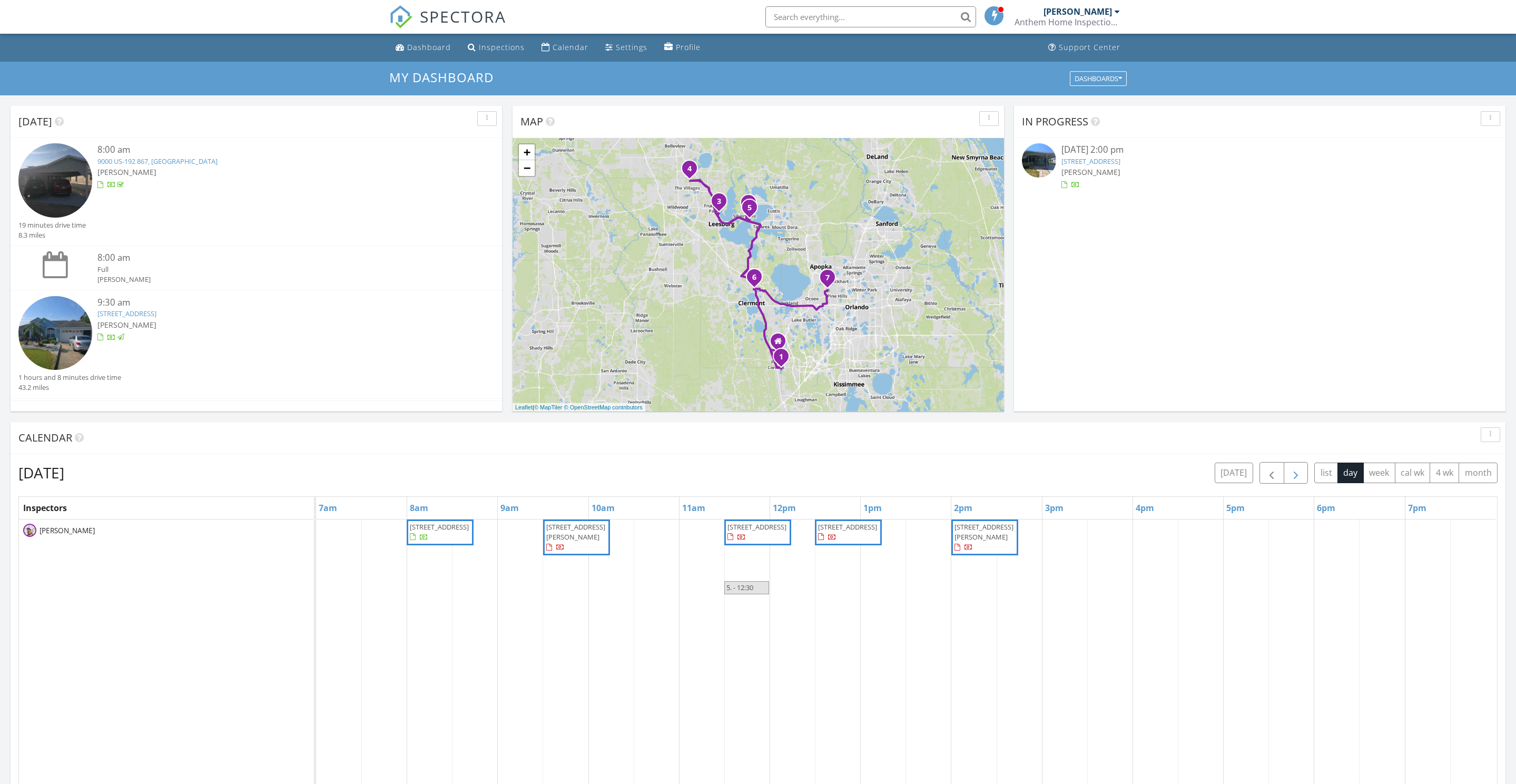
click at [1290, 479] on span "button" at bounding box center [1296, 474] width 13 height 13
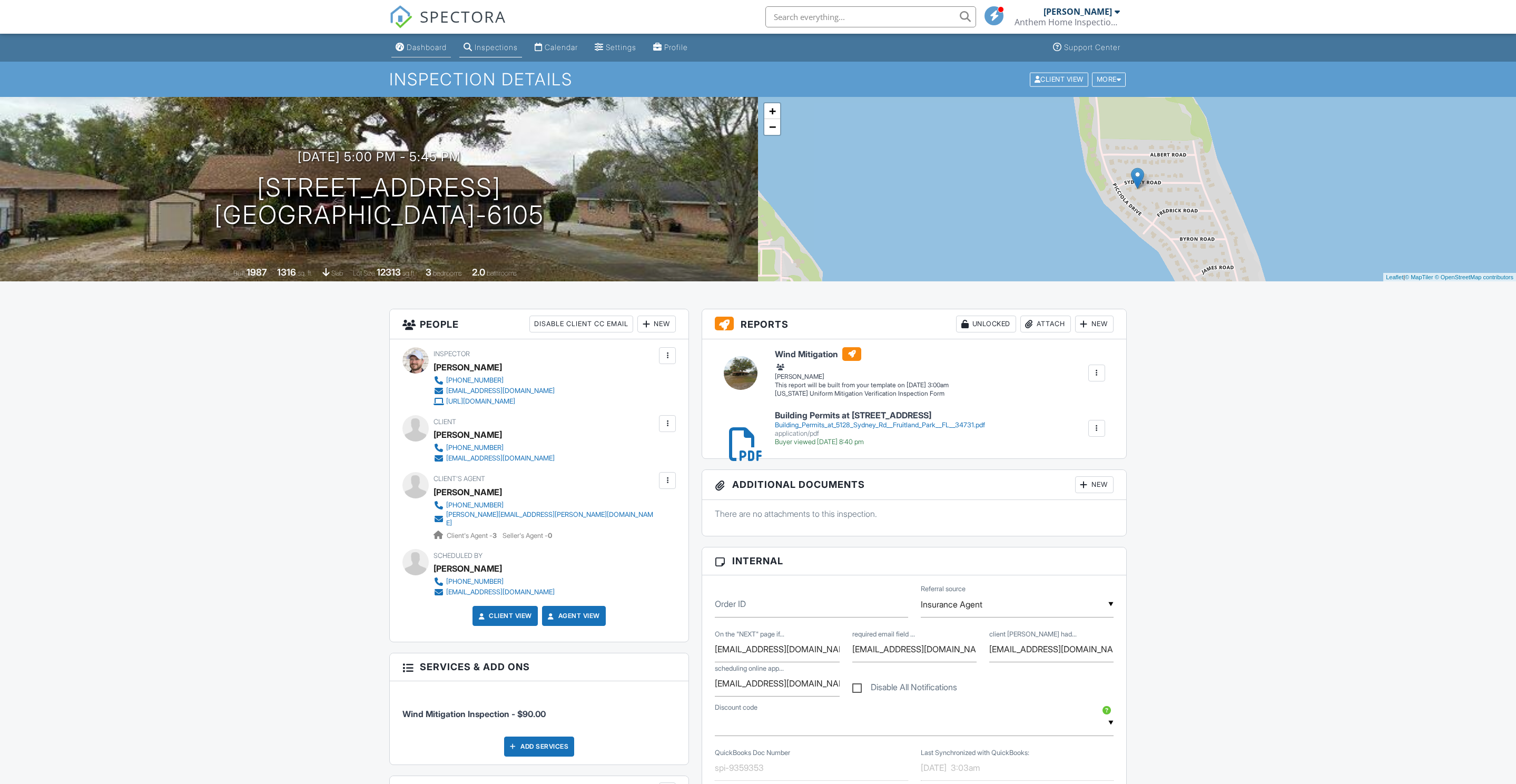
click at [442, 49] on div "Dashboard" at bounding box center [427, 48] width 40 height 9
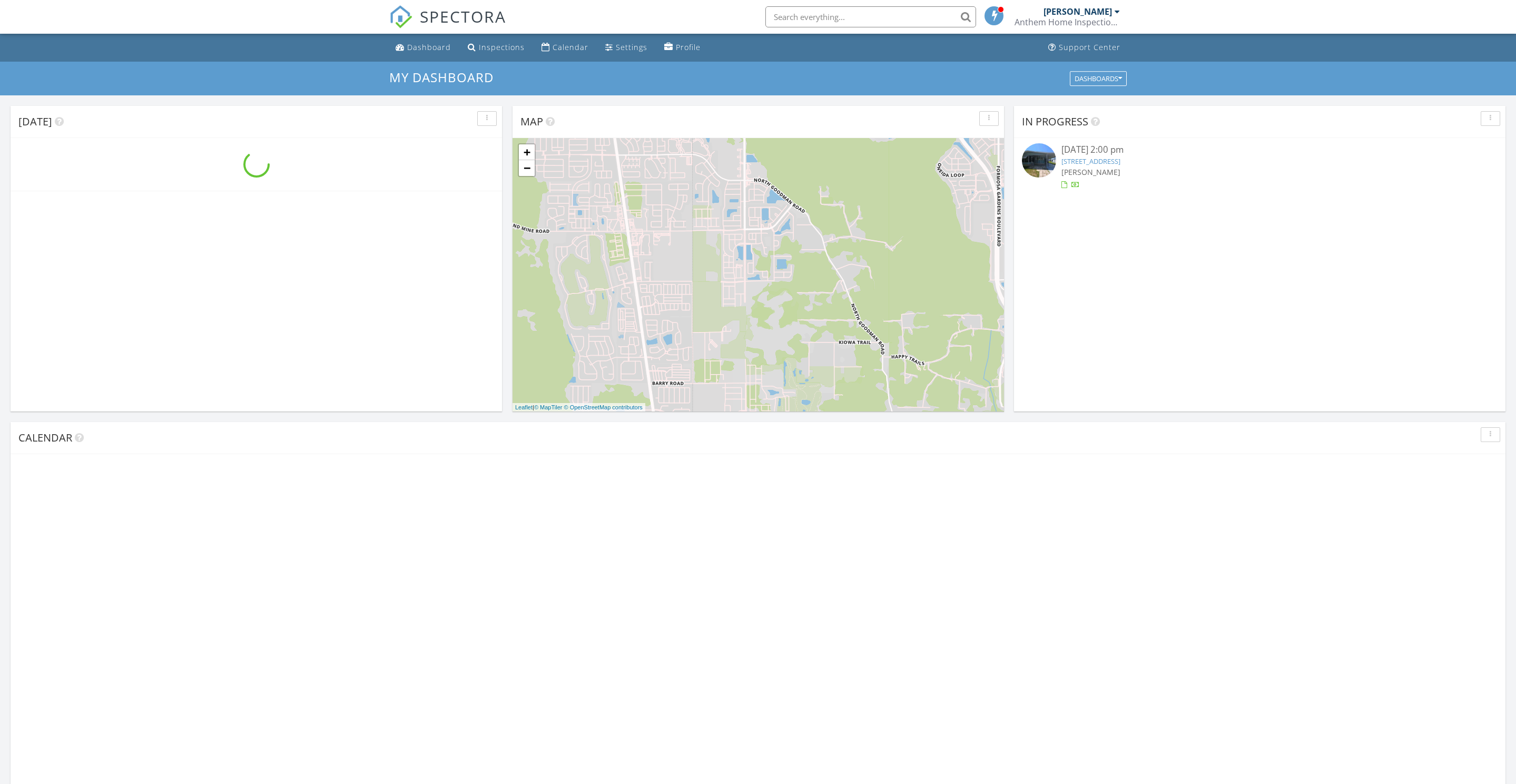
scroll to position [959, 1516]
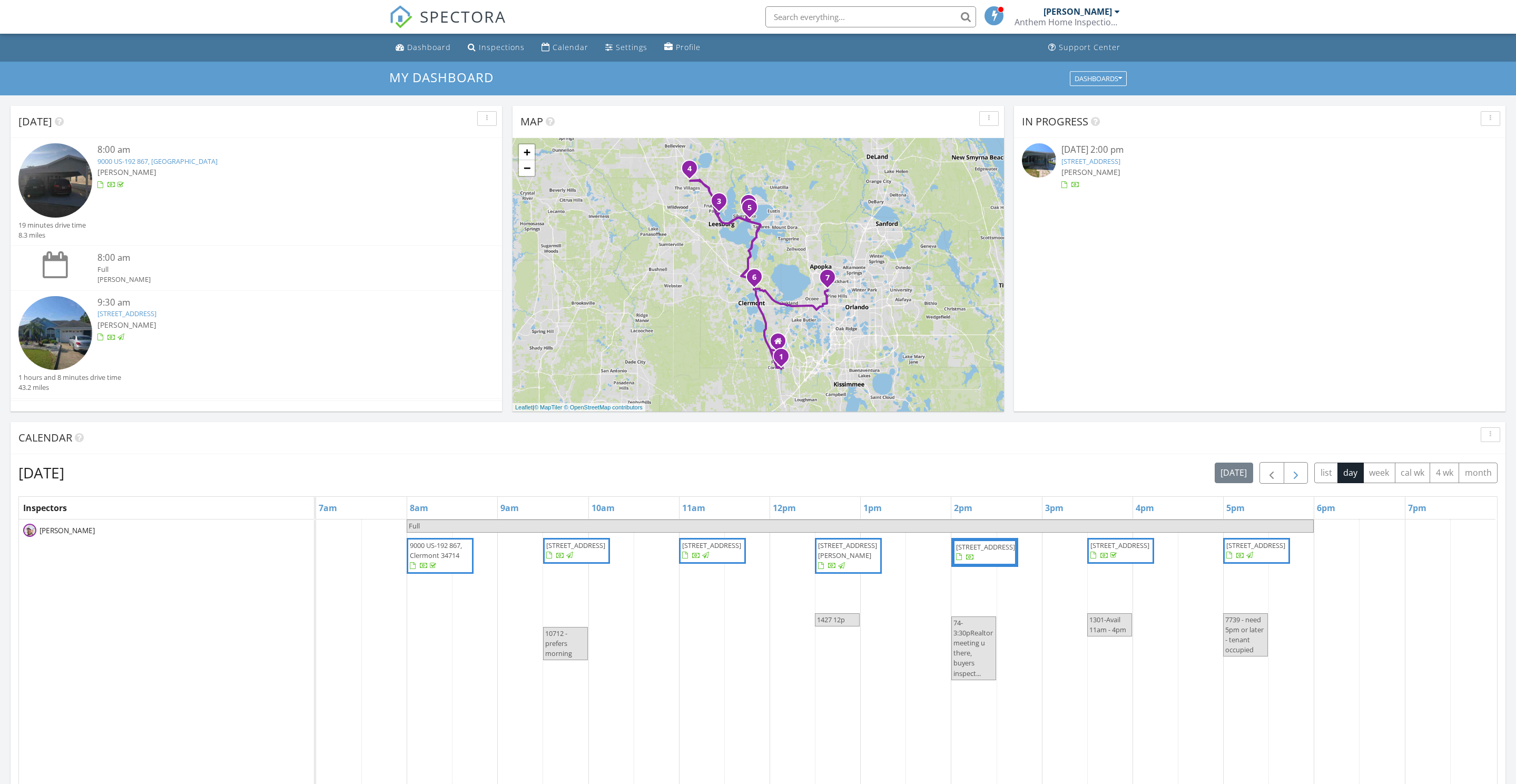
click at [1290, 479] on span "button" at bounding box center [1296, 474] width 13 height 13
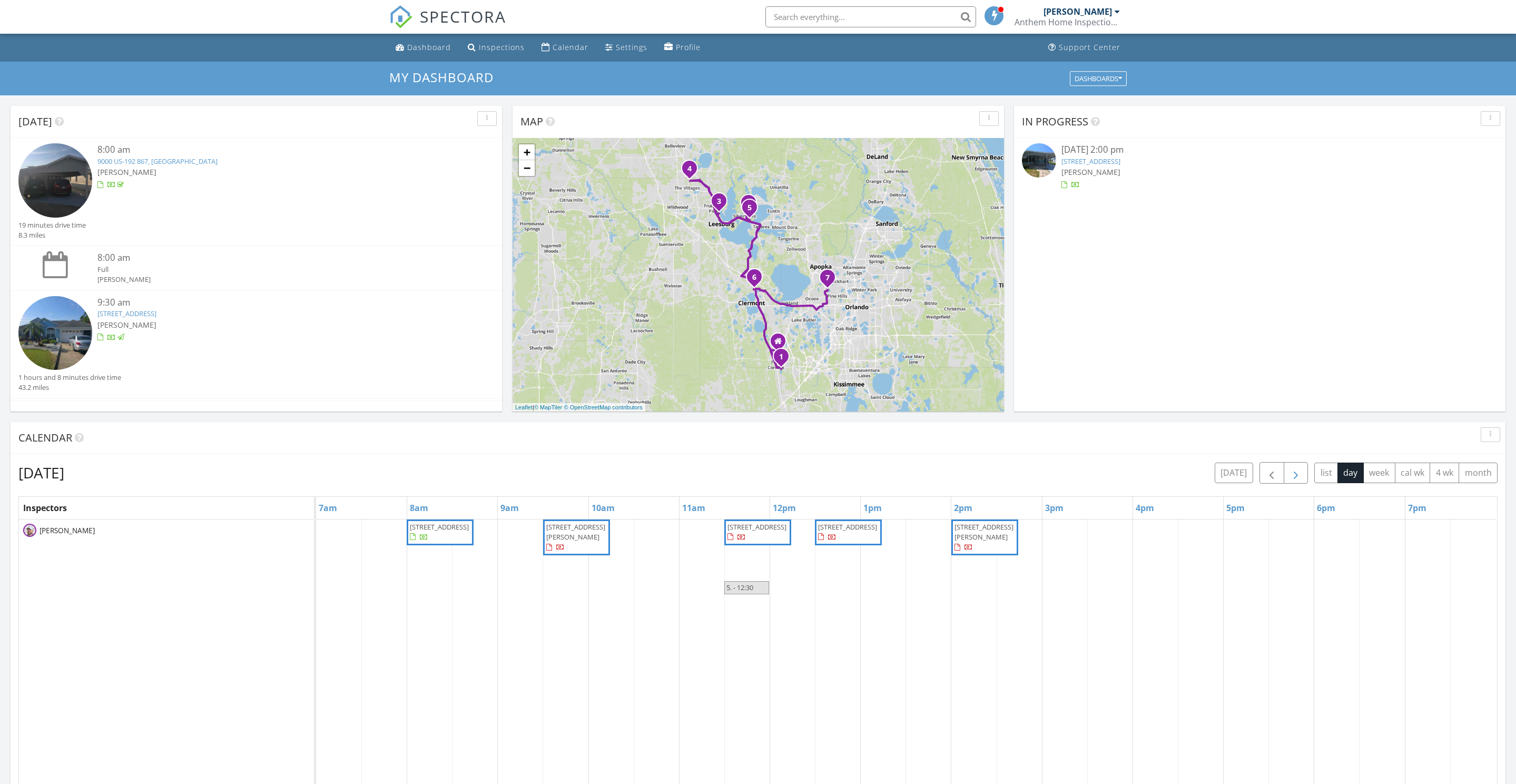
click at [1290, 479] on span "button" at bounding box center [1296, 474] width 13 height 13
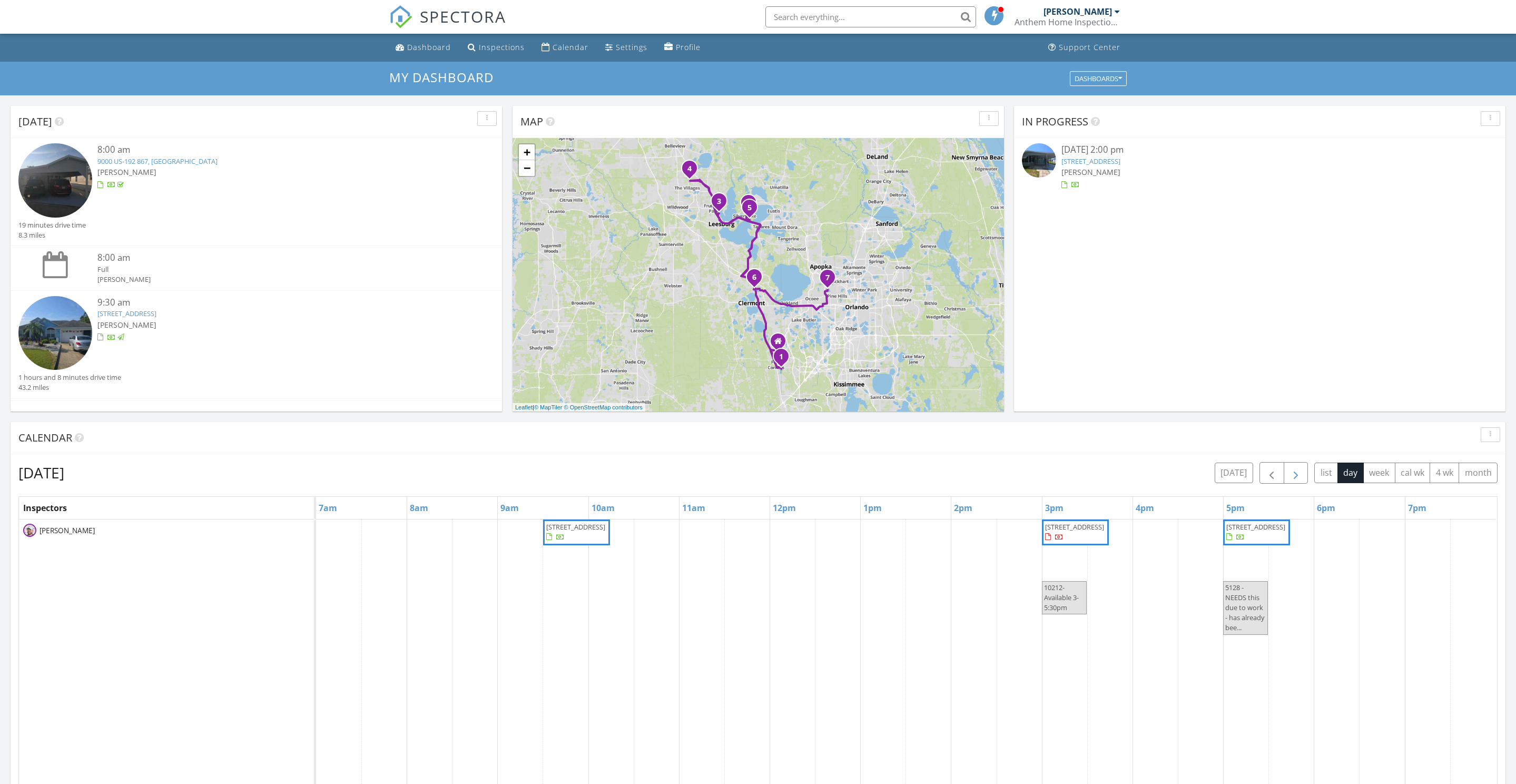
click at [1290, 479] on span "button" at bounding box center [1296, 474] width 13 height 13
click at [1265, 479] on span "button" at bounding box center [1271, 474] width 13 height 13
